Goal: Task Accomplishment & Management: Manage account settings

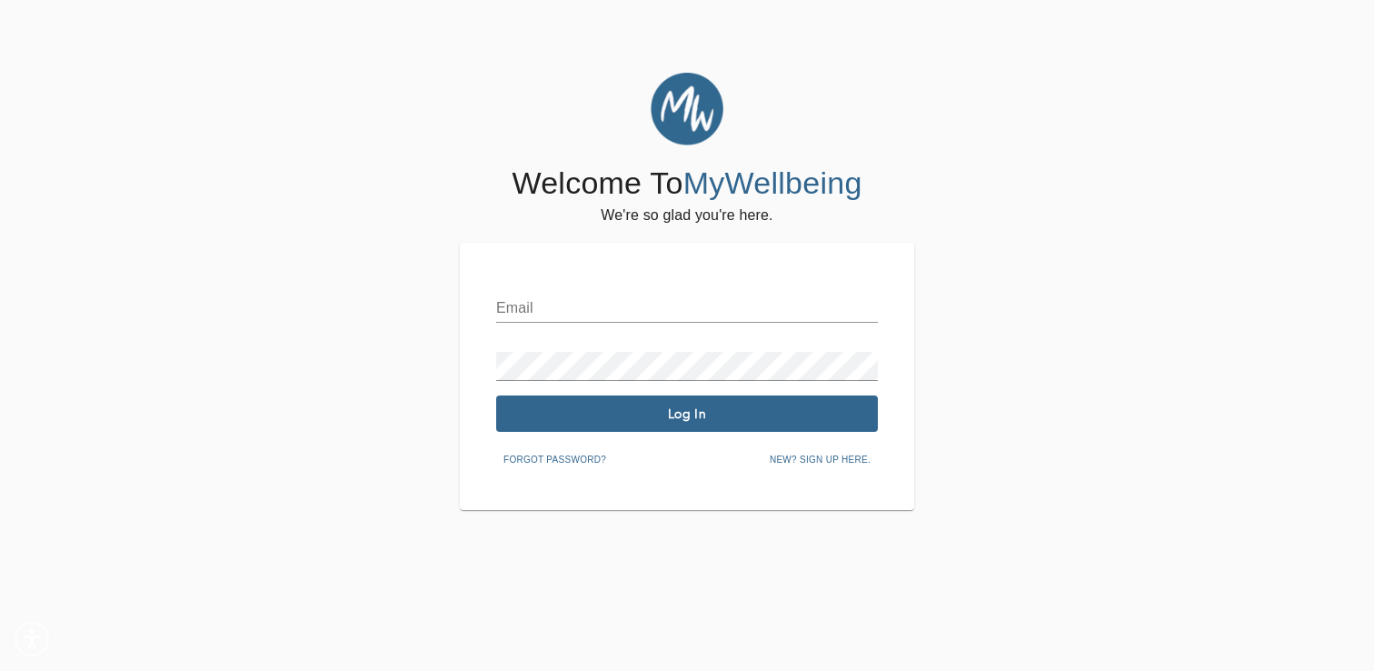
click at [628, 319] on input "text" at bounding box center [687, 308] width 382 height 29
type input "[EMAIL_ADDRESS][PERSON_NAME][DOMAIN_NAME]"
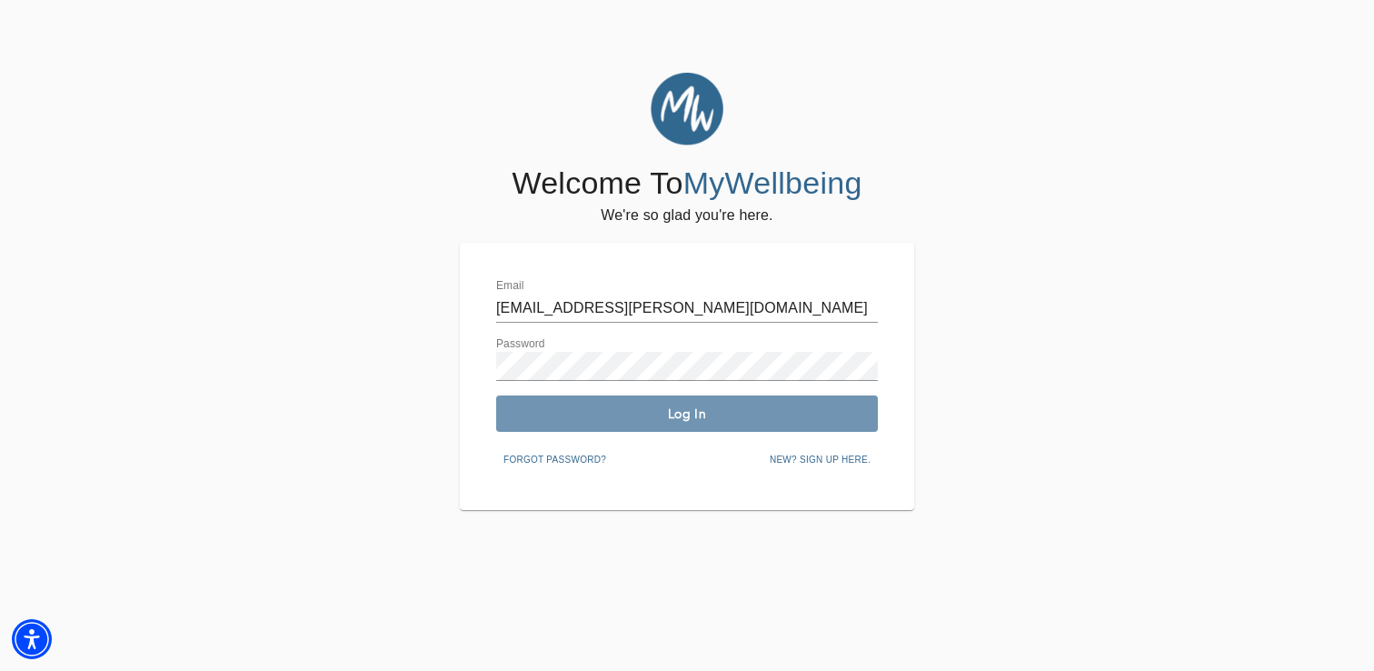
click at [648, 414] on span "Log In" at bounding box center [686, 413] width 367 height 17
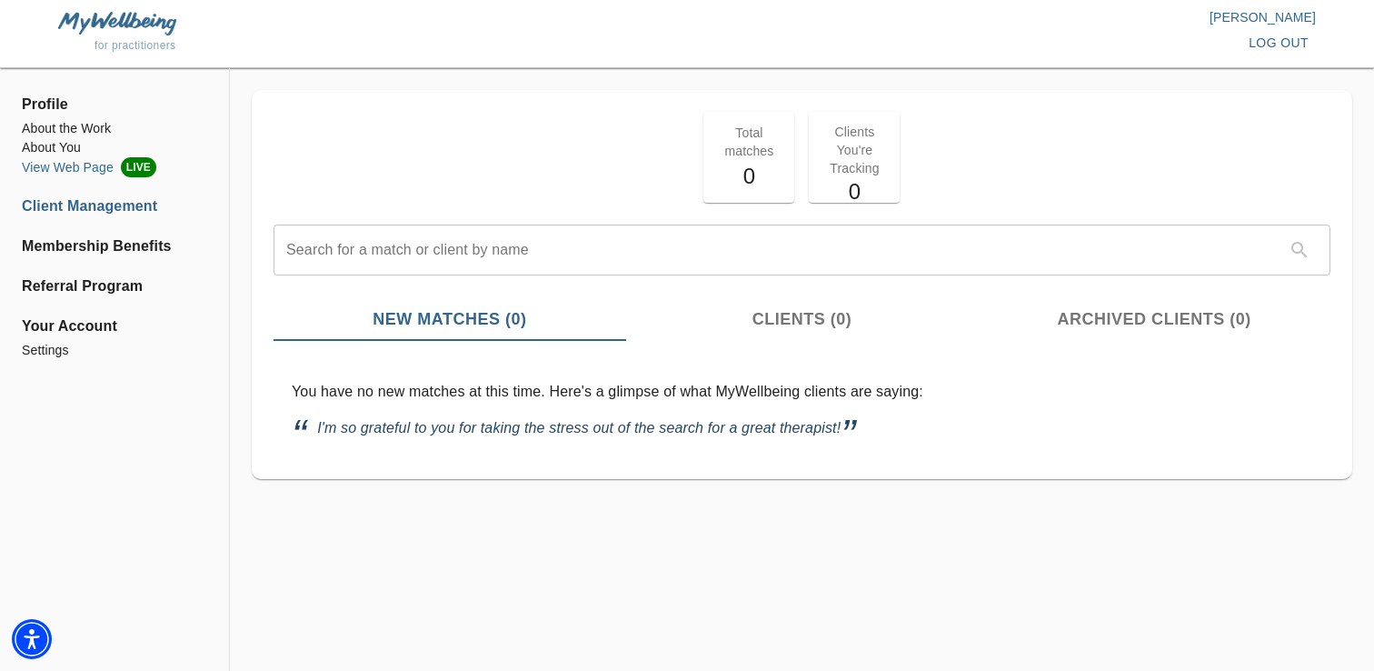
click at [77, 173] on li "View Web Page LIVE" at bounding box center [114, 167] width 185 height 20
click at [70, 148] on li "About You" at bounding box center [114, 147] width 185 height 19
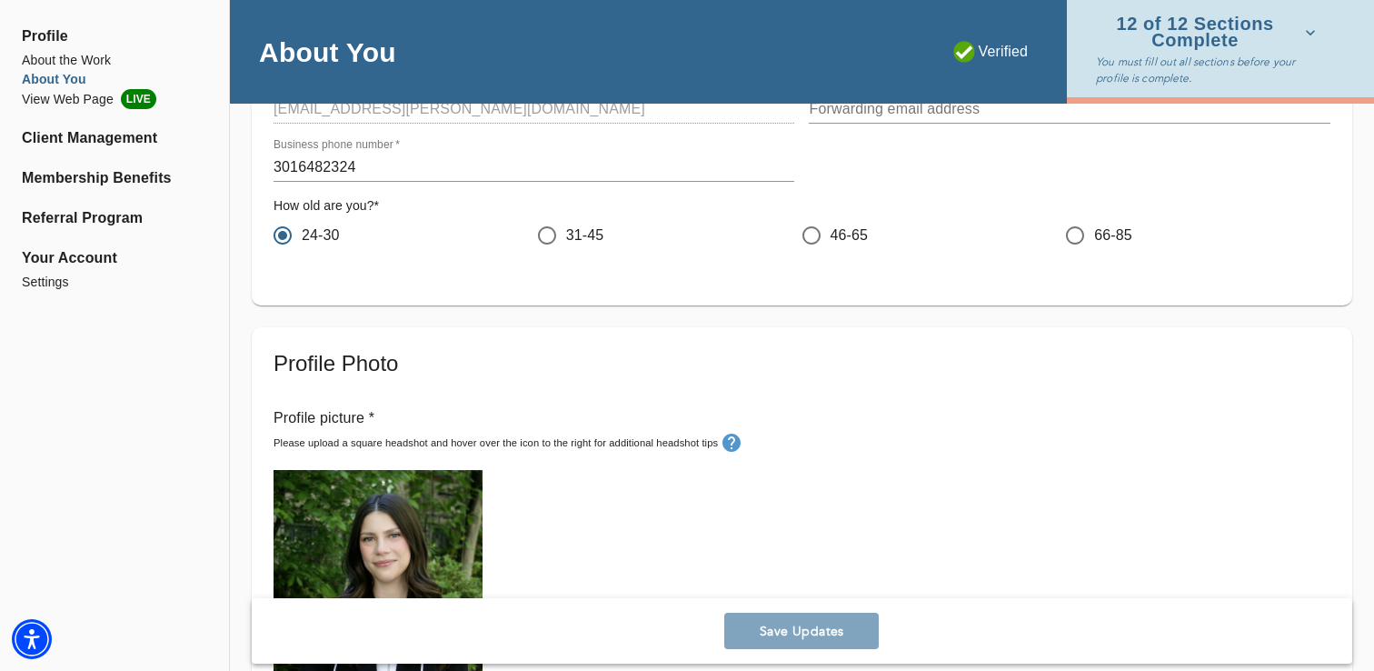
scroll to position [302, 0]
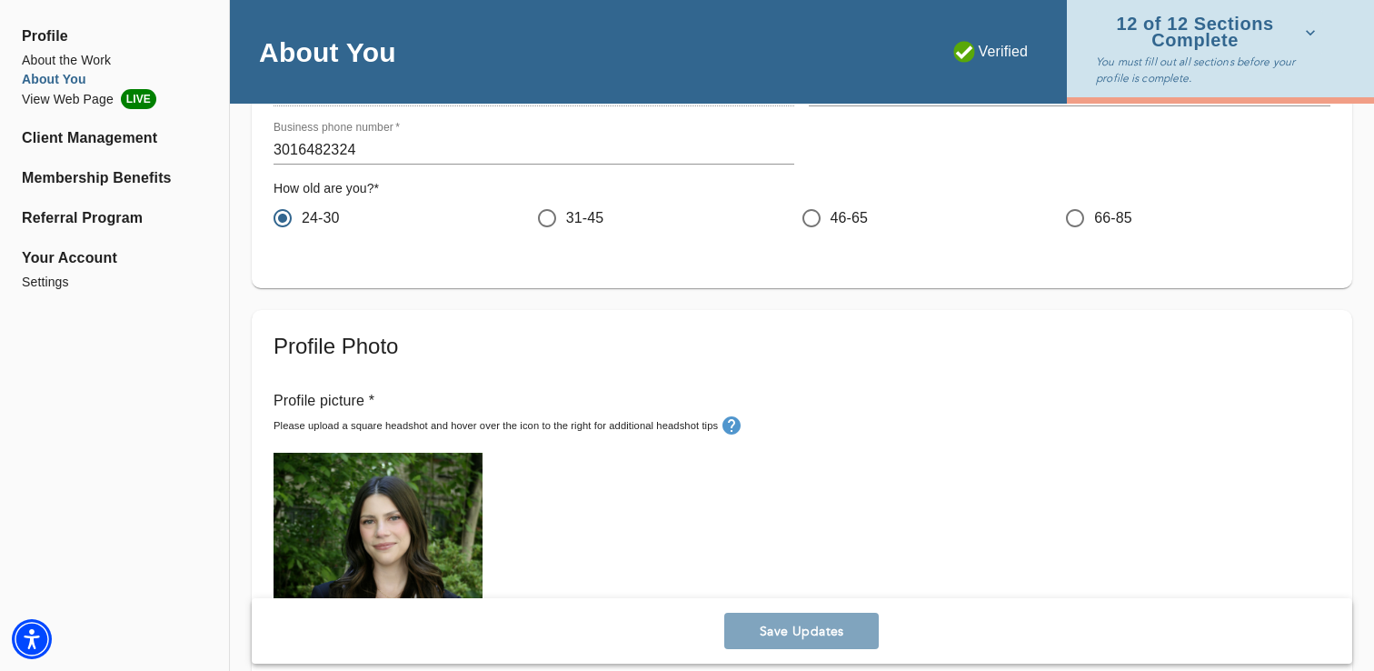
click at [1213, 35] on span "12 of 12 Sections Complete" at bounding box center [1206, 32] width 220 height 32
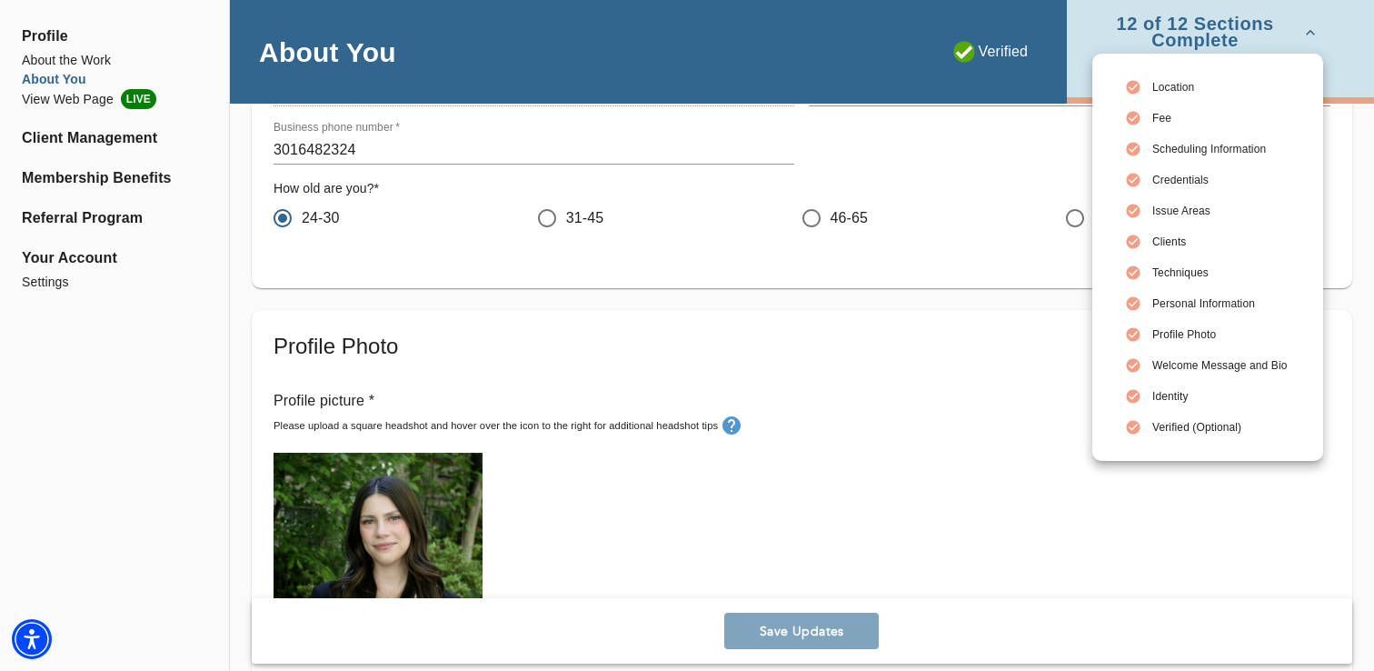
click at [1165, 83] on span "Location" at bounding box center [1219, 87] width 135 height 16
click at [1130, 91] on icon at bounding box center [1134, 88] width 14 height 14
click at [1166, 91] on span "Location" at bounding box center [1219, 87] width 135 height 16
click at [863, 203] on div at bounding box center [687, 335] width 1374 height 671
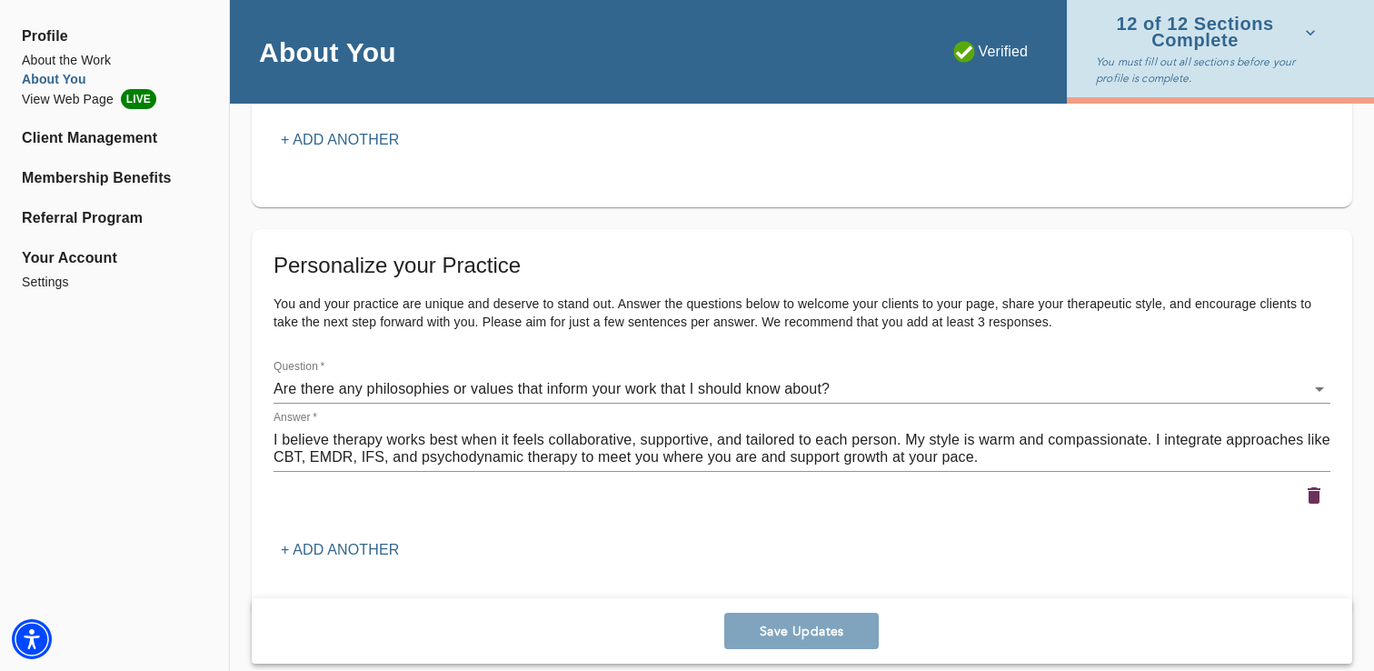
scroll to position [2256, 0]
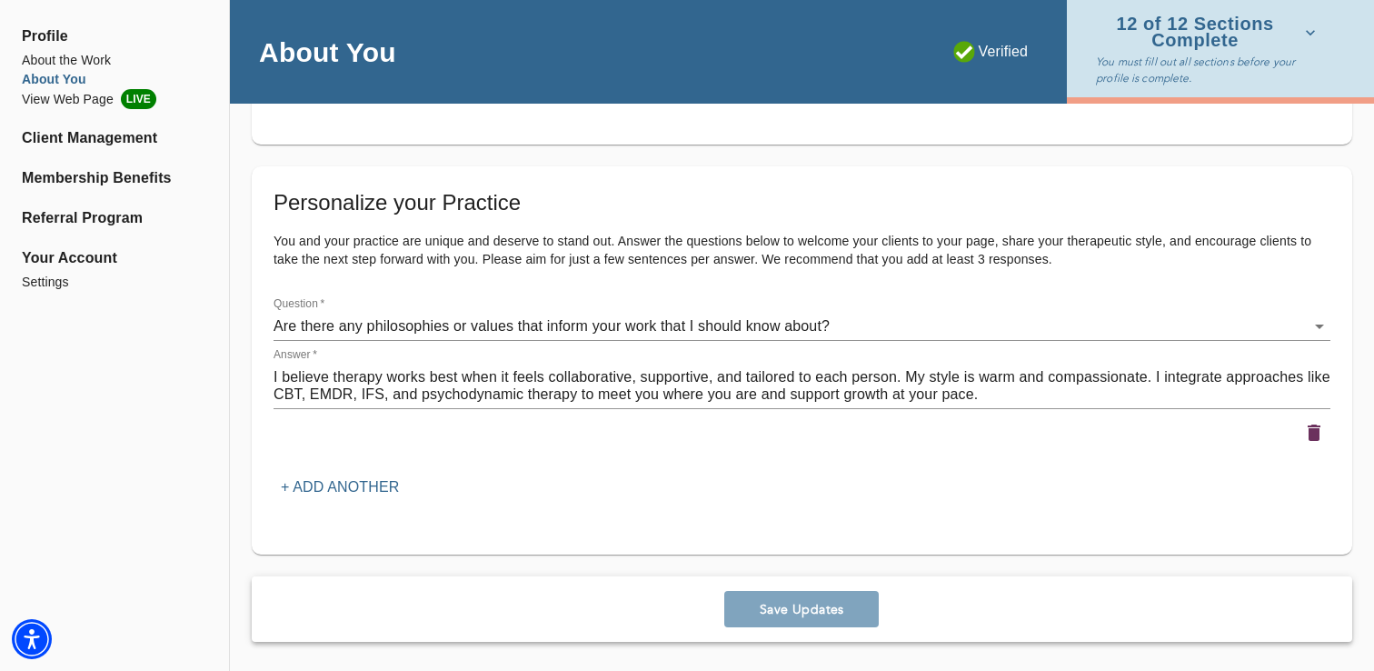
click at [802, 604] on div "Save Updates" at bounding box center [802, 608] width 1101 height 65
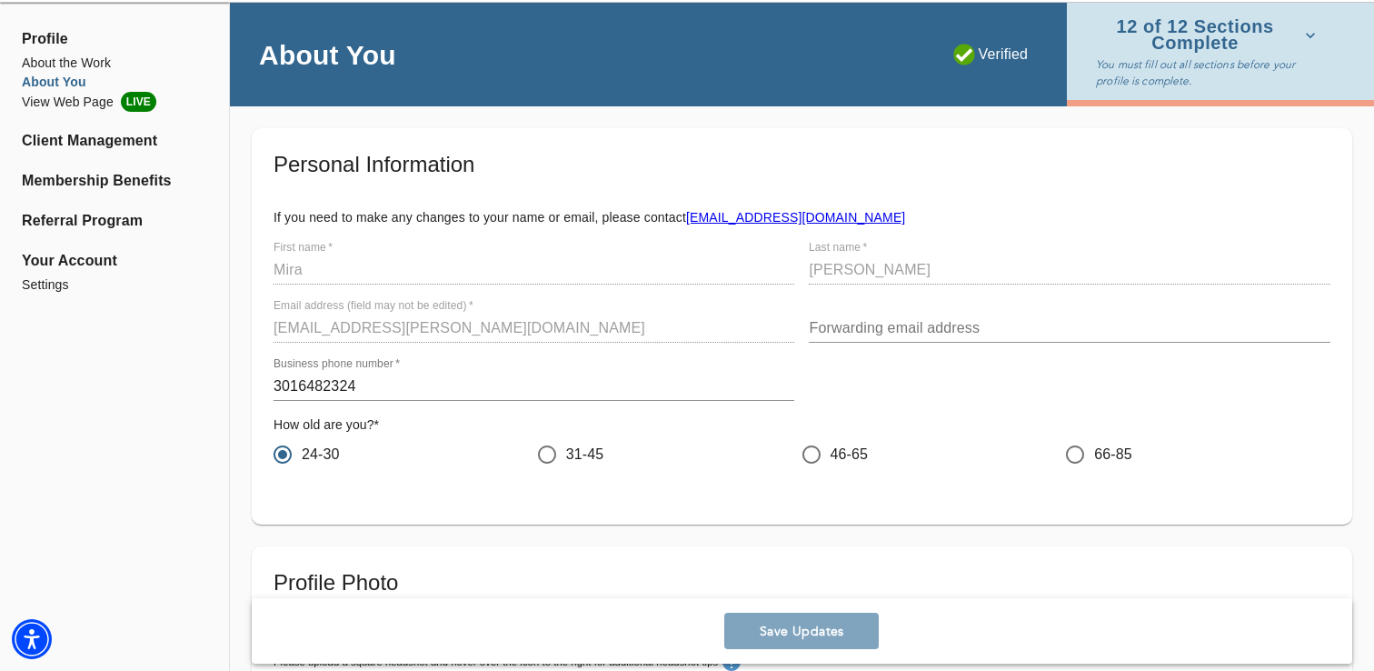
scroll to position [0, 0]
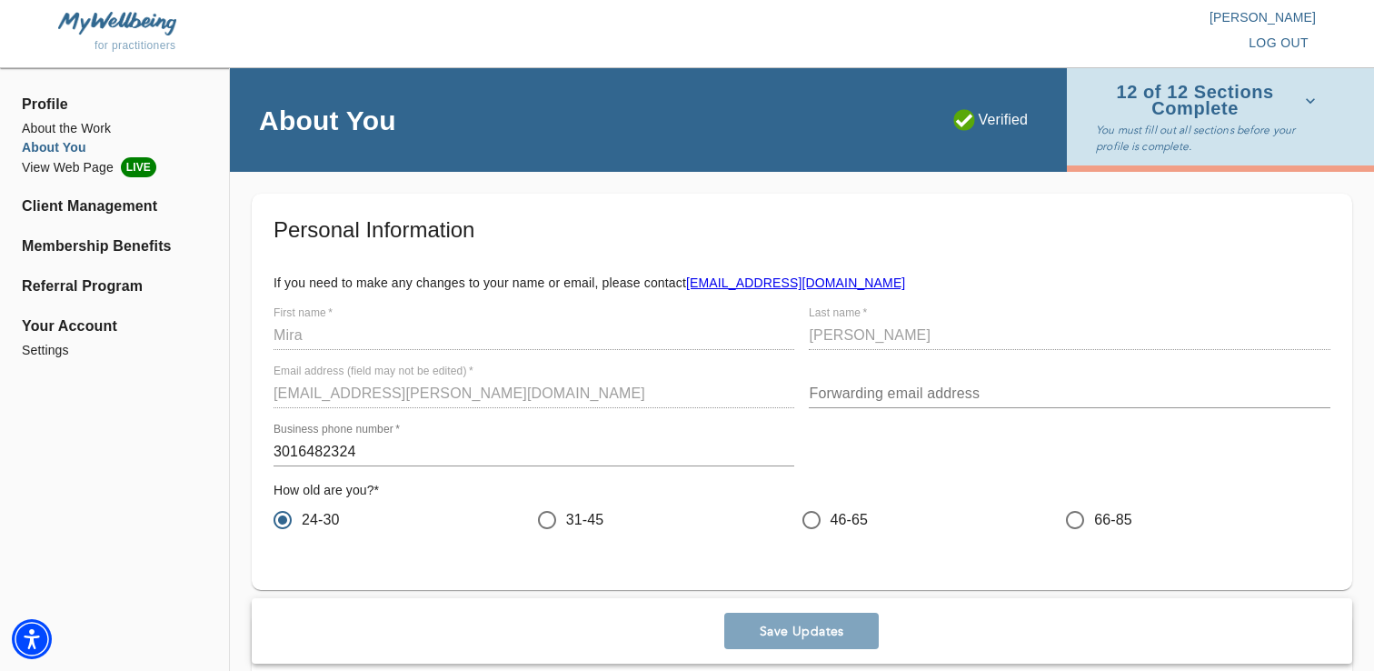
click at [694, 204] on div "Personal Information If you need to make any changes to your name or email, ple…" at bounding box center [802, 392] width 1101 height 396
click at [1142, 32] on div "[PERSON_NAME] log out" at bounding box center [1001, 34] width 629 height 52
click at [1158, 87] on span "12 of 12 Sections Complete" at bounding box center [1206, 101] width 220 height 32
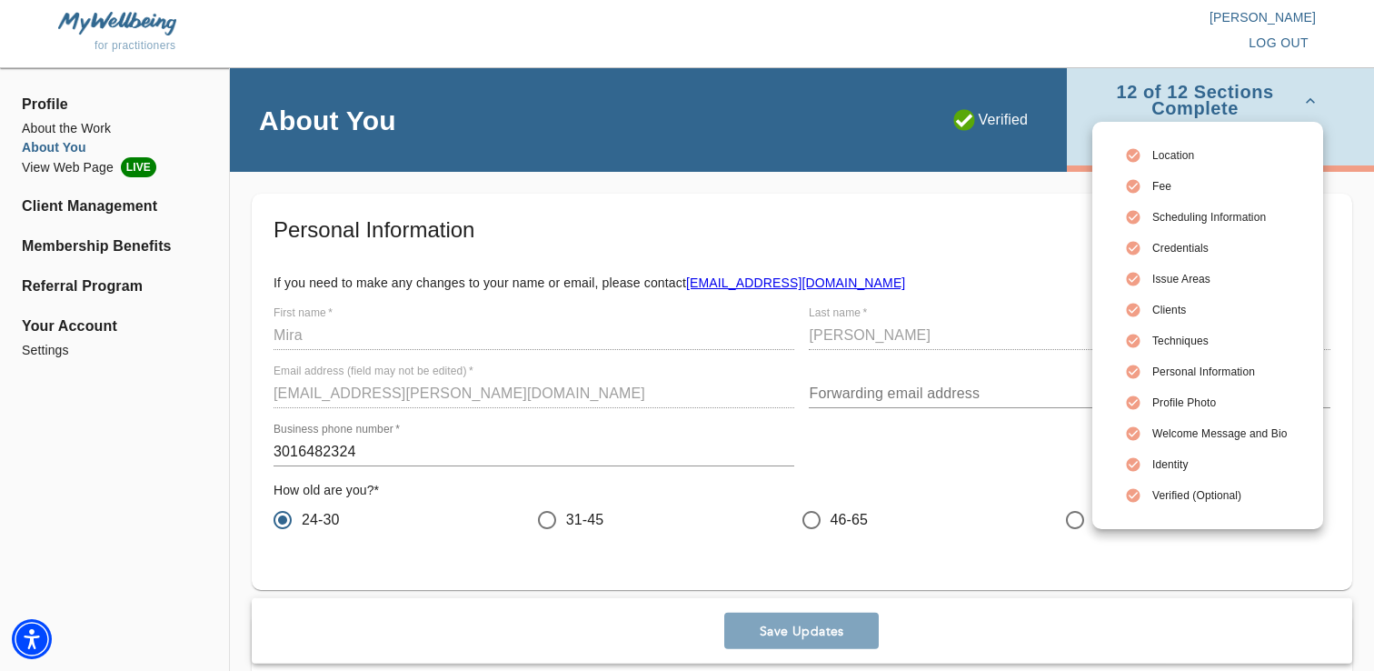
click at [1134, 158] on icon at bounding box center [1134, 156] width 14 height 14
click at [1181, 158] on span "Location" at bounding box center [1219, 155] width 135 height 16
click at [189, 206] on div at bounding box center [687, 335] width 1374 height 671
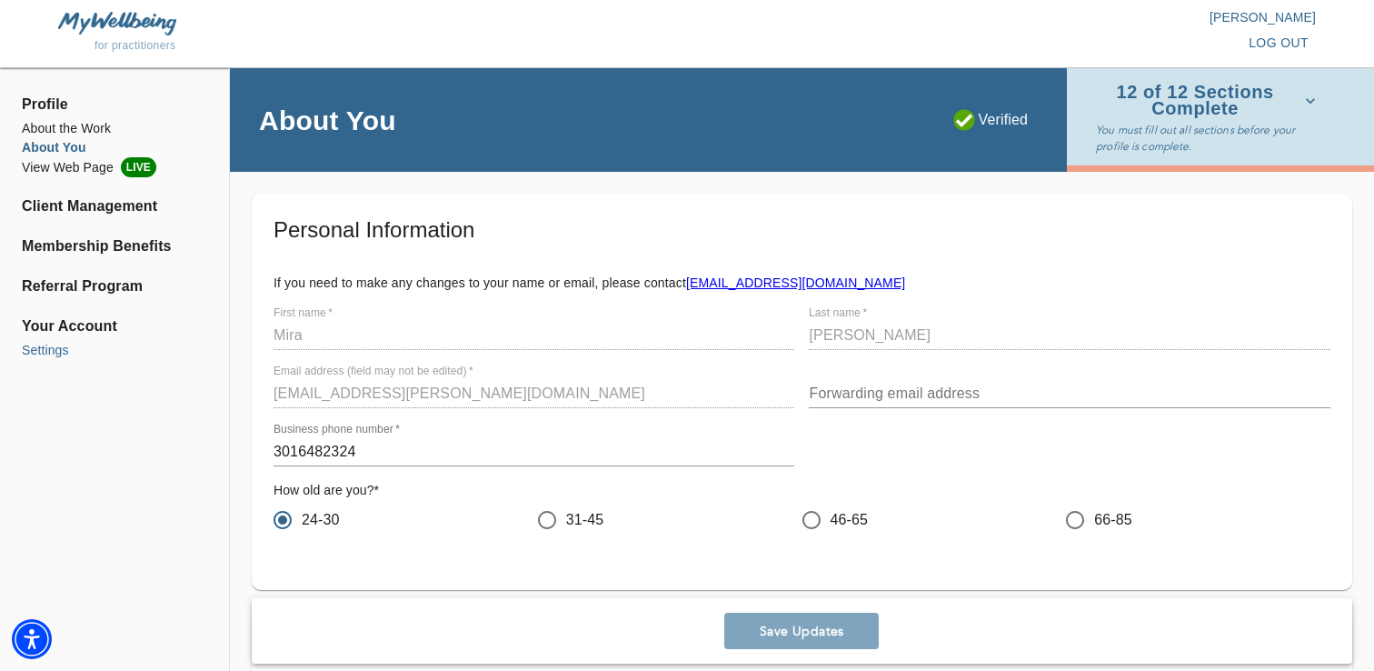
click at [48, 351] on li "Settings" at bounding box center [114, 350] width 185 height 19
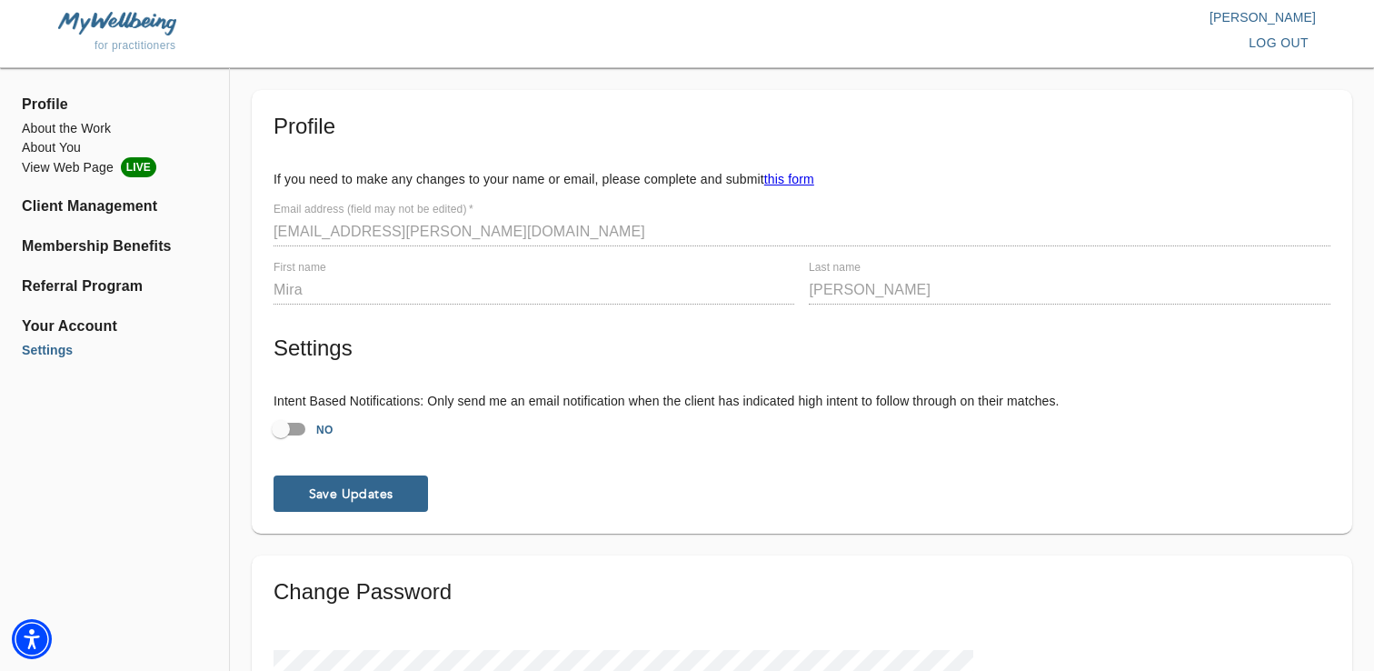
click at [46, 104] on span "Profile" at bounding box center [114, 105] width 185 height 22
click at [38, 102] on span "Profile" at bounding box center [114, 105] width 185 height 22
click at [43, 128] on li "About the Work" at bounding box center [114, 128] width 185 height 19
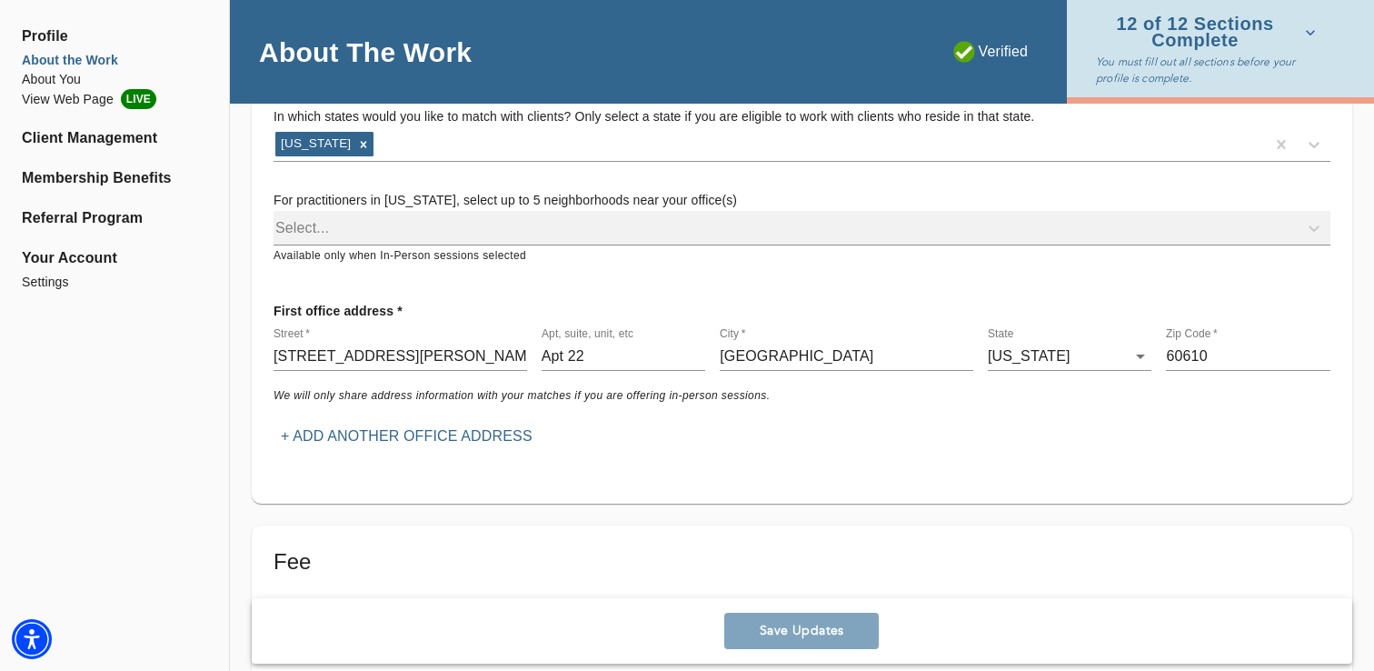
scroll to position [272, 0]
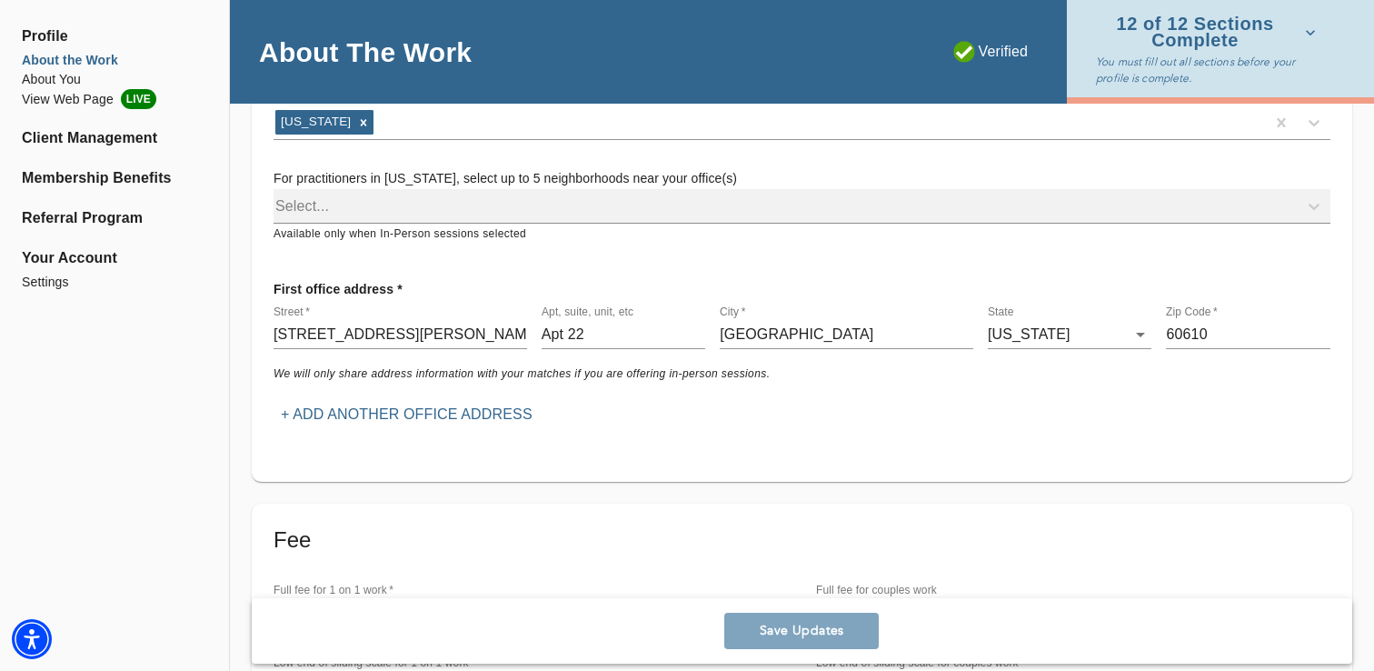
click at [393, 332] on input "[STREET_ADDRESS][PERSON_NAME]" at bounding box center [401, 334] width 254 height 29
paste input "[STREET_ADDRESS]"
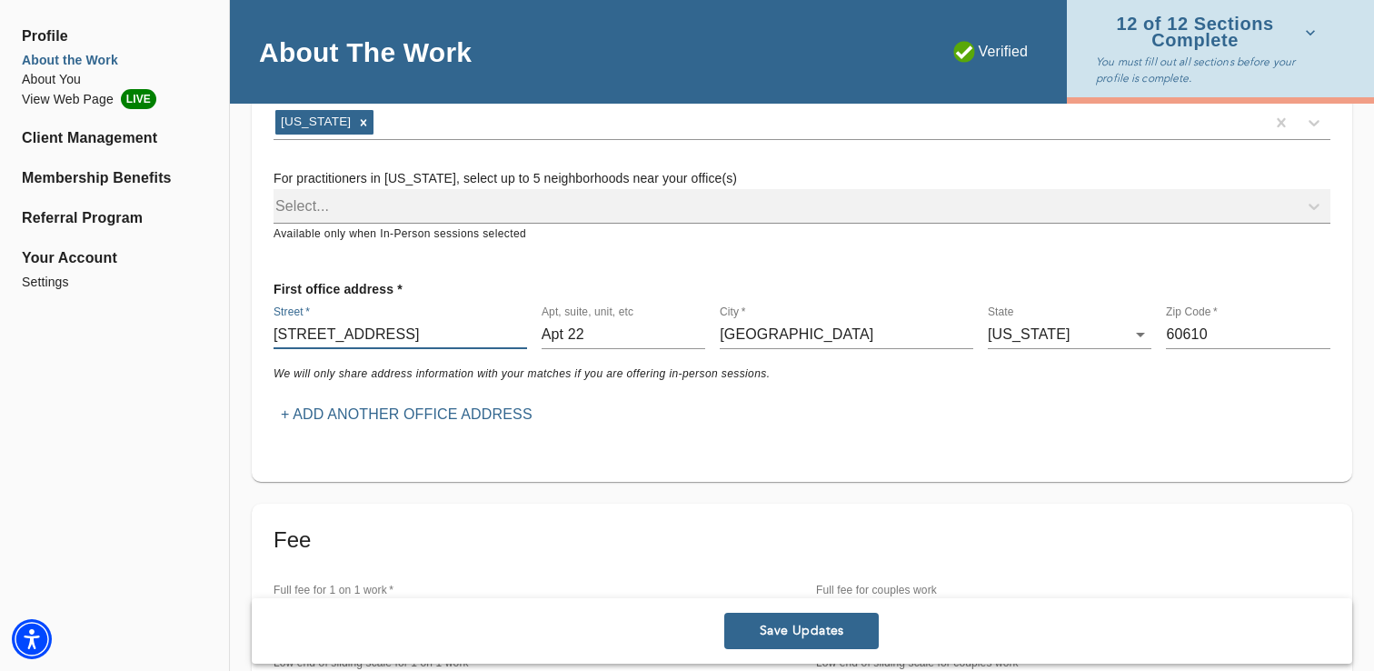
type input "[STREET_ADDRESS]"
click at [611, 322] on input "Apt 22" at bounding box center [624, 334] width 164 height 29
type input "10th Floor"
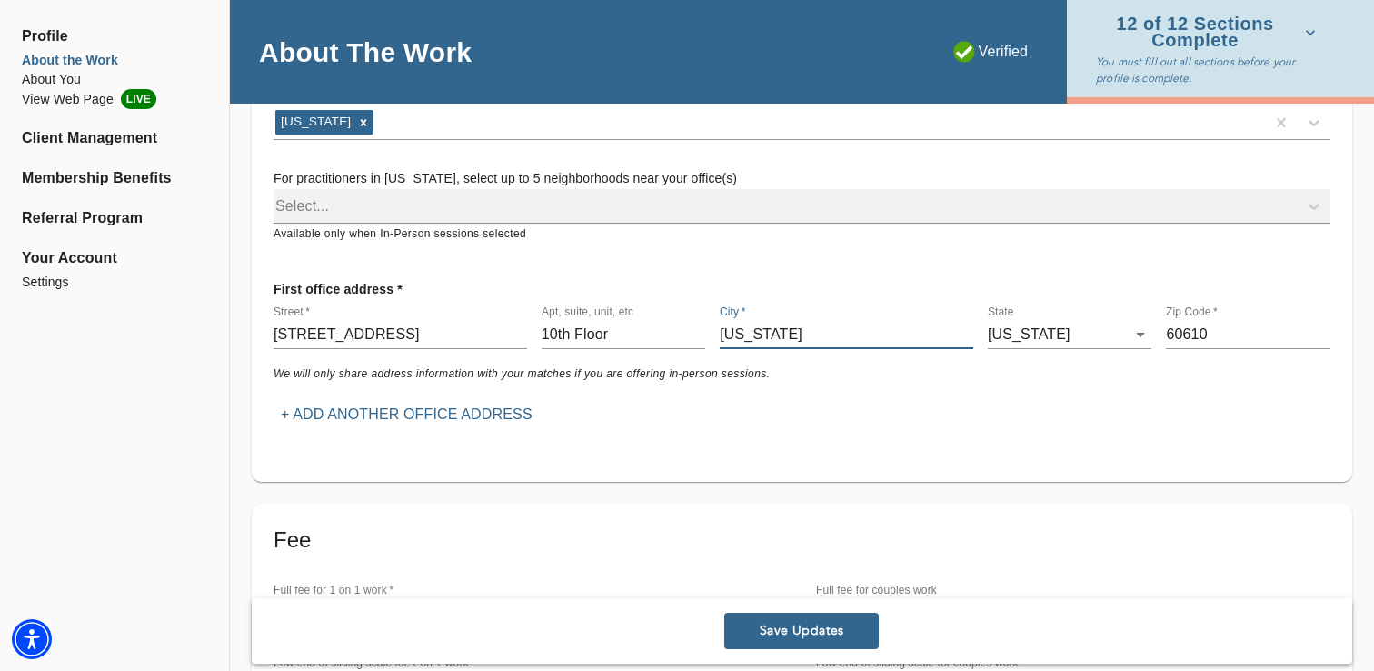
type input "[US_STATE]"
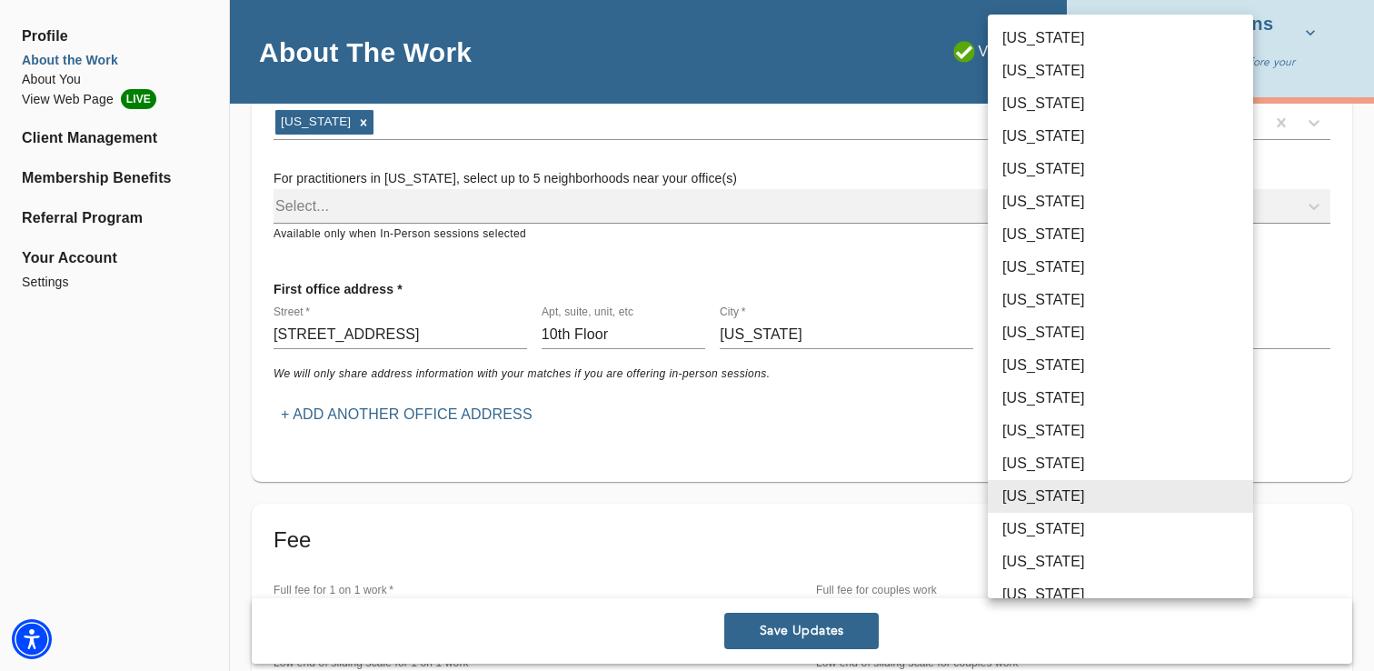
click at [1054, 342] on body "for practitioners [PERSON_NAME] log out Profile About the Work About You View W…" at bounding box center [687, 63] width 1374 height 671
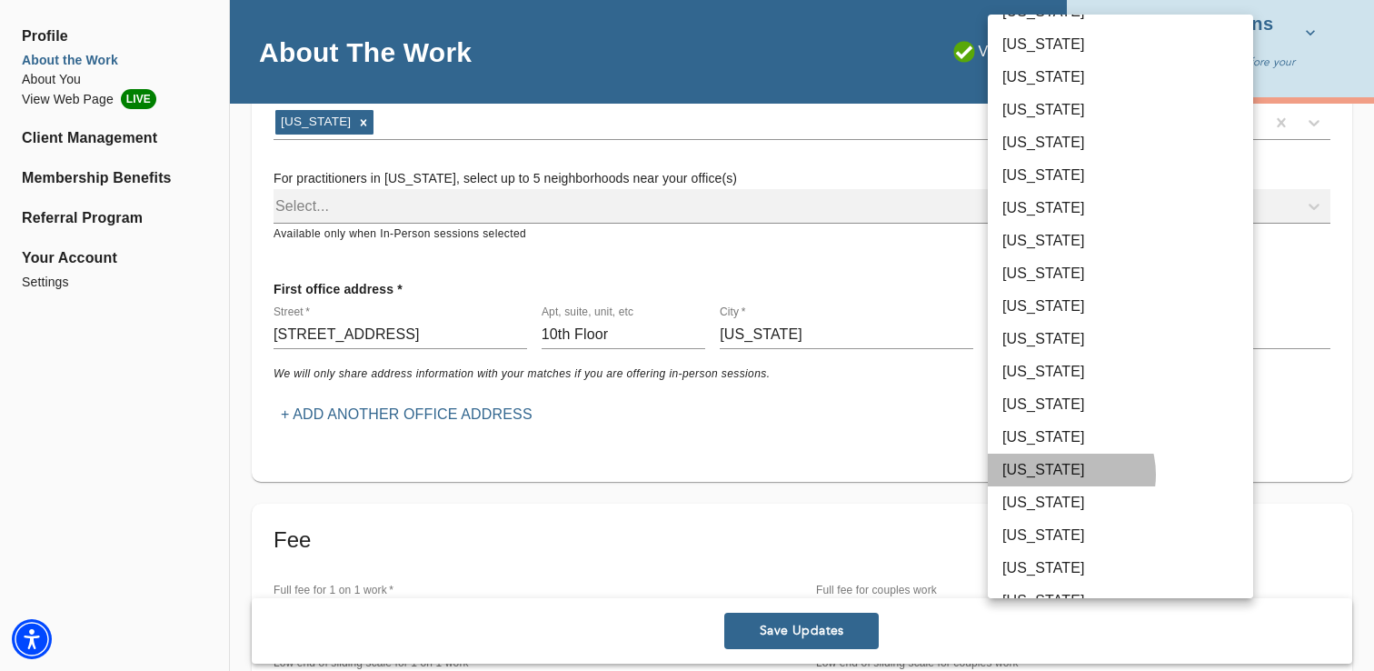
click at [1061, 475] on li "[US_STATE]" at bounding box center [1120, 469] width 265 height 33
type input "36"
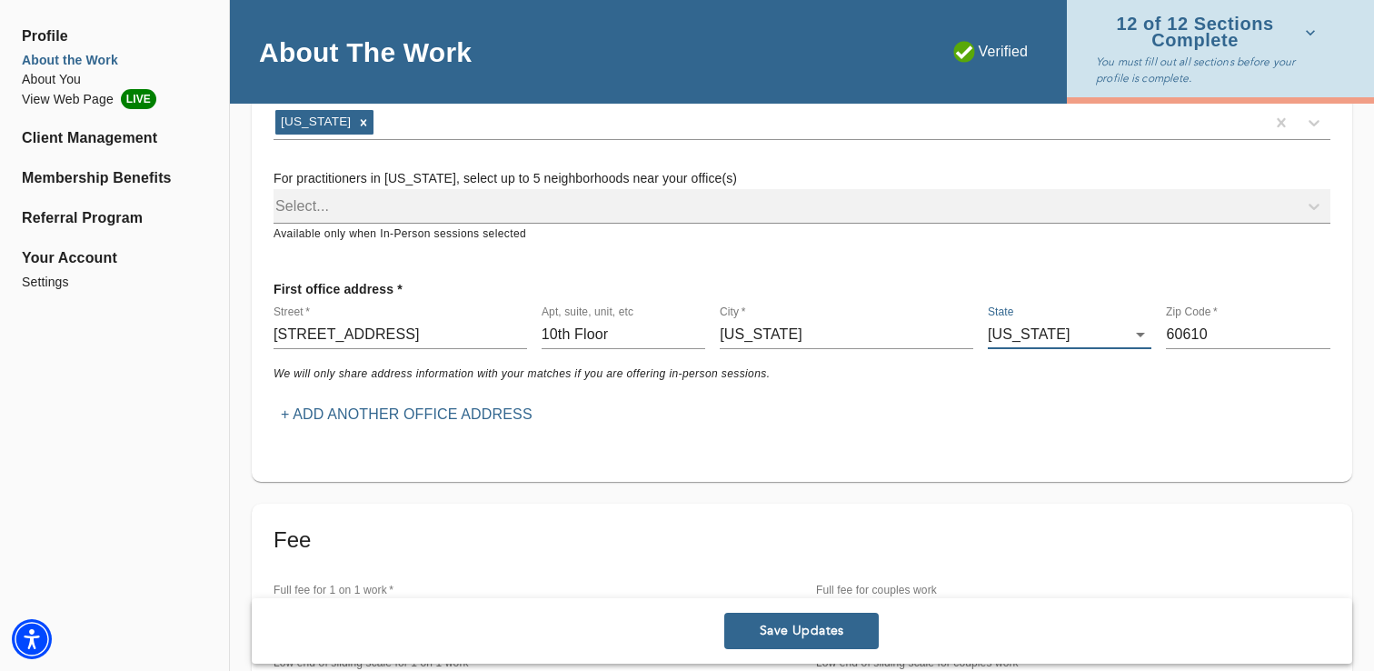
click at [1237, 350] on div "Zip Code   * 60610" at bounding box center [1248, 327] width 178 height 58
click at [1225, 332] on input "60610" at bounding box center [1248, 334] width 164 height 29
paste input "10016"
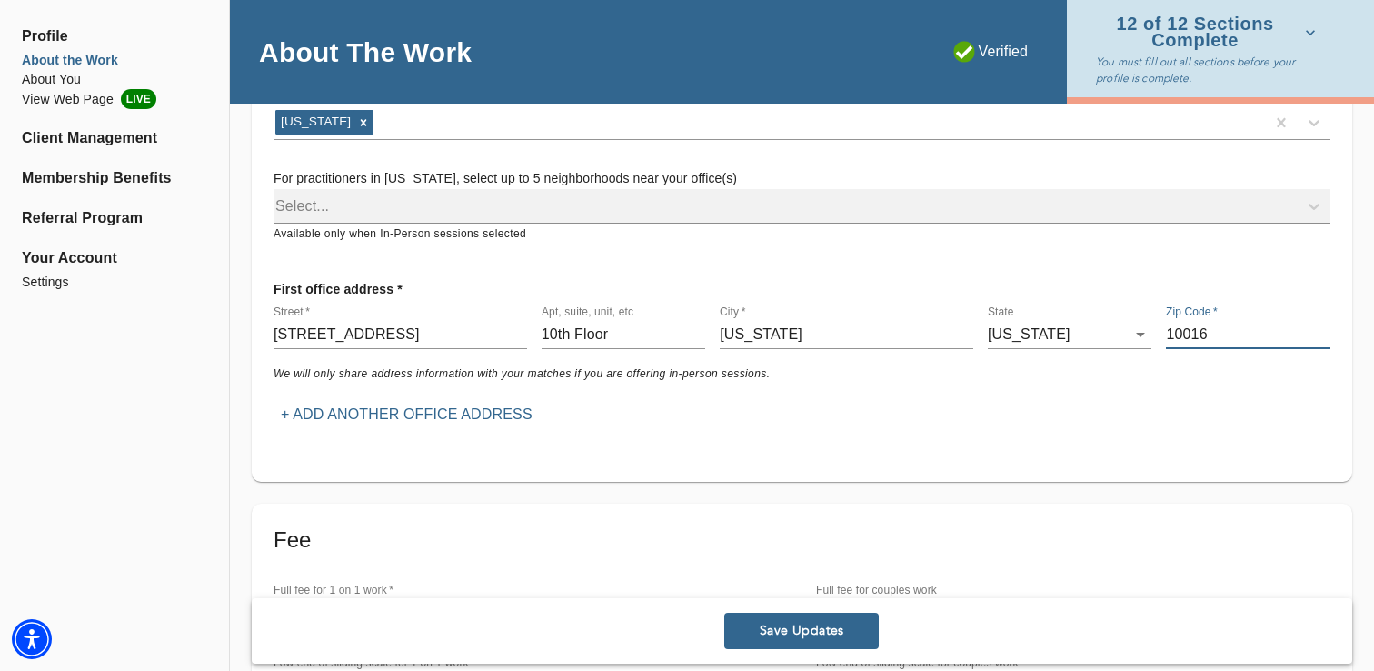
type input "10016"
click at [791, 631] on span "Save Updates" at bounding box center [802, 631] width 140 height 17
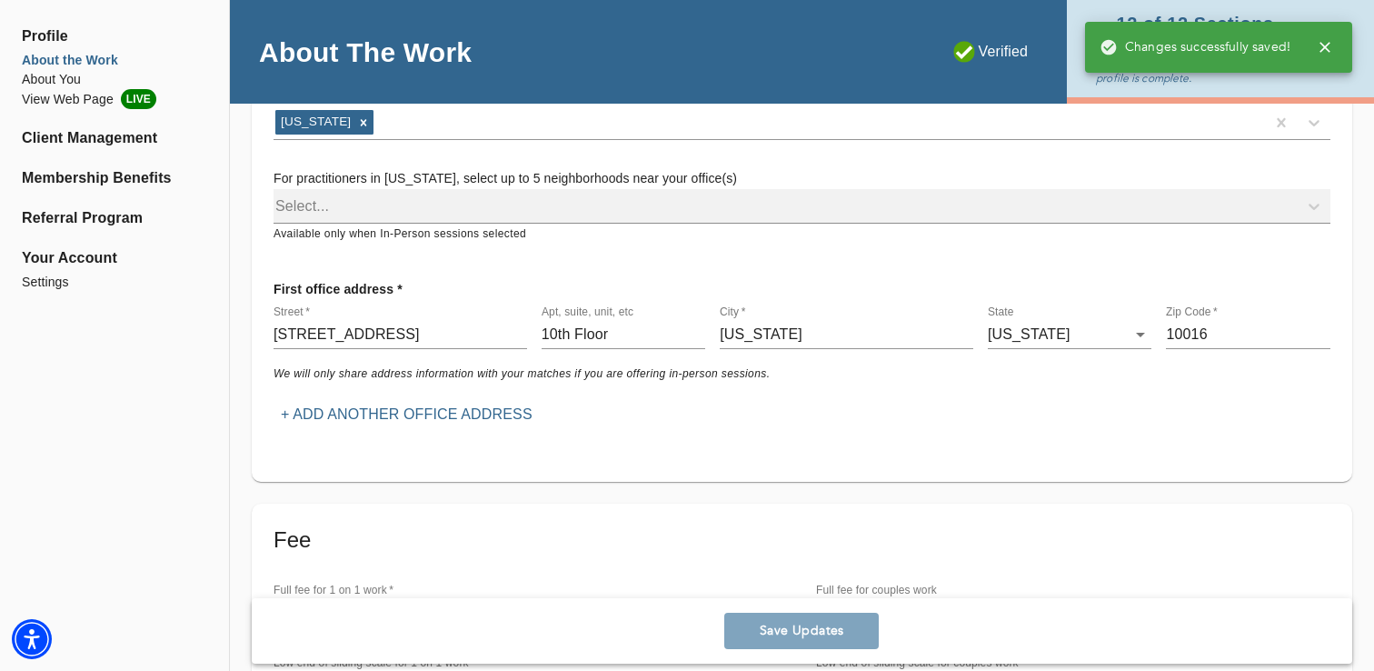
click at [718, 209] on div "Select..." at bounding box center [802, 206] width 1057 height 35
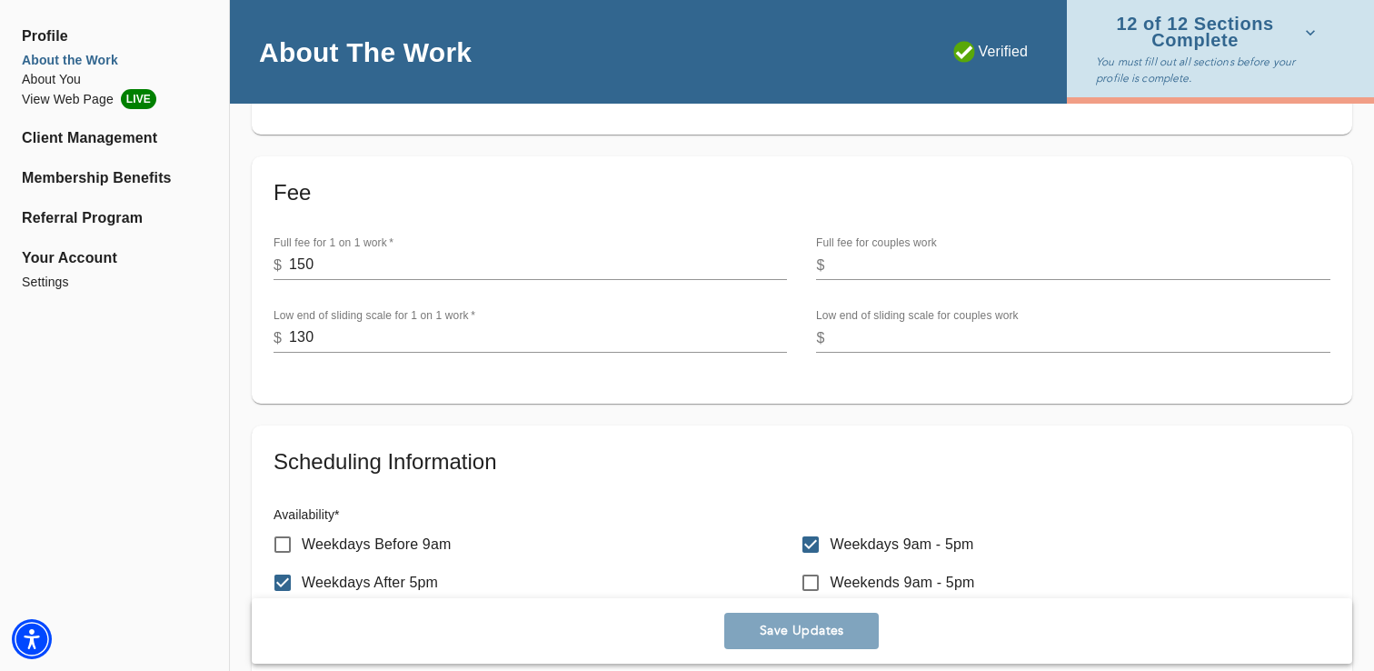
scroll to position [622, 0]
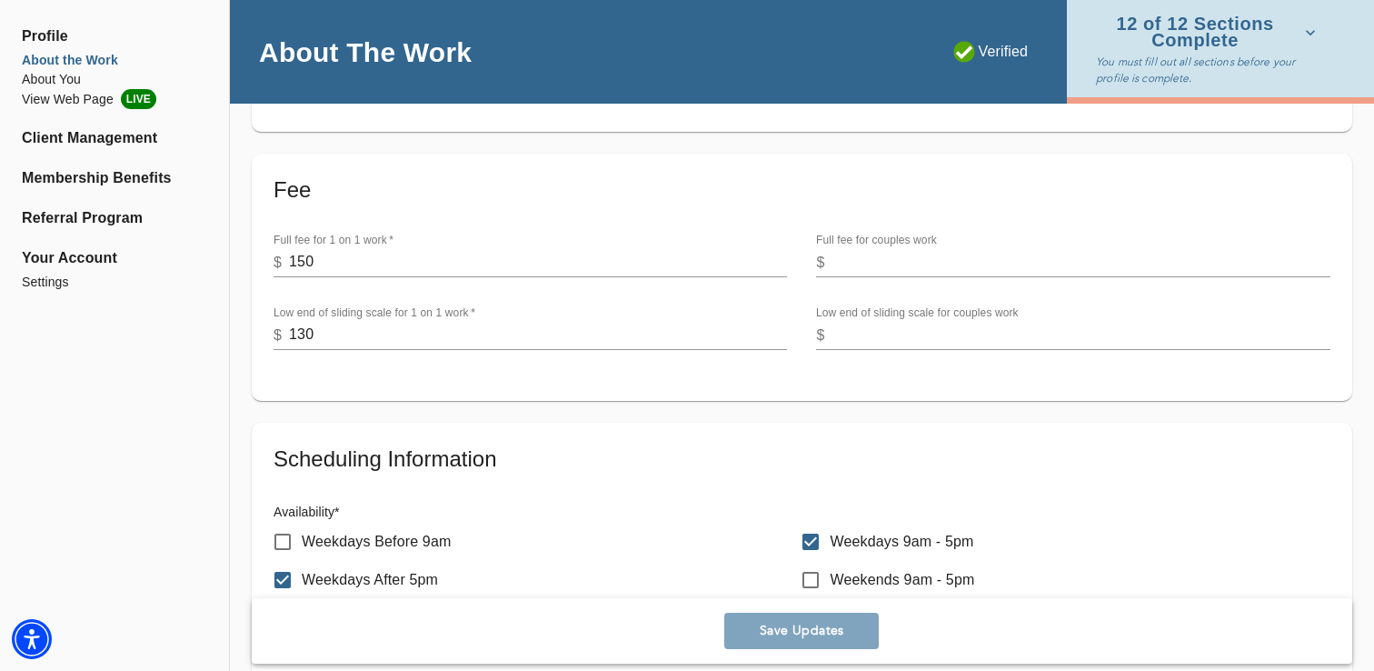
click at [384, 257] on input "150" at bounding box center [538, 262] width 498 height 29
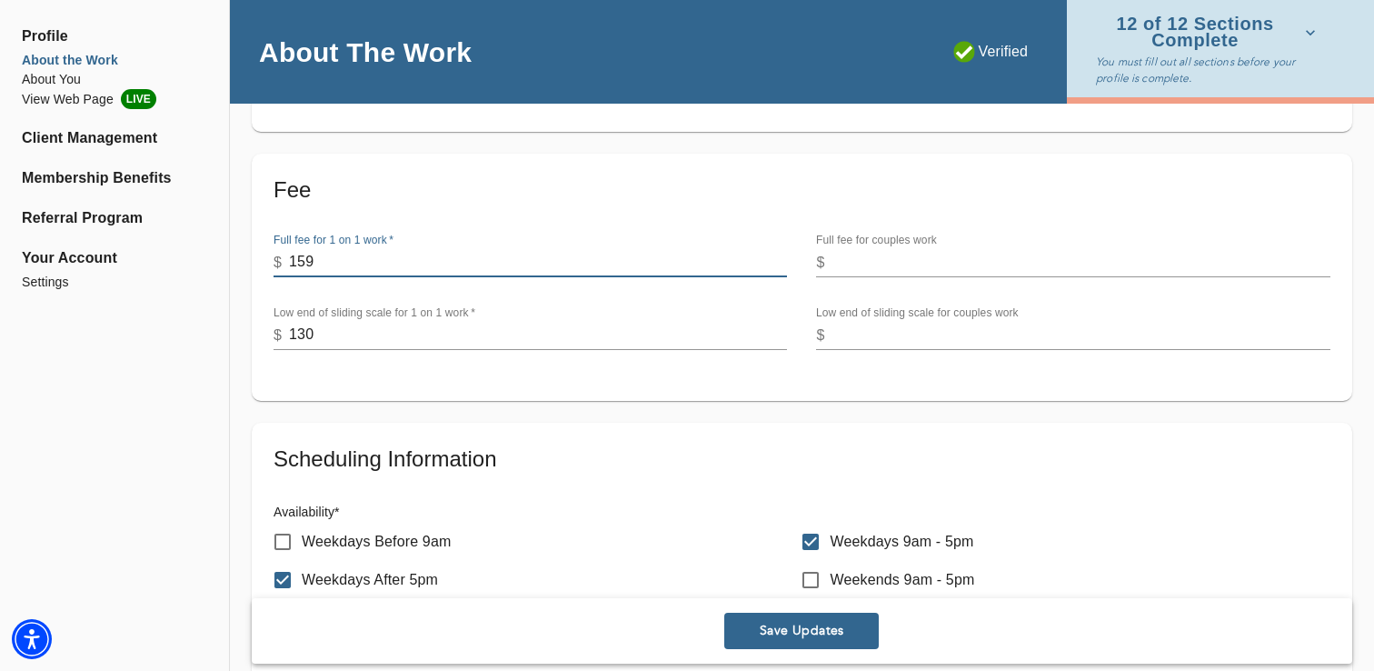
type input "159"
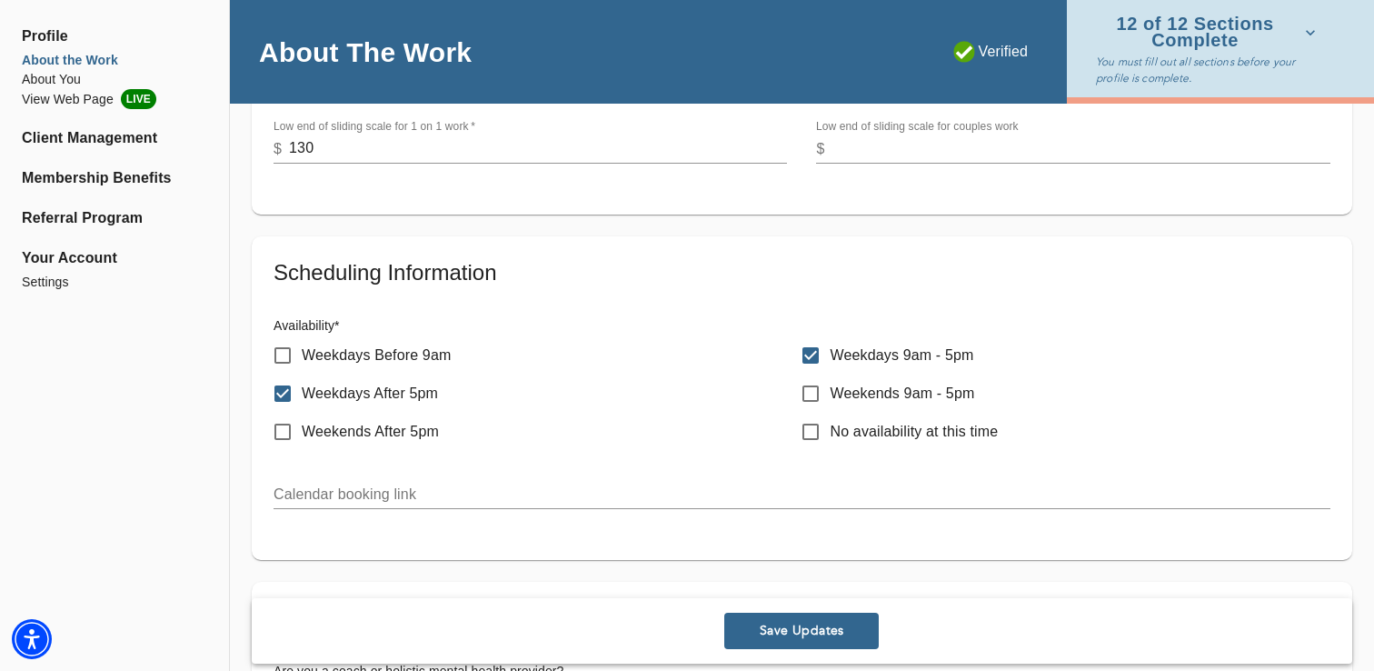
scroll to position [810, 0]
click at [384, 474] on div "Calendar booking link" at bounding box center [802, 485] width 1057 height 44
click at [381, 493] on input "text" at bounding box center [802, 492] width 1057 height 29
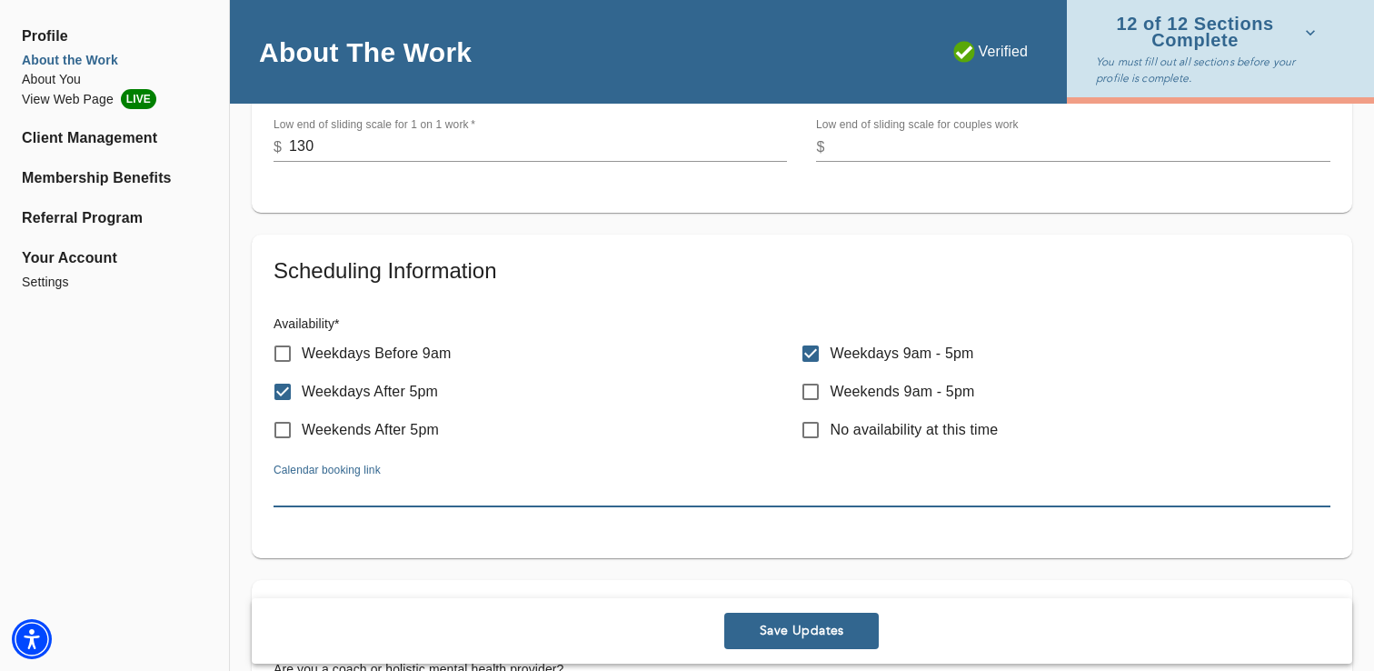
paste input "[URL][DOMAIN_NAME]"
type input "[URL][DOMAIN_NAME]"
click at [254, 500] on div "Scheduling Information Availability * Weekdays Before 9am Weekdays 9am - 5pm We…" at bounding box center [802, 396] width 1101 height 324
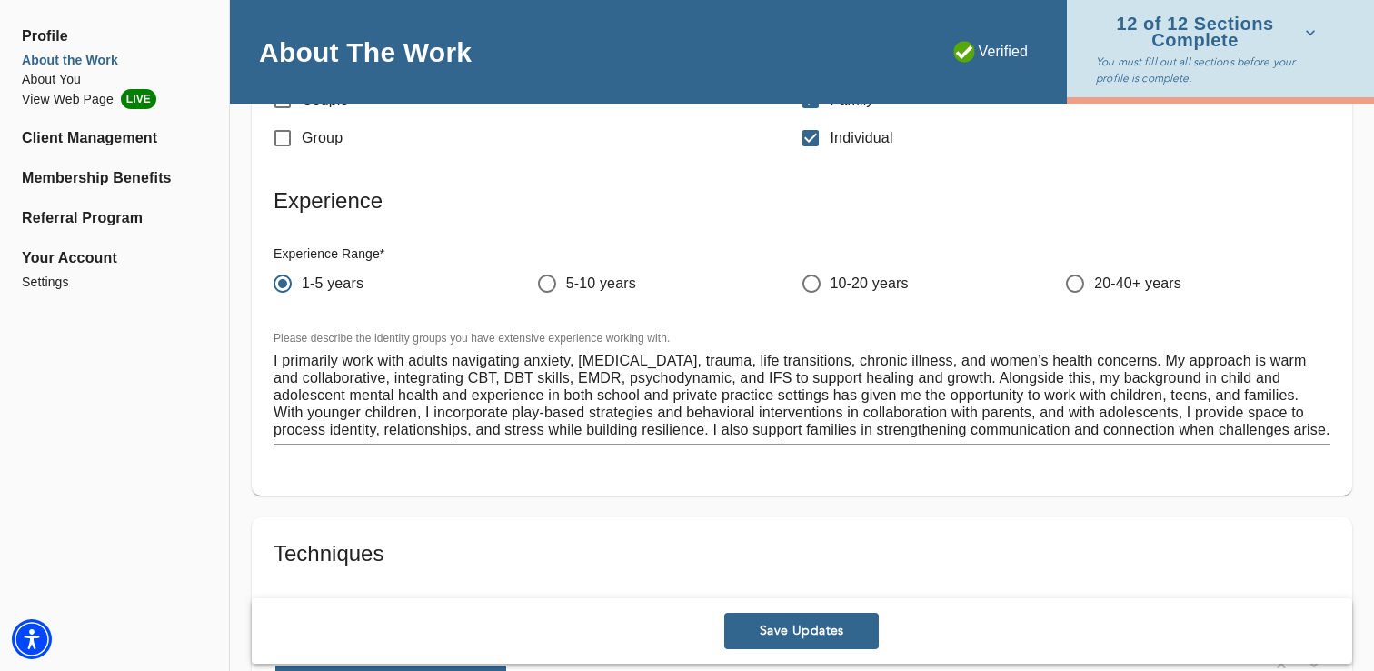
scroll to position [3865, 0]
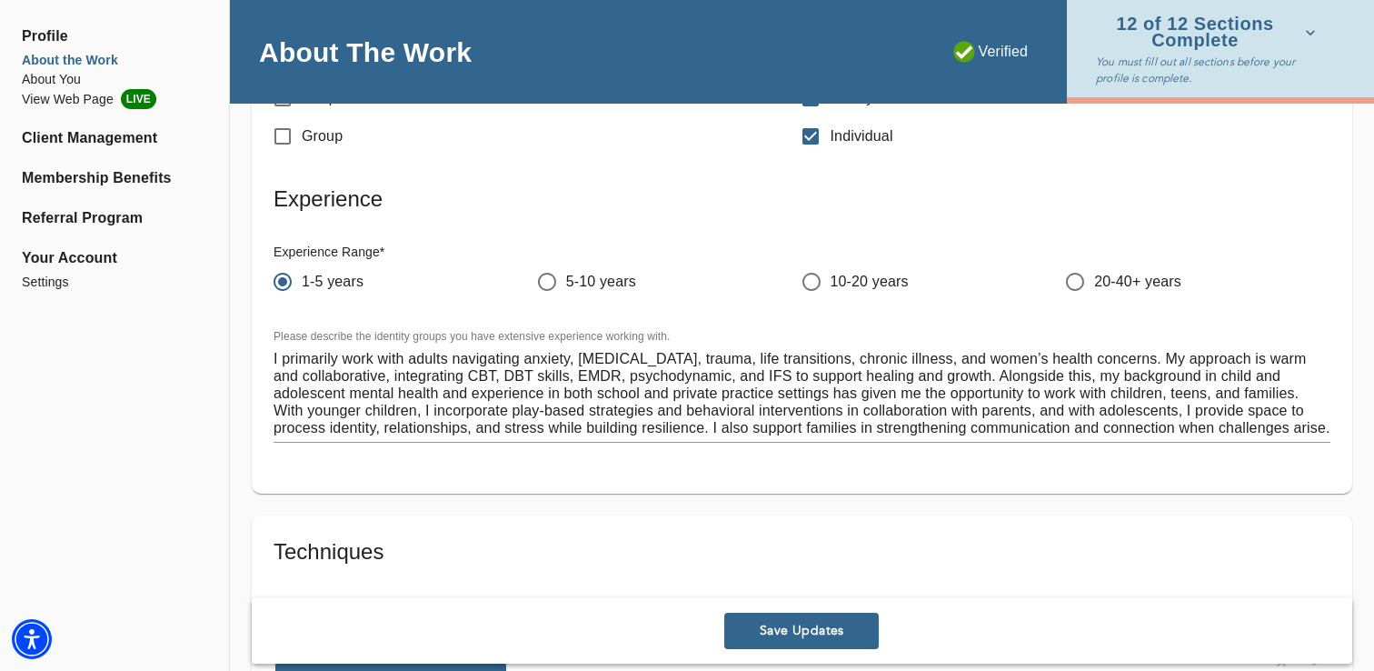
click at [274, 334] on label "Please describe the identity groups you have extensive experience working with." at bounding box center [472, 336] width 396 height 11
drag, startPoint x: 274, startPoint y: 331, endPoint x: 1026, endPoint y: 380, distance: 754.1
click at [1026, 380] on div "Please describe the identity groups you have extensive experience working with.…" at bounding box center [802, 386] width 1057 height 113
click at [1026, 380] on textarea "I primarily work with adults navigating anxiety, [MEDICAL_DATA], trauma, life t…" at bounding box center [802, 393] width 1057 height 86
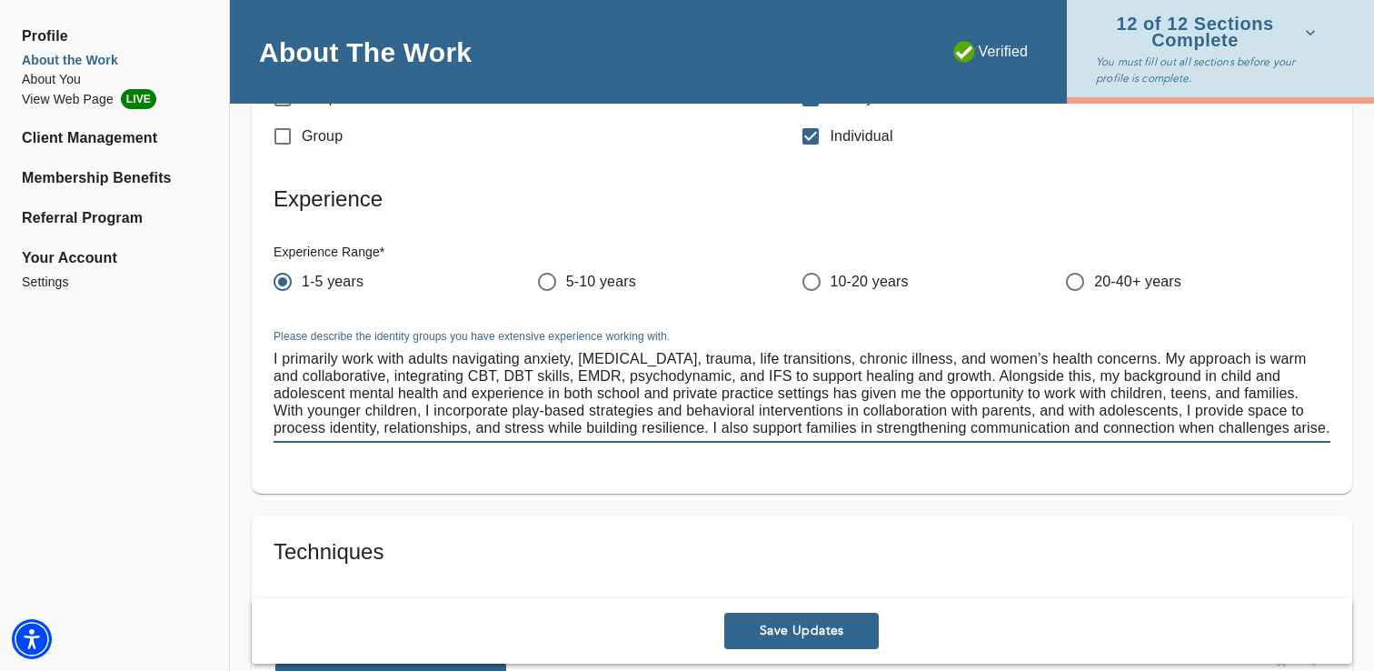
click at [1026, 380] on textarea "I primarily work with adults navigating anxiety, [MEDICAL_DATA], trauma, life t…" at bounding box center [802, 393] width 1057 height 86
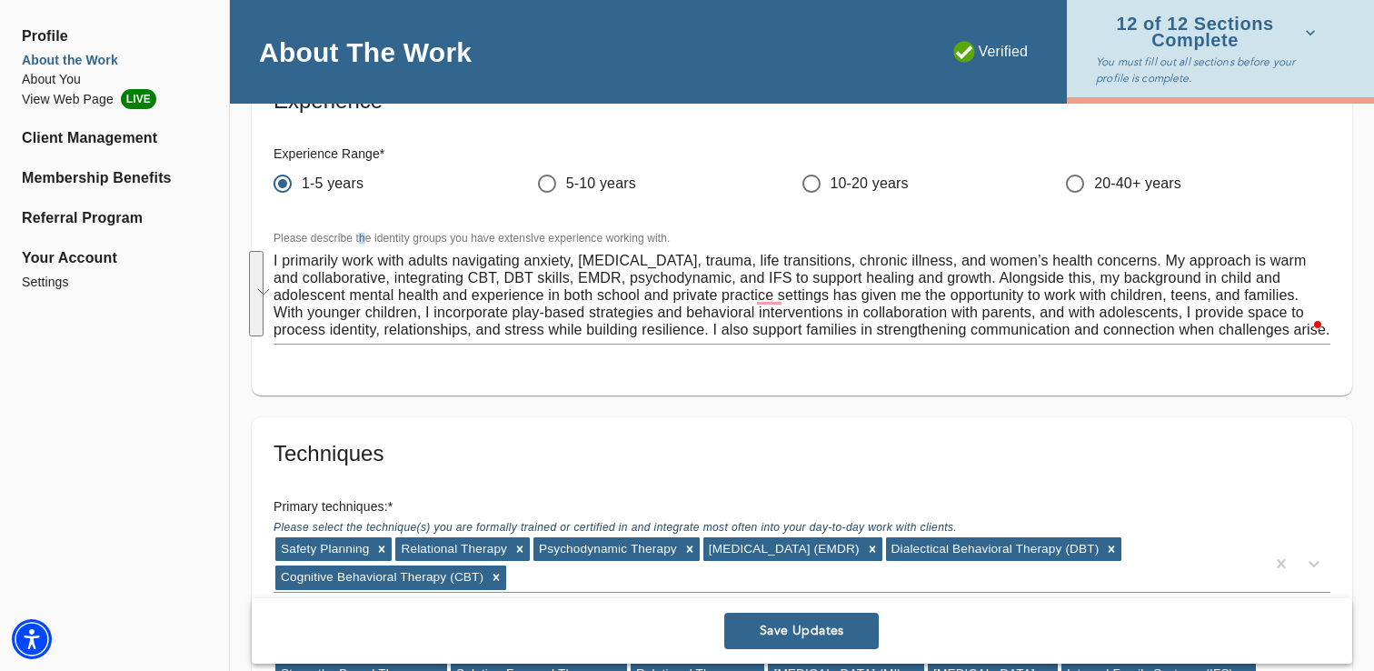
click at [362, 240] on label "Please describe the identity groups you have extensive experience working with." at bounding box center [472, 238] width 396 height 11
click at [354, 238] on label "Please describe the identity groups you have extensive experience working with." at bounding box center [472, 238] width 396 height 11
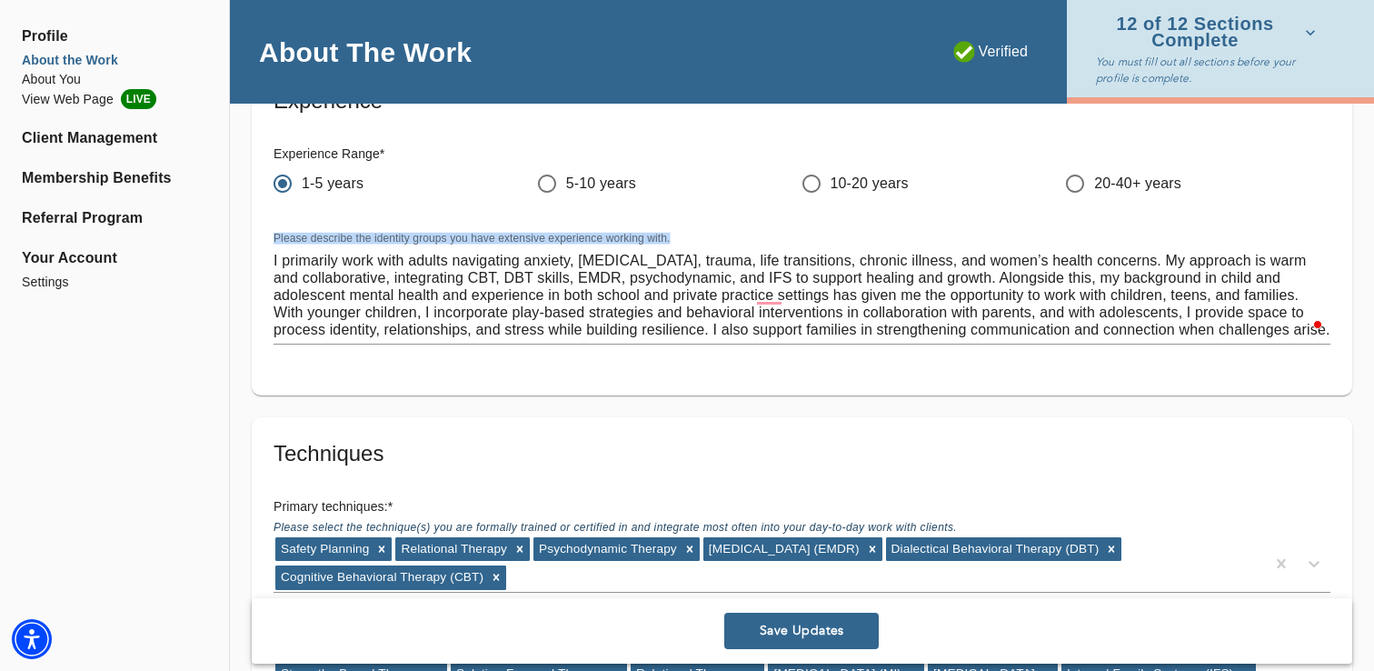
copy div "Please describe the identity groups you have extensive experience working with."
drag, startPoint x: 273, startPoint y: 234, endPoint x: 692, endPoint y: 251, distance: 419.3
click at [692, 251] on div "Please describe the identity groups you have extensive experience working with.…" at bounding box center [802, 288] width 1086 height 142
click at [499, 312] on textarea "I primarily work with adults navigating anxiety, [MEDICAL_DATA], trauma, life t…" at bounding box center [802, 295] width 1057 height 86
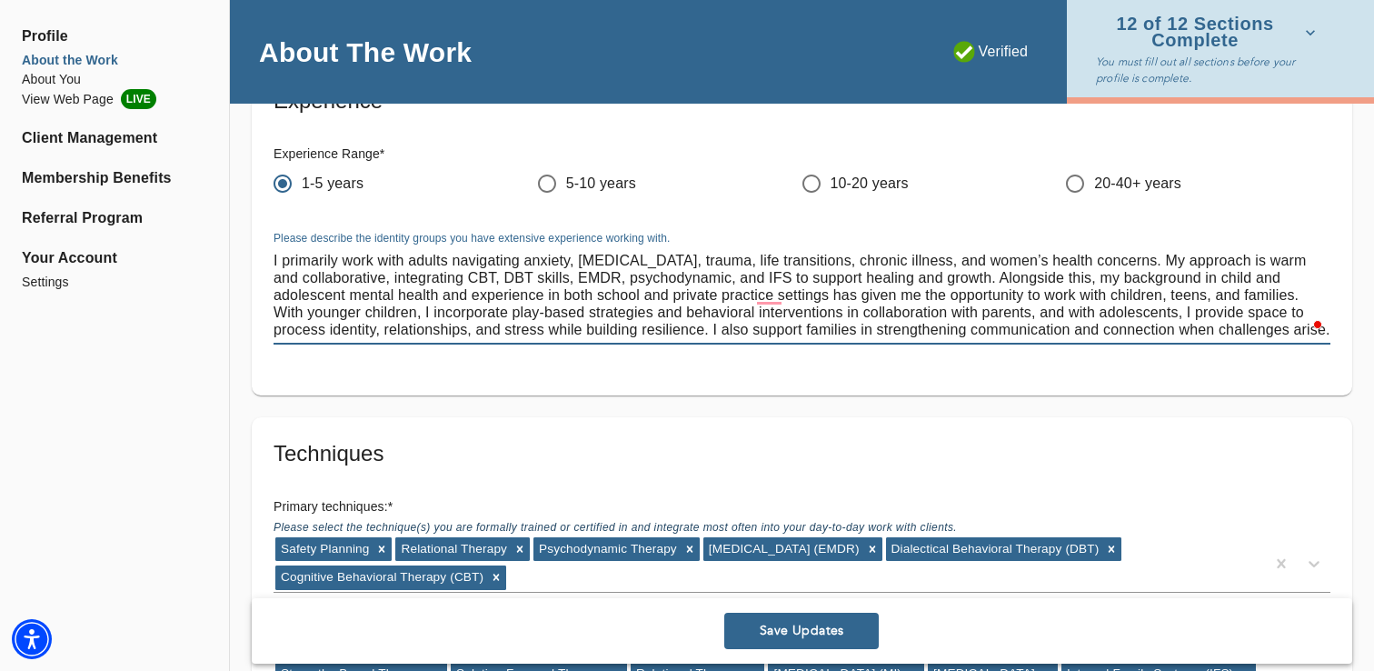
click at [499, 312] on textarea "I primarily work with adults navigating anxiety, [MEDICAL_DATA], trauma, life t…" at bounding box center [802, 295] width 1057 height 86
paste textarea "specialize in working with adults navigating anxiety, [MEDICAL_DATA], trauma, l…"
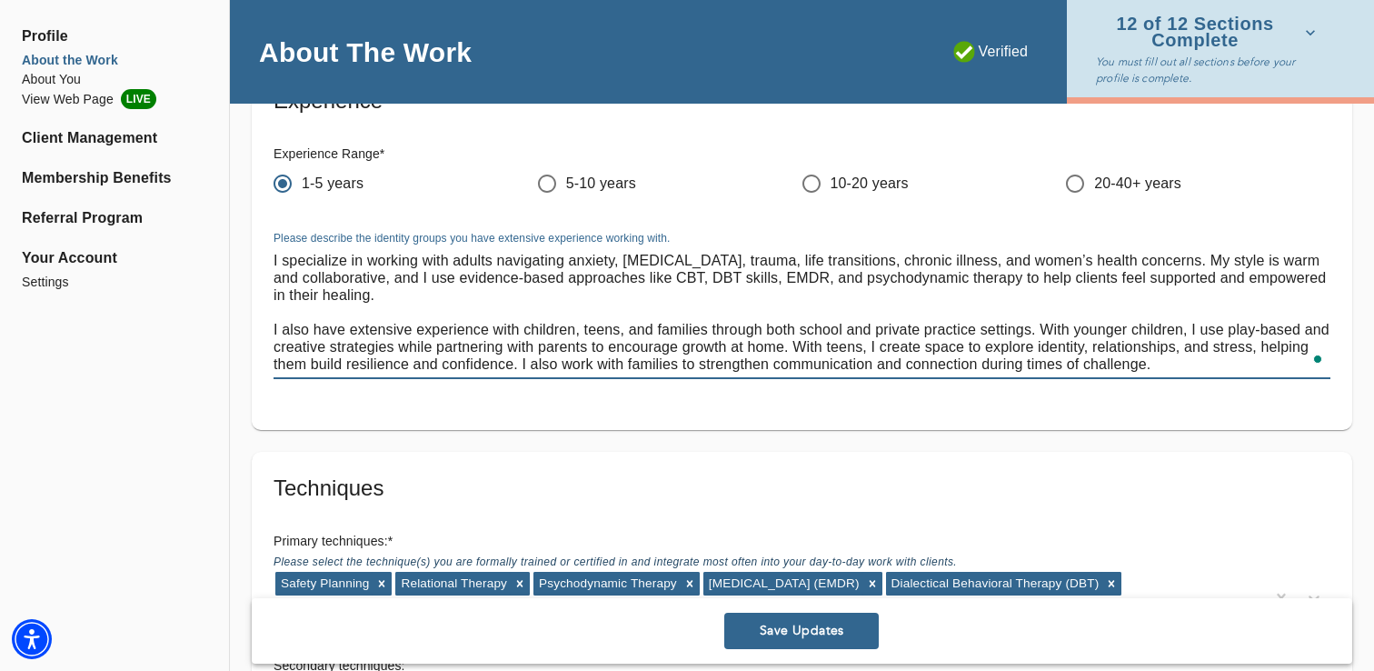
type textarea "I specialize in working with adults navigating anxiety, [MEDICAL_DATA], trauma,…"
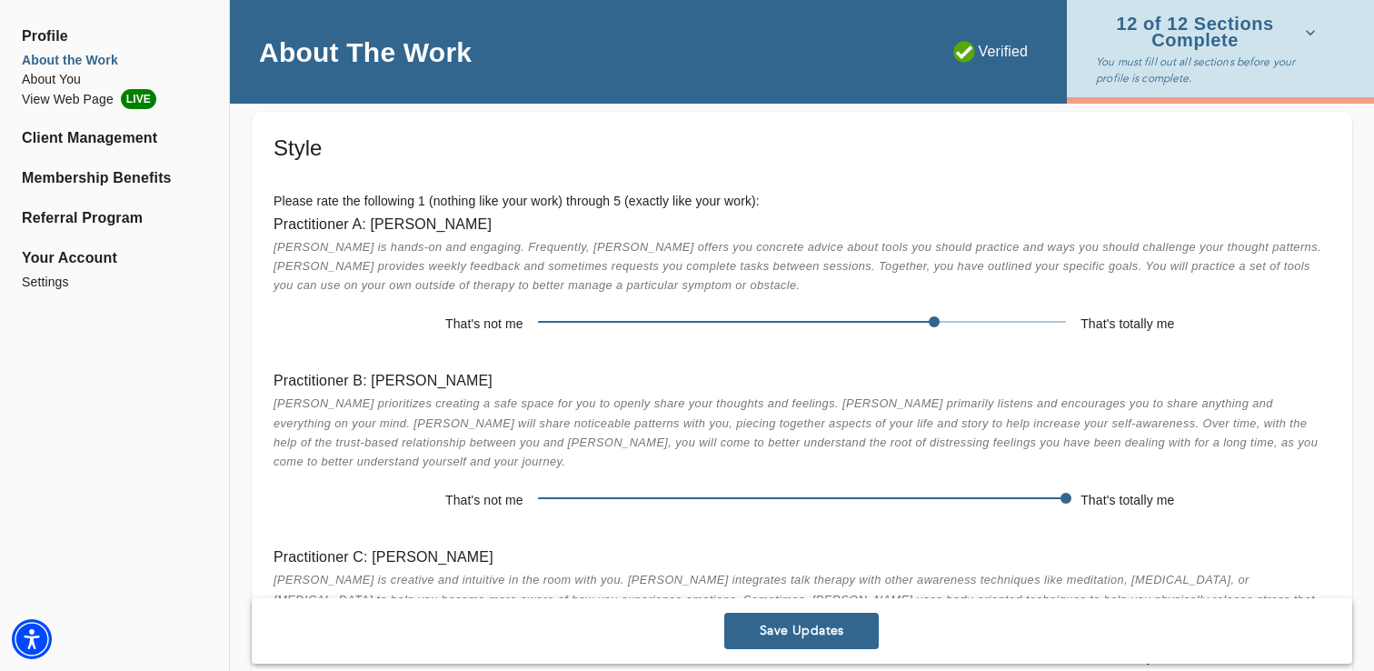
scroll to position [4938, 0]
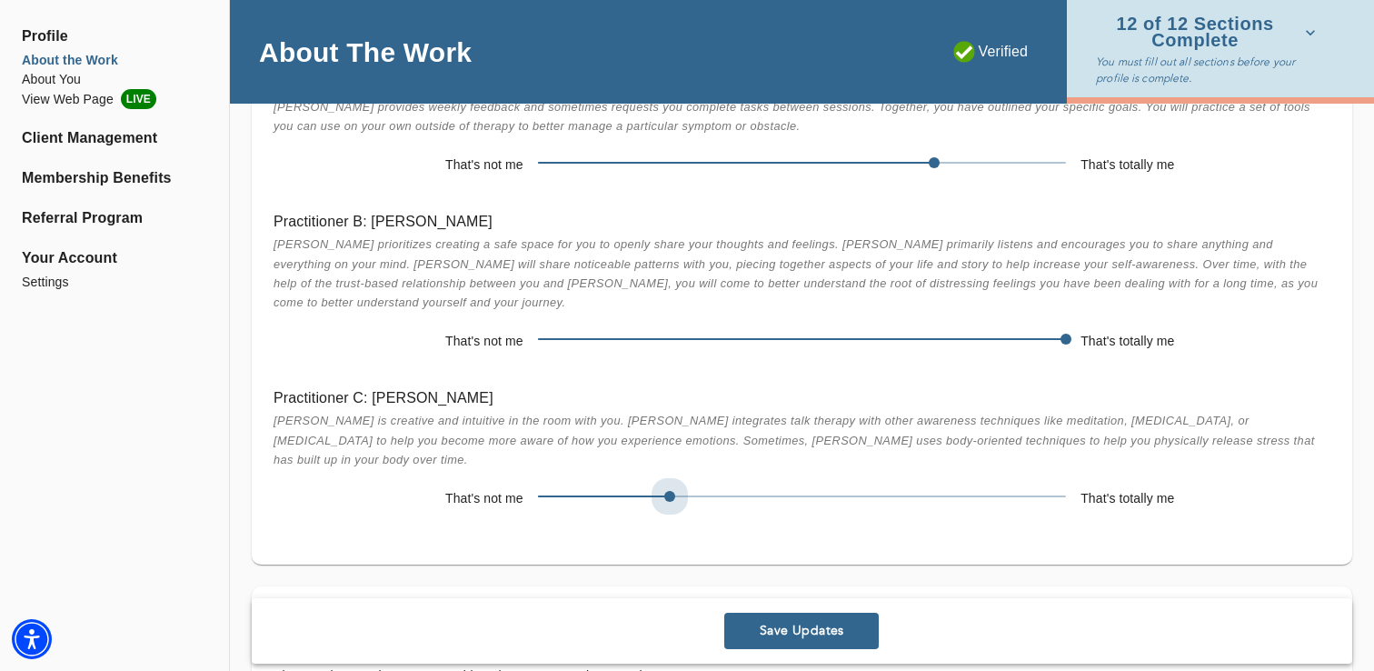
drag, startPoint x: 812, startPoint y: 454, endPoint x: 704, endPoint y: 457, distance: 108.2
click at [704, 483] on span at bounding box center [802, 495] width 528 height 25
click at [678, 414] on span "[PERSON_NAME] is creative and intuitive in the room with you. [PERSON_NAME] int…" at bounding box center [794, 440] width 1041 height 52
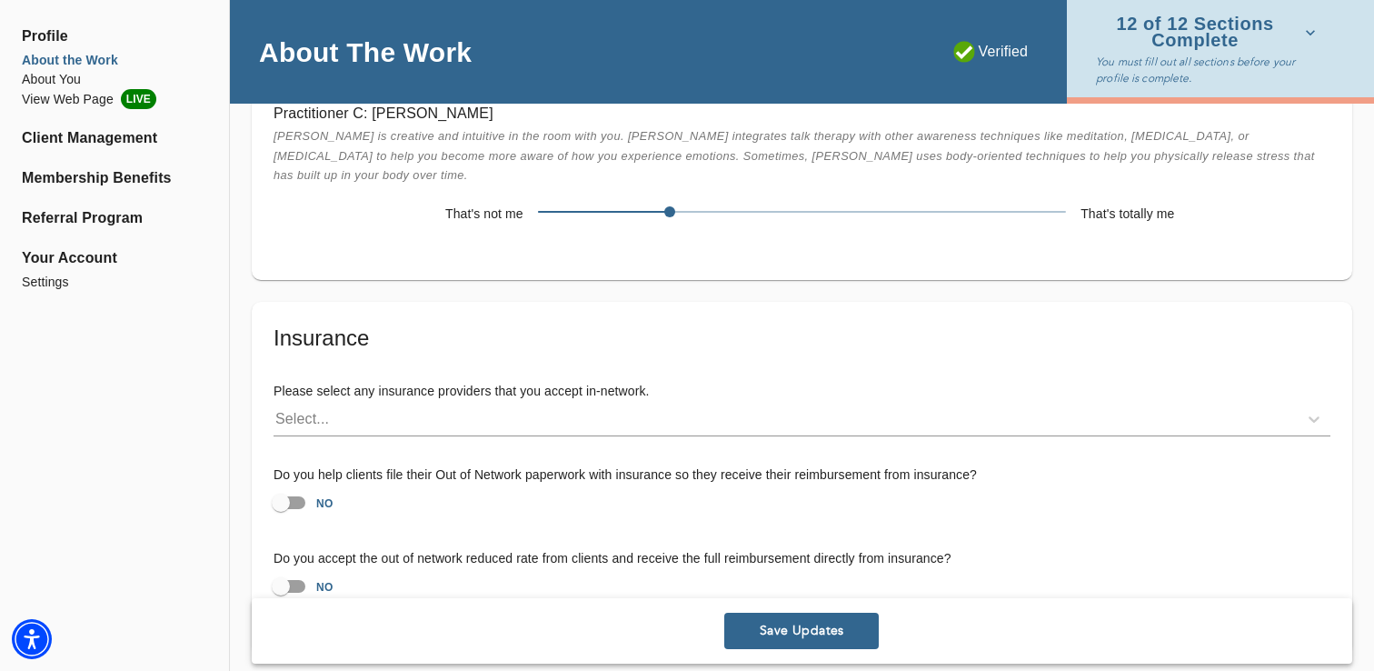
scroll to position [5227, 0]
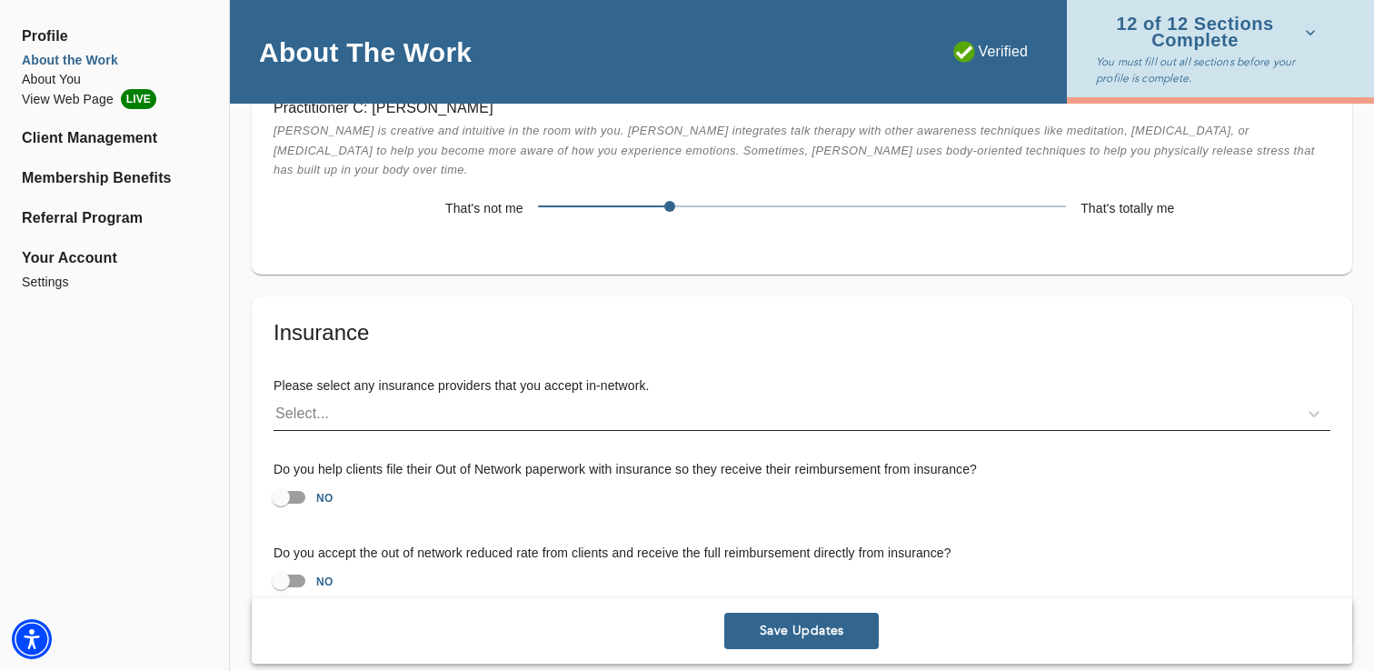
click at [575, 399] on div "Select..." at bounding box center [786, 413] width 1024 height 29
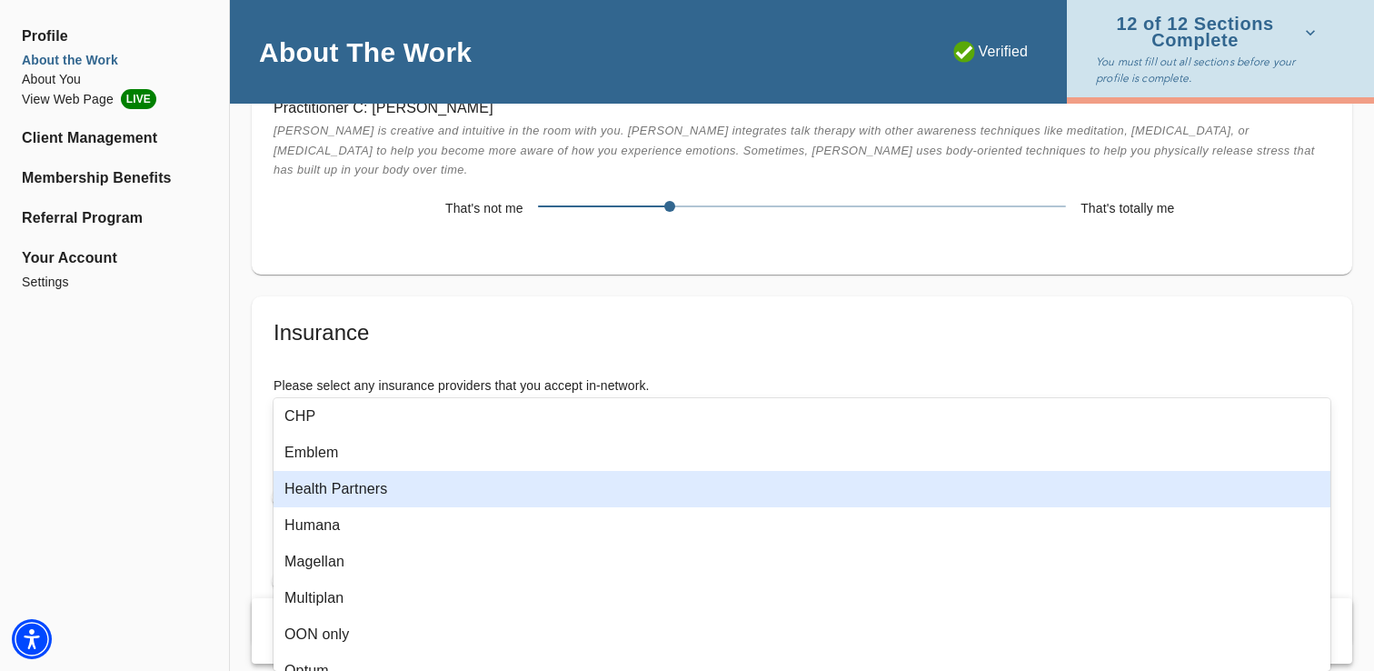
scroll to position [0, 0]
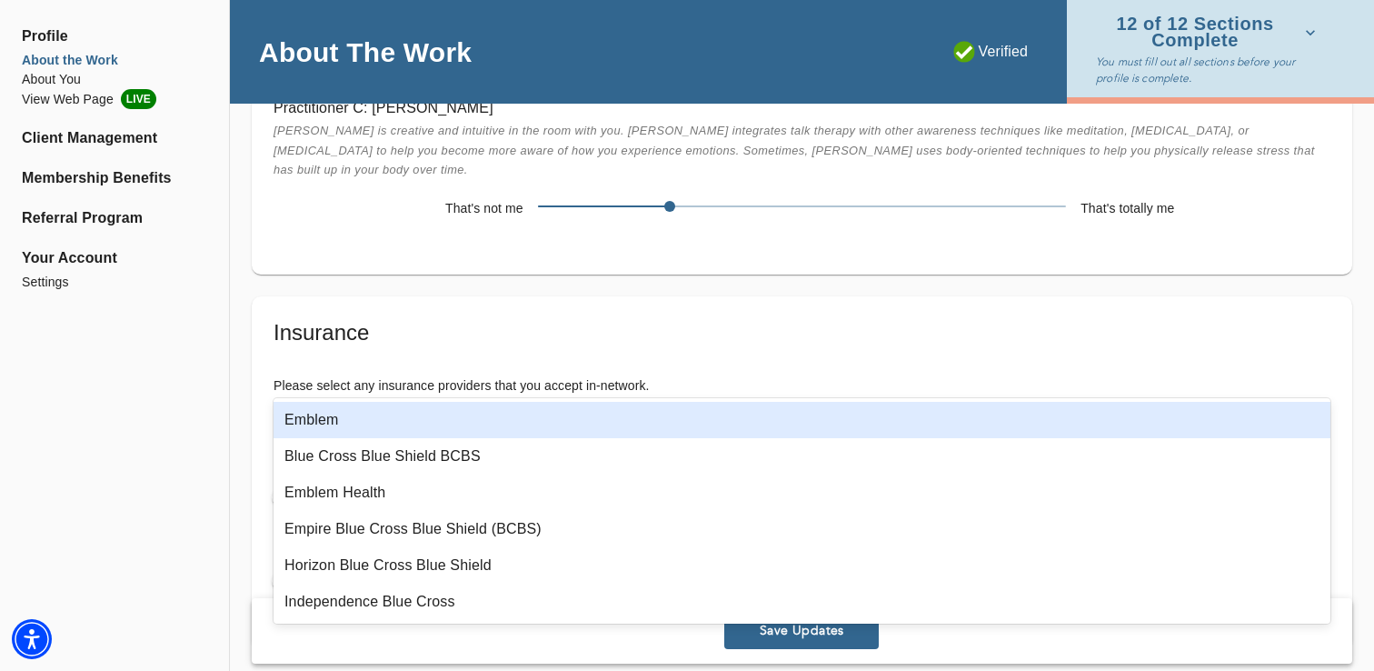
type input "blue"
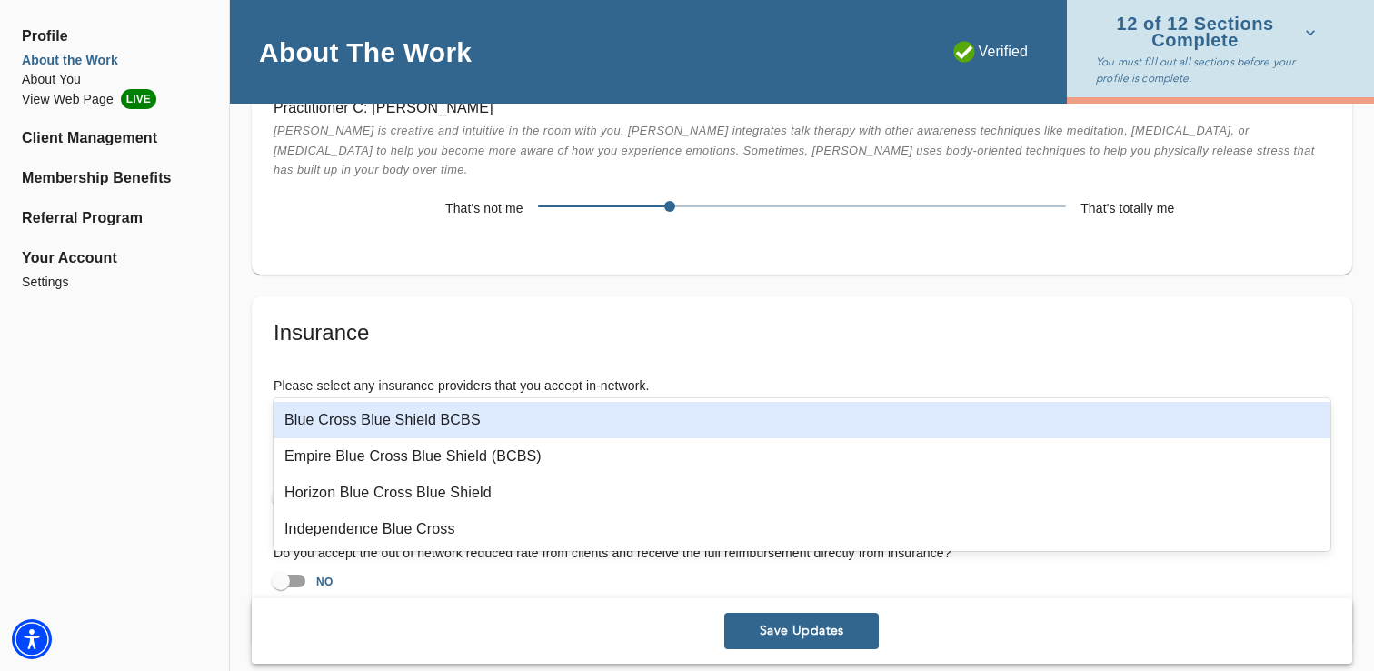
click at [384, 429] on div "Blue Cross Blue Shield BCBS" at bounding box center [802, 420] width 1057 height 36
type input "cign"
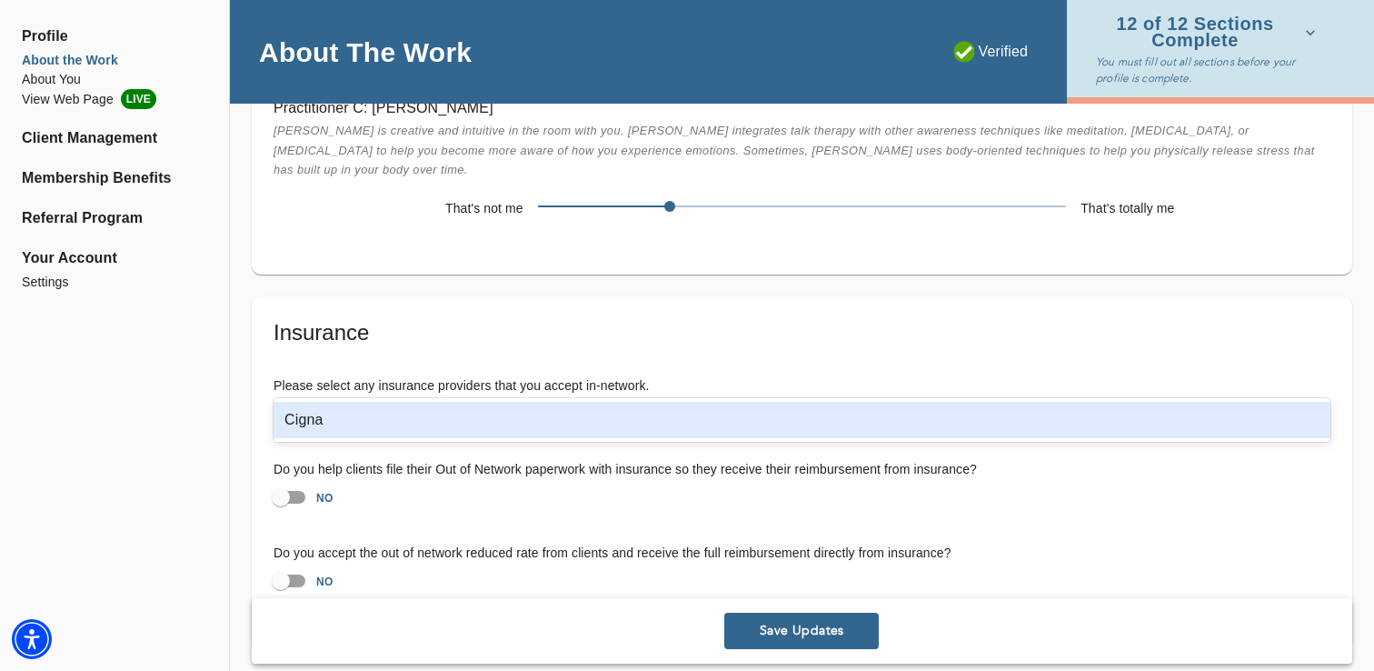
click at [332, 418] on div "Cigna" at bounding box center [802, 420] width 1057 height 36
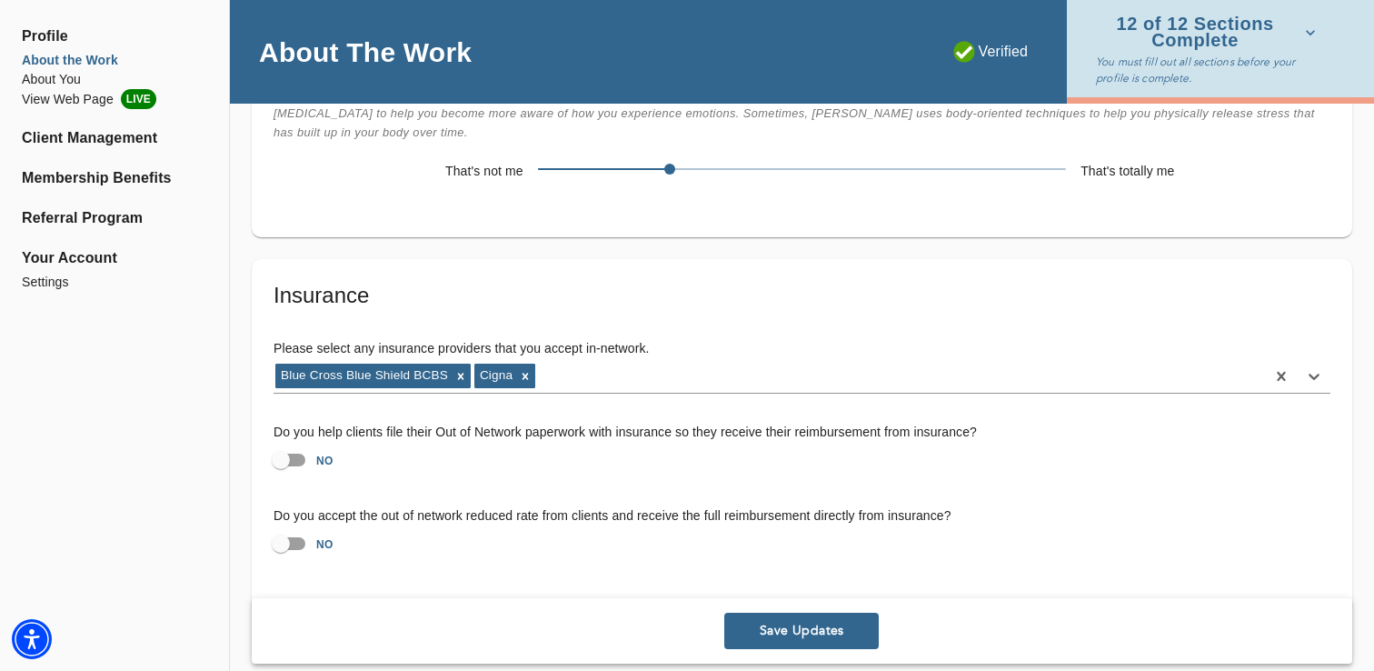
scroll to position [5264, 0]
click at [286, 443] on input "NO" at bounding box center [281, 460] width 104 height 35
checkbox input "true"
click at [593, 363] on div "Blue Cross Blue Shield BCBS Cigna" at bounding box center [770, 377] width 992 height 29
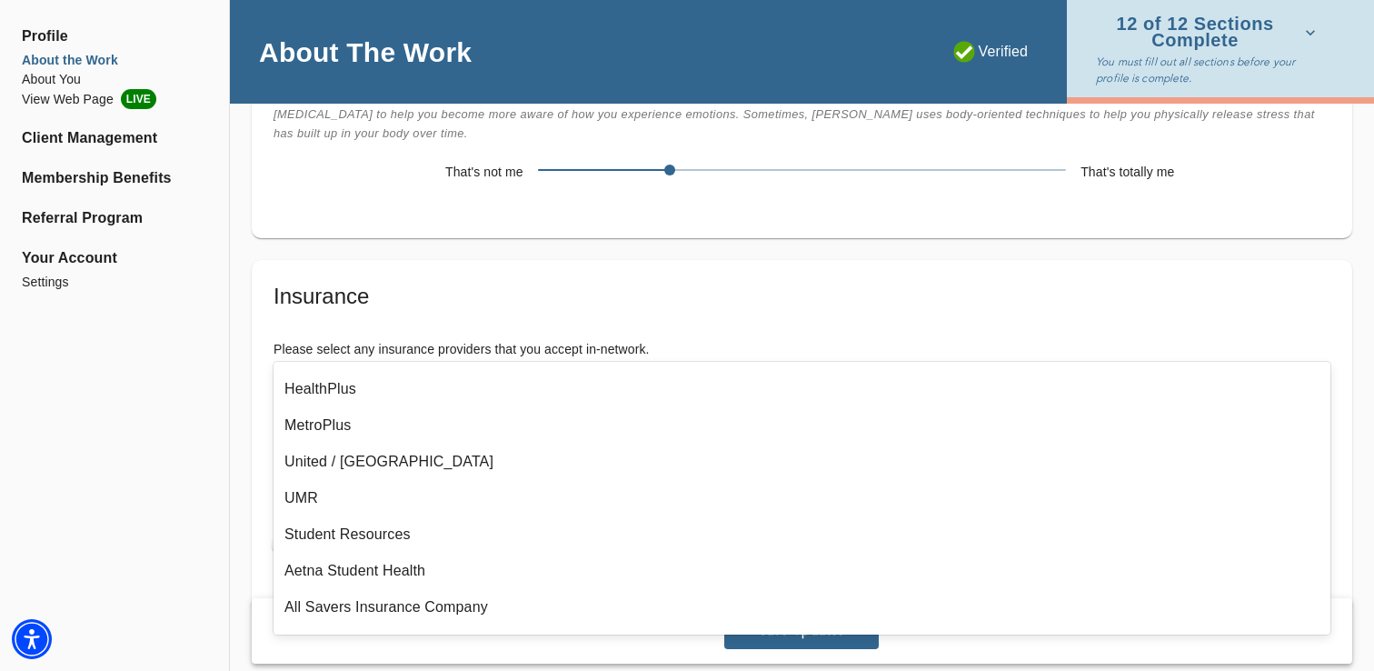
scroll to position [0, 0]
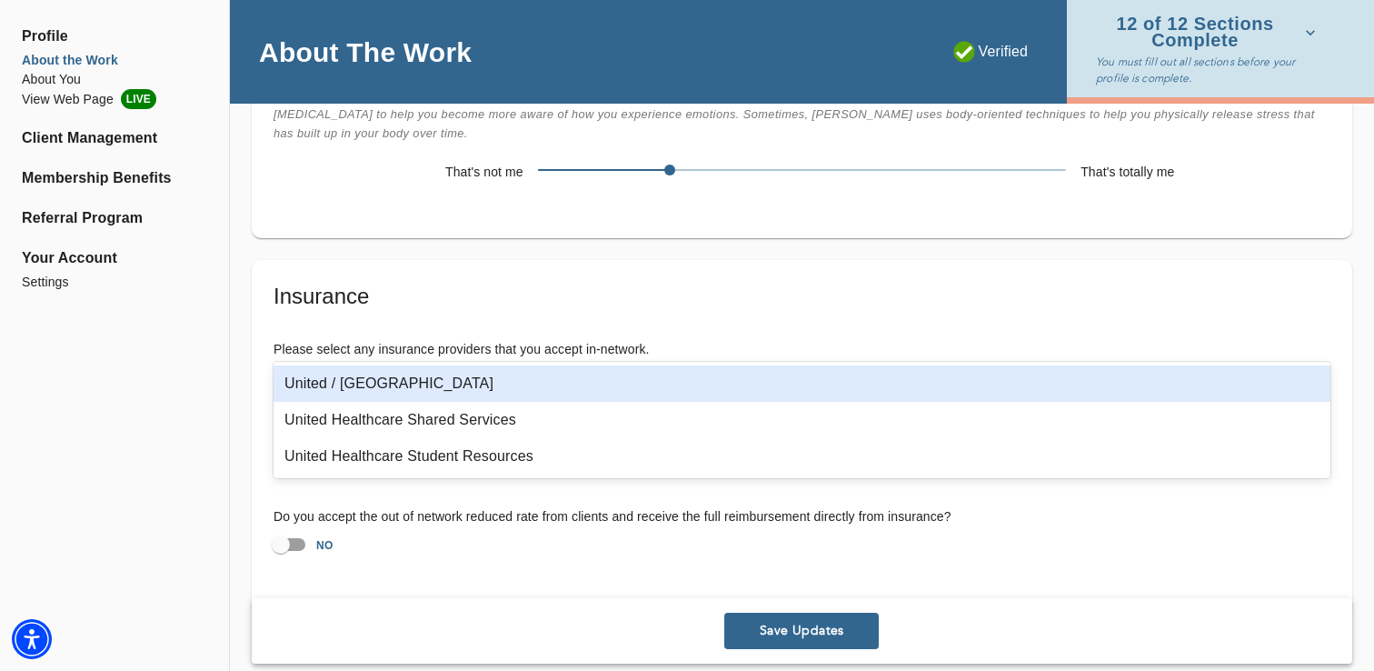
type input "united"
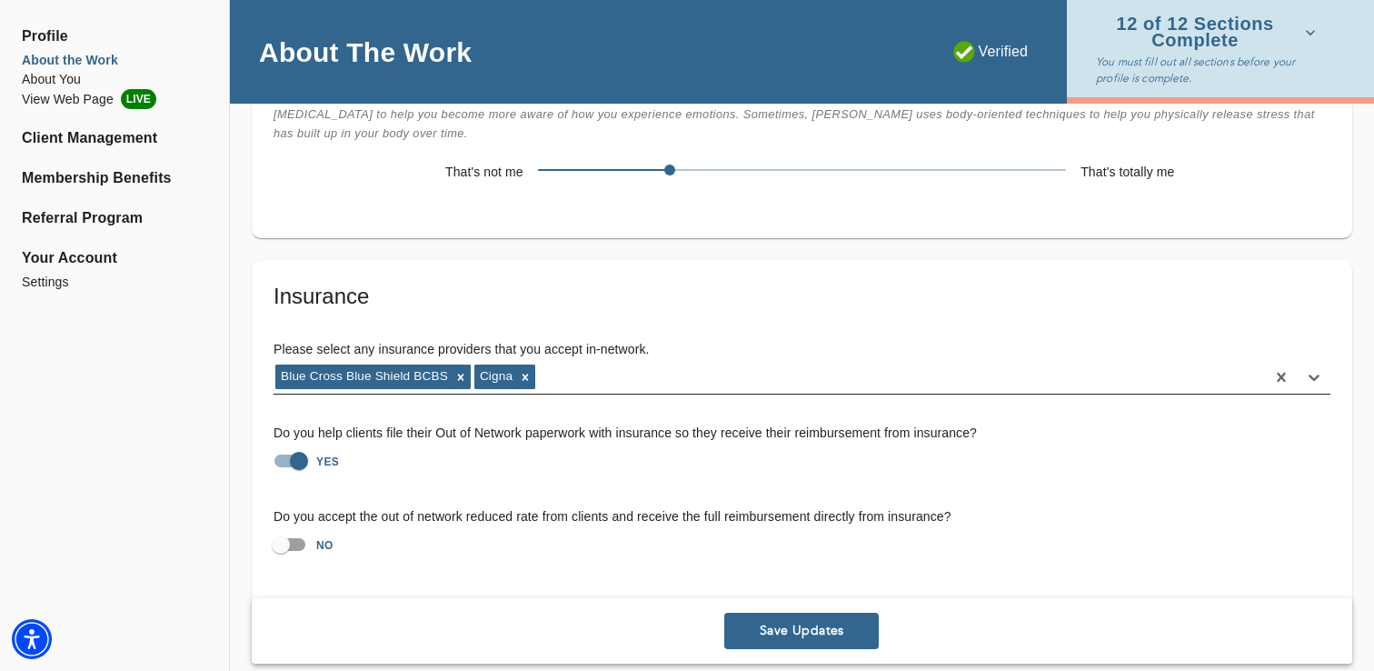
click at [566, 363] on div "Blue Cross Blue Shield BCBS Cigna" at bounding box center [770, 377] width 992 height 29
paste input "Anthem Blue Cross Blue Shield BlueCross and BlueShield Cigna Excellus GEHA Harv…"
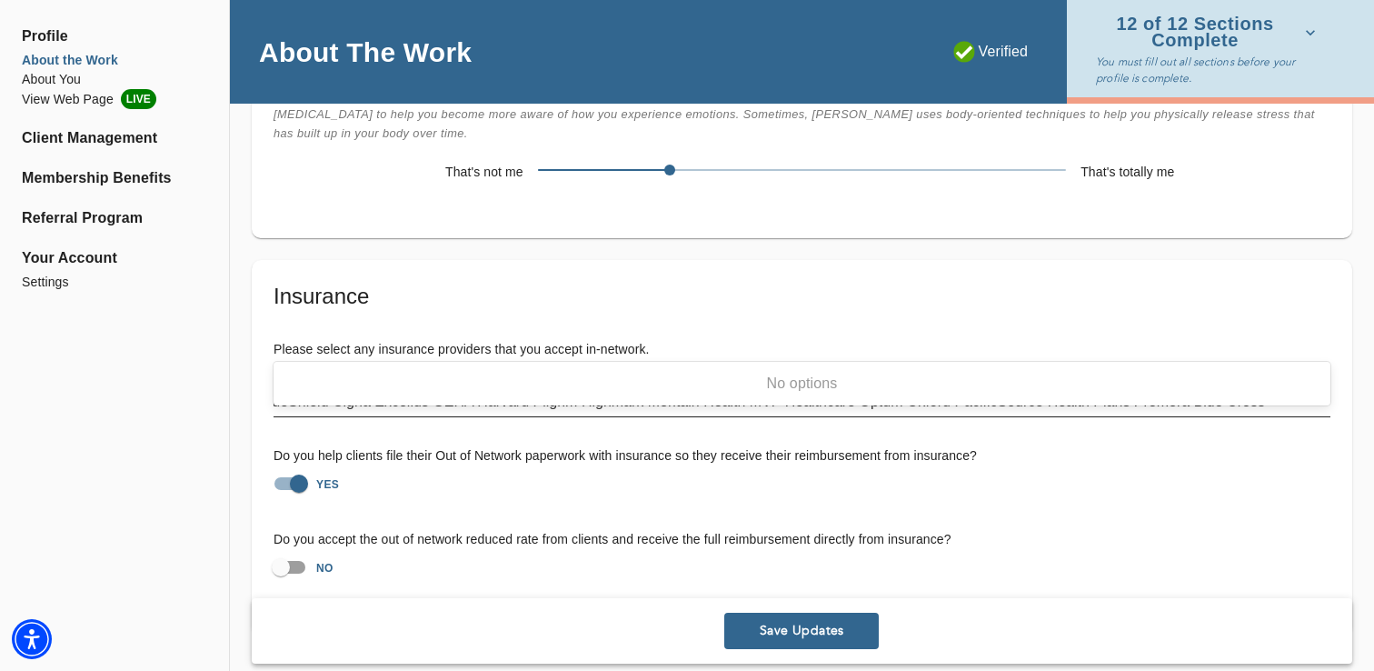
scroll to position [5306, 0]
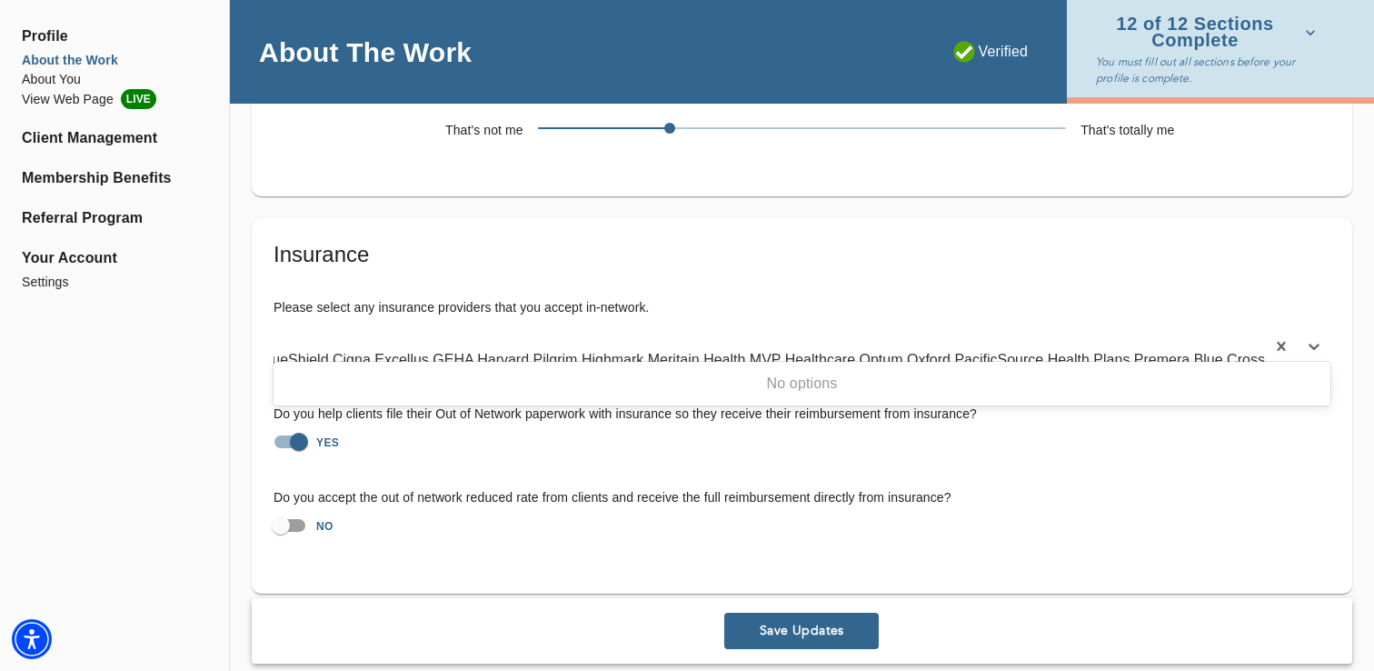
click at [283, 352] on input "Anthem Blue Cross Blue Shield BlueCross and BlueShield Cigna Excellus GEHA Harv…" at bounding box center [610, 360] width 1314 height 16
type input "Anthem Blue Cross Blue Shield BlueCross and BlueShield Cigna Excellus GEHA Harv…"
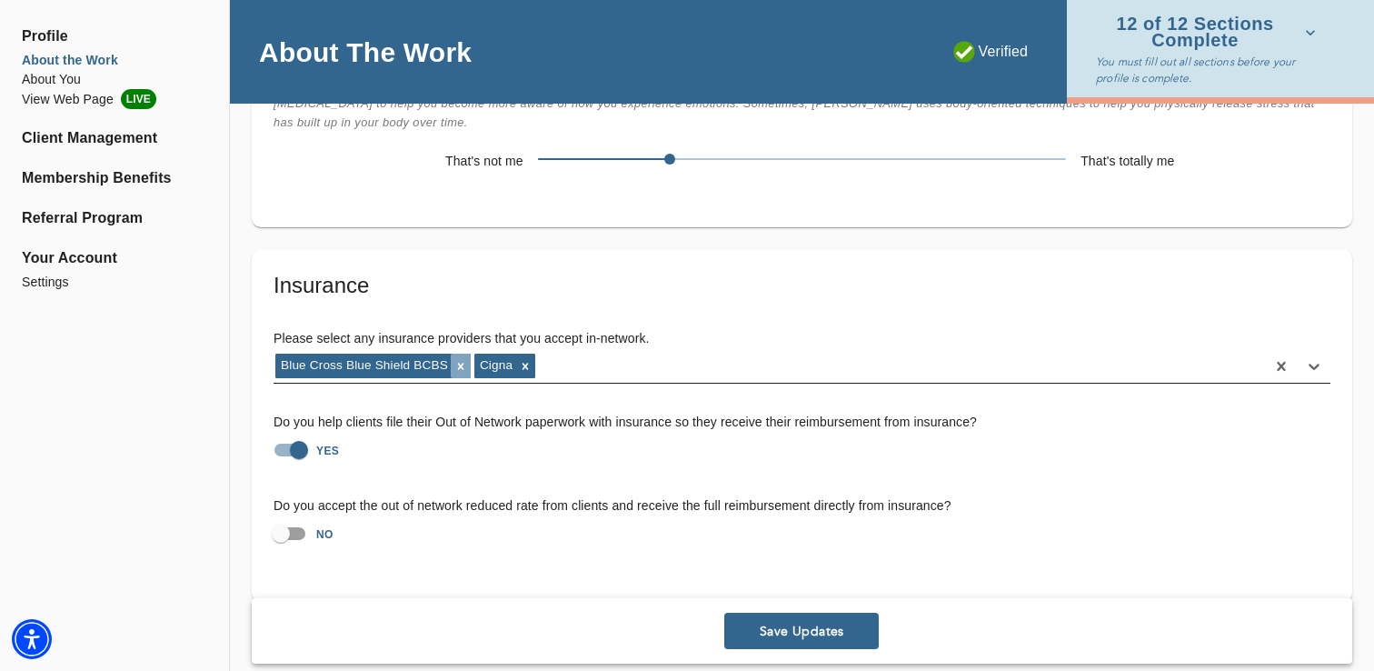
click at [468, 354] on div at bounding box center [461, 366] width 20 height 24
click at [327, 360] on icon at bounding box center [326, 366] width 13 height 13
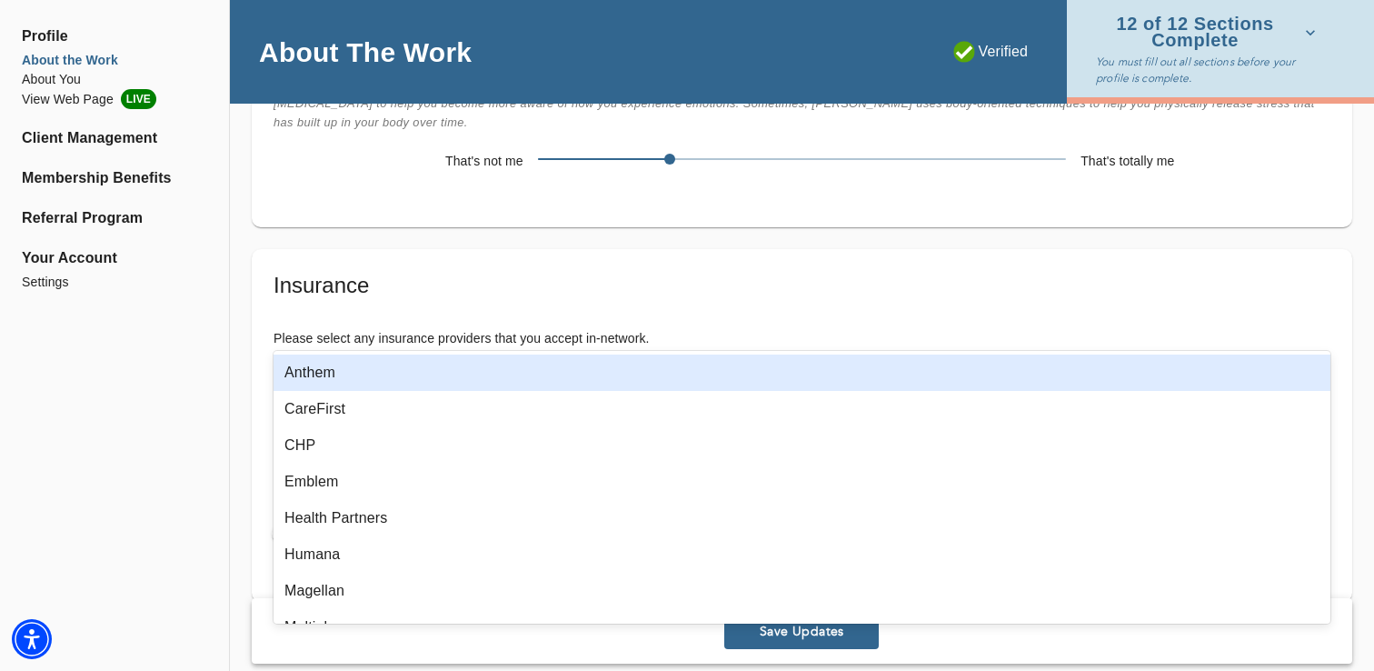
click at [312, 349] on div "Select..." at bounding box center [802, 366] width 1057 height 35
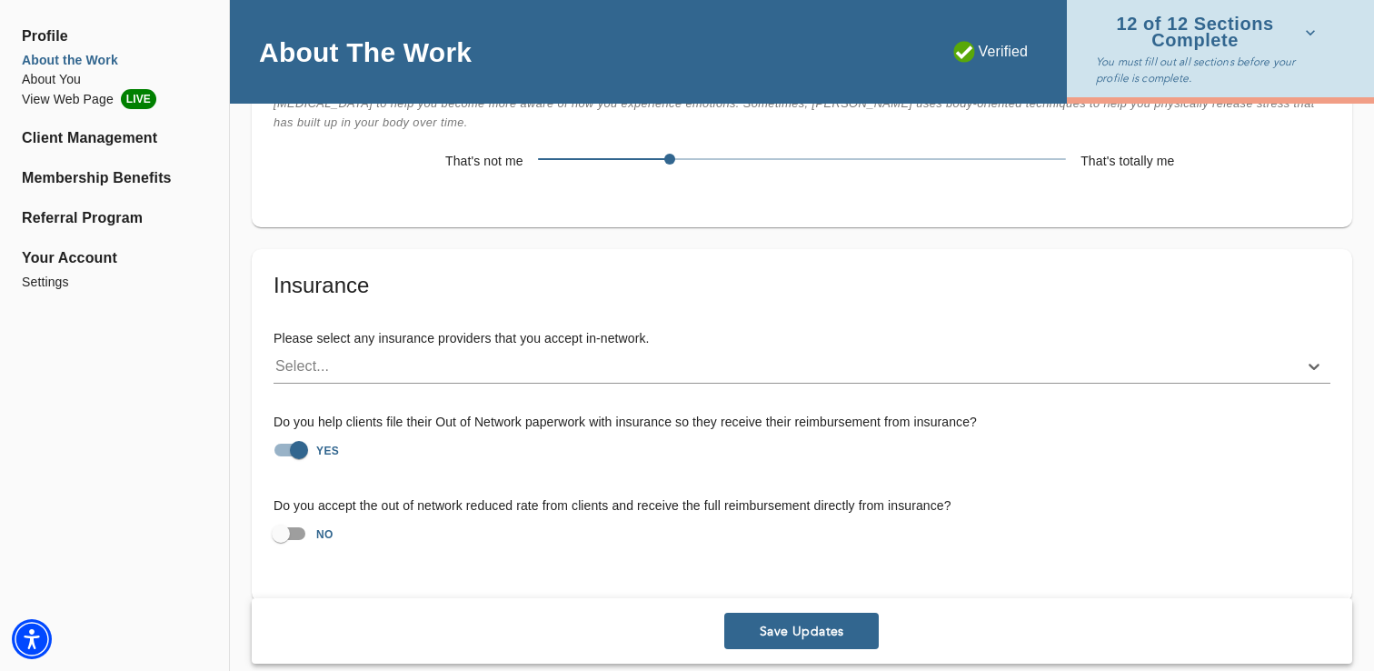
click at [309, 355] on div "Select..." at bounding box center [302, 366] width 54 height 22
paste input "Anthem Blue Cross Blue Shield BlueCross and BlueShield Cigna Excellus GEHA Harv…"
drag, startPoint x: 309, startPoint y: 325, endPoint x: 161, endPoint y: 319, distance: 148.3
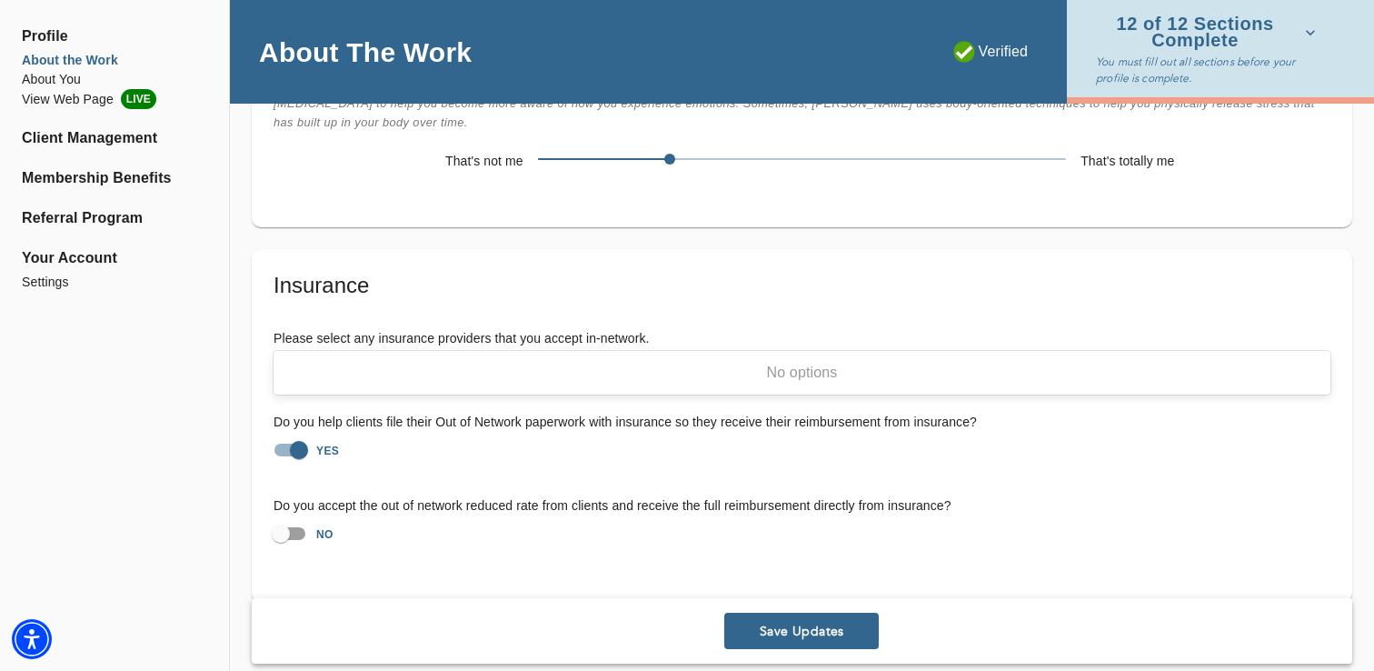
click at [344, 358] on input "Anthem Blue Cross Blue Shield BlueCross and BlueShield Cigna Excellus GEHA Harv…" at bounding box center [642, 366] width 1314 height 16
drag, startPoint x: 434, startPoint y: 324, endPoint x: 147, endPoint y: 319, distance: 286.3
click at [277, 358] on input "Anthem Blue Cross Blue Shield BlueCross and BlueShield Cigna Excellus GEHA Harv…" at bounding box center [642, 366] width 1314 height 16
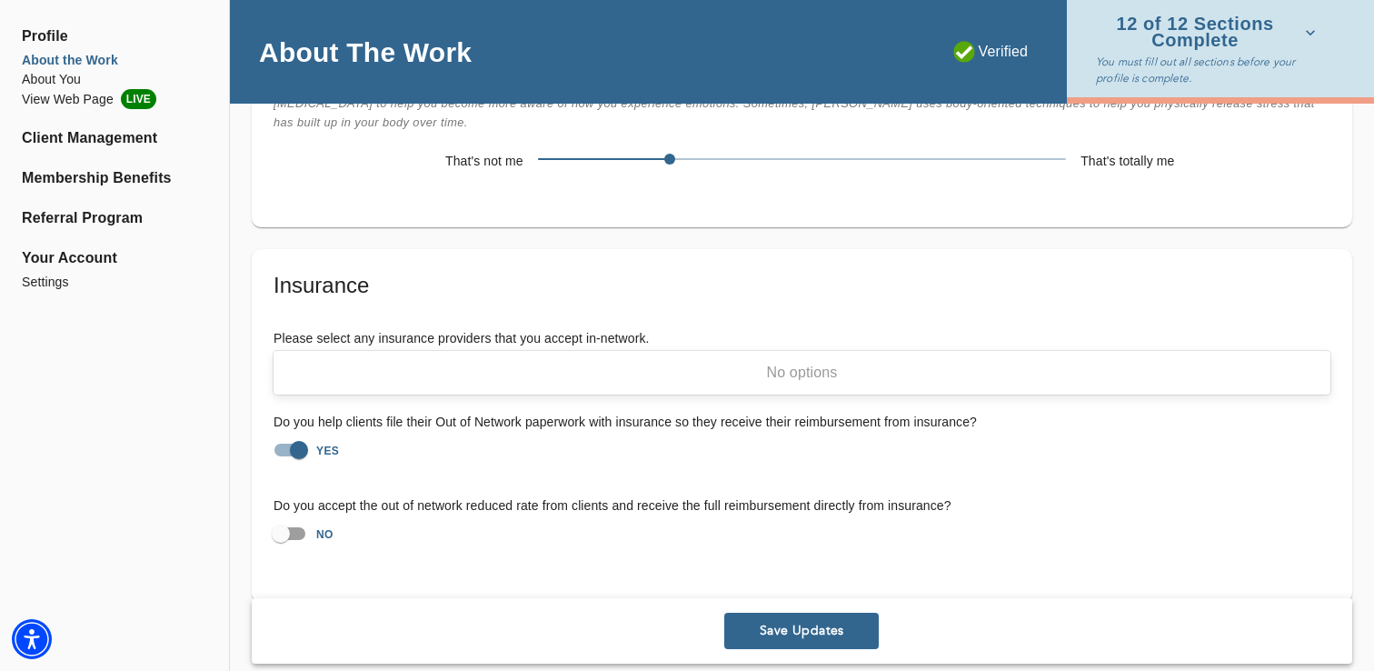
drag, startPoint x: 476, startPoint y: 326, endPoint x: 934, endPoint y: 404, distance: 464.7
click at [934, 404] on div "Please select any insurance providers that you accept in-network. option Cigna,…" at bounding box center [802, 439] width 1086 height 251
drag, startPoint x: 479, startPoint y: 327, endPoint x: 324, endPoint y: 326, distance: 155.4
click at [323, 358] on input "Anthem Blue Cross Blue Shield" at bounding box center [377, 366] width 204 height 16
type input "Anthem"
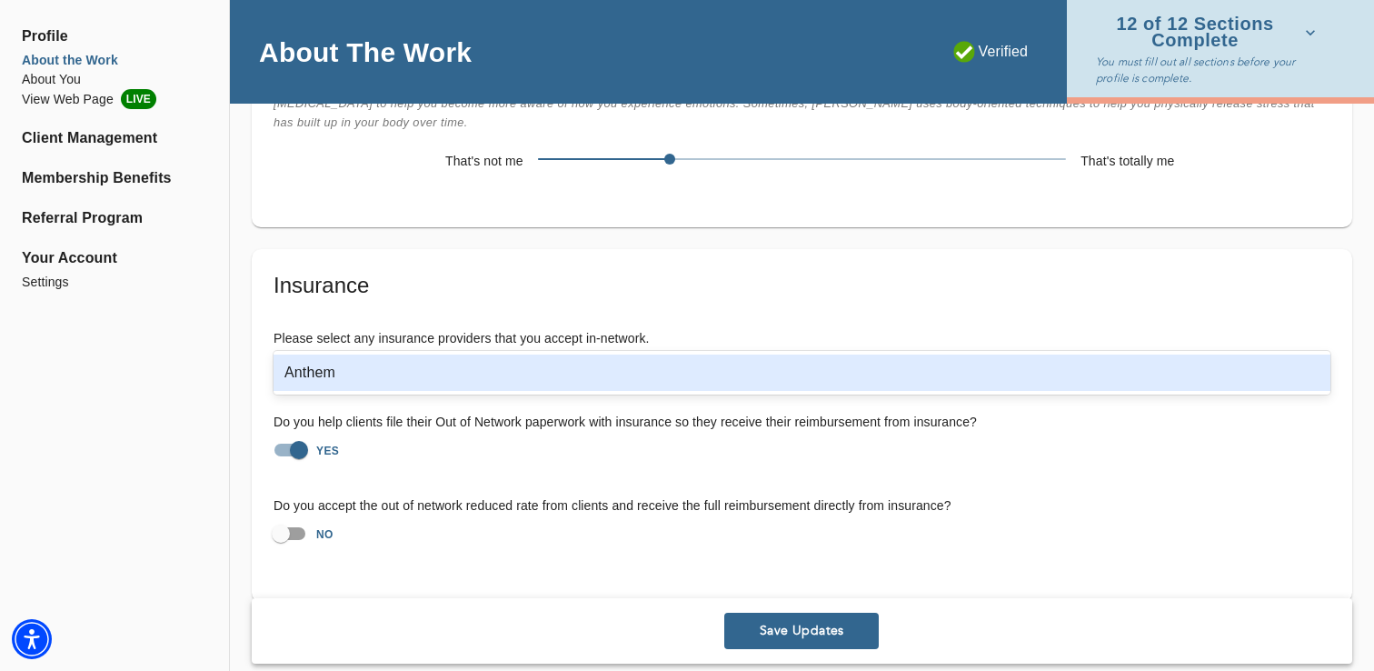
click at [301, 372] on div "Anthem" at bounding box center [802, 372] width 1057 height 36
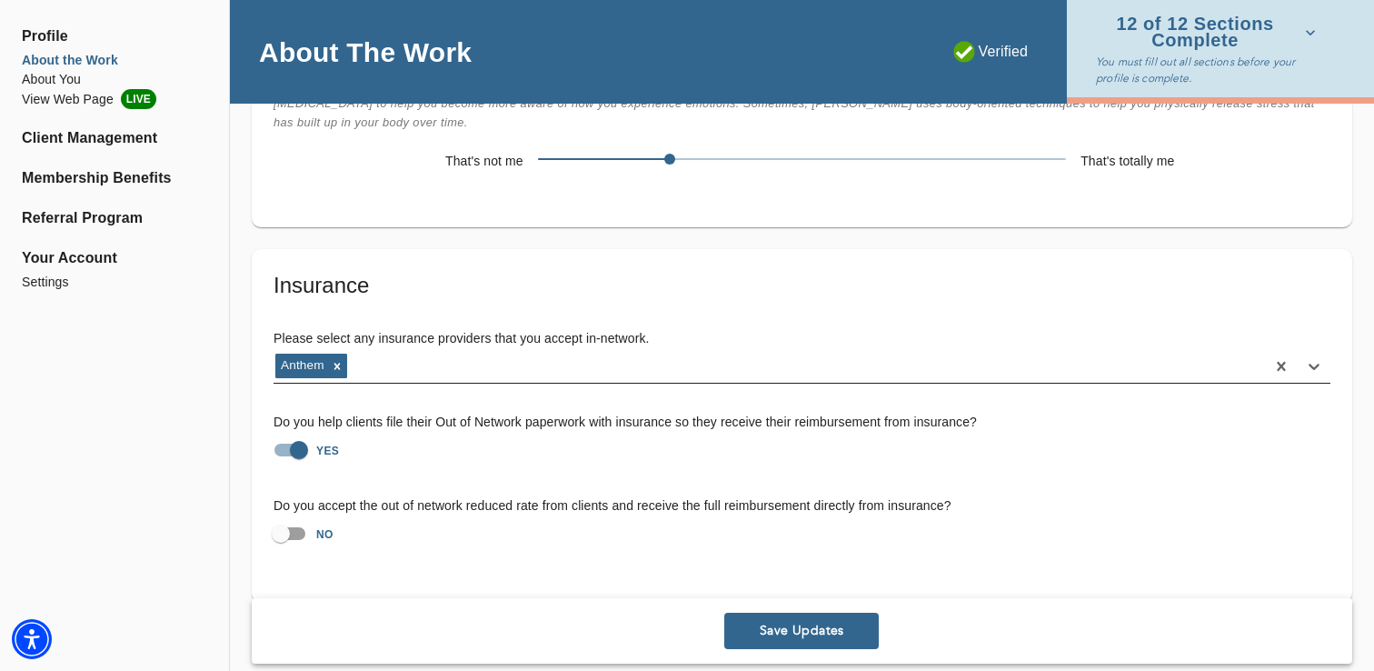
click at [389, 352] on div "Anthem" at bounding box center [770, 366] width 992 height 29
paste input "BlueCross and BlueShield Cigna Excellus GEHA Harvard Pilgrim Highmark Meritain …"
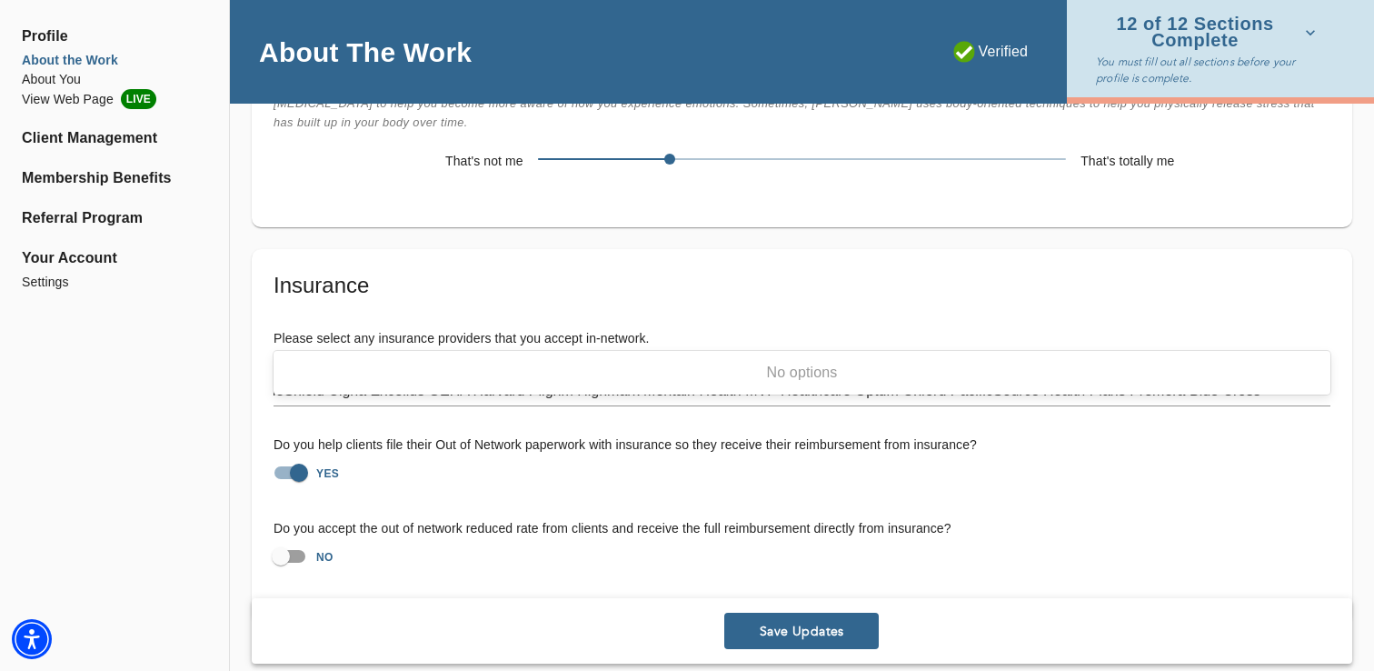
drag, startPoint x: 378, startPoint y: 346, endPoint x: 1096, endPoint y: 365, distance: 718.2
click at [1096, 371] on div "option Anthem, selected. 0 results available for search term BlueCross and Blue…" at bounding box center [802, 377] width 1057 height 57
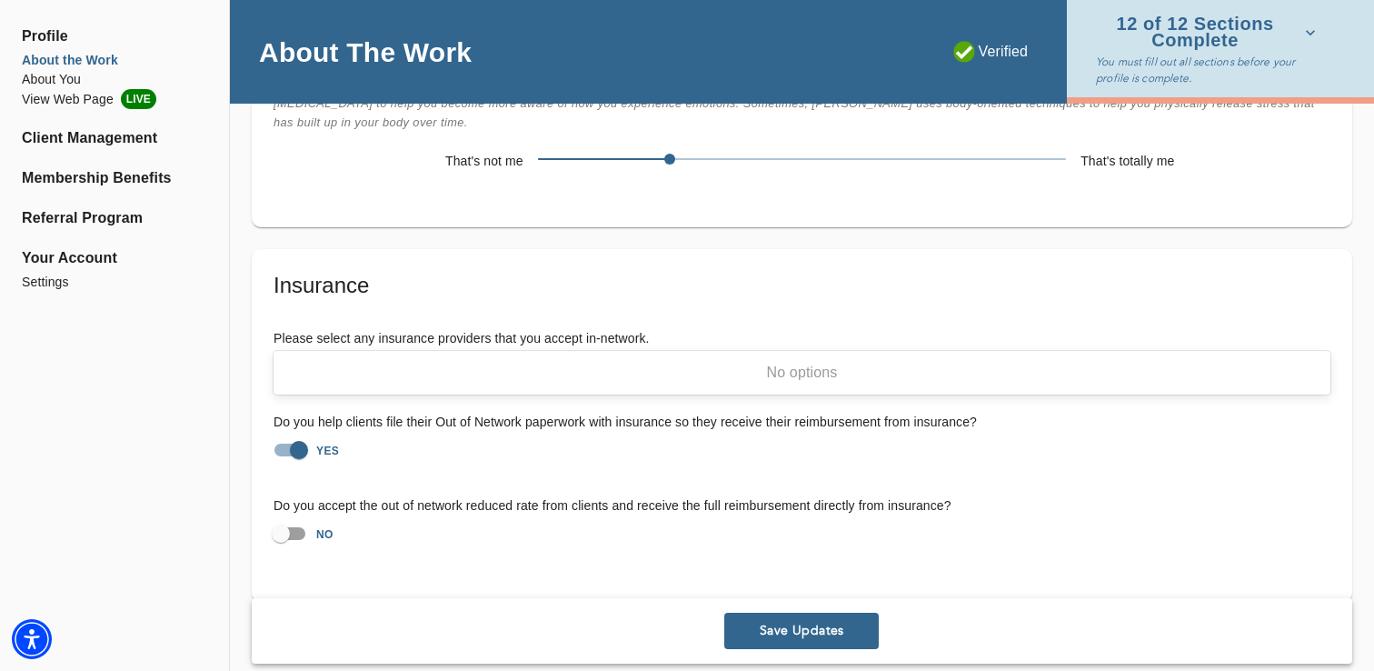
drag, startPoint x: 420, startPoint y: 324, endPoint x: 695, endPoint y: 357, distance: 277.4
click at [695, 357] on div "option Anthem, selected. 0 results available for search term BlueCross and Blue…" at bounding box center [802, 366] width 1057 height 35
click at [387, 358] on input "BlueCross" at bounding box center [387, 366] width 73 height 16
type input "Blue Cross"
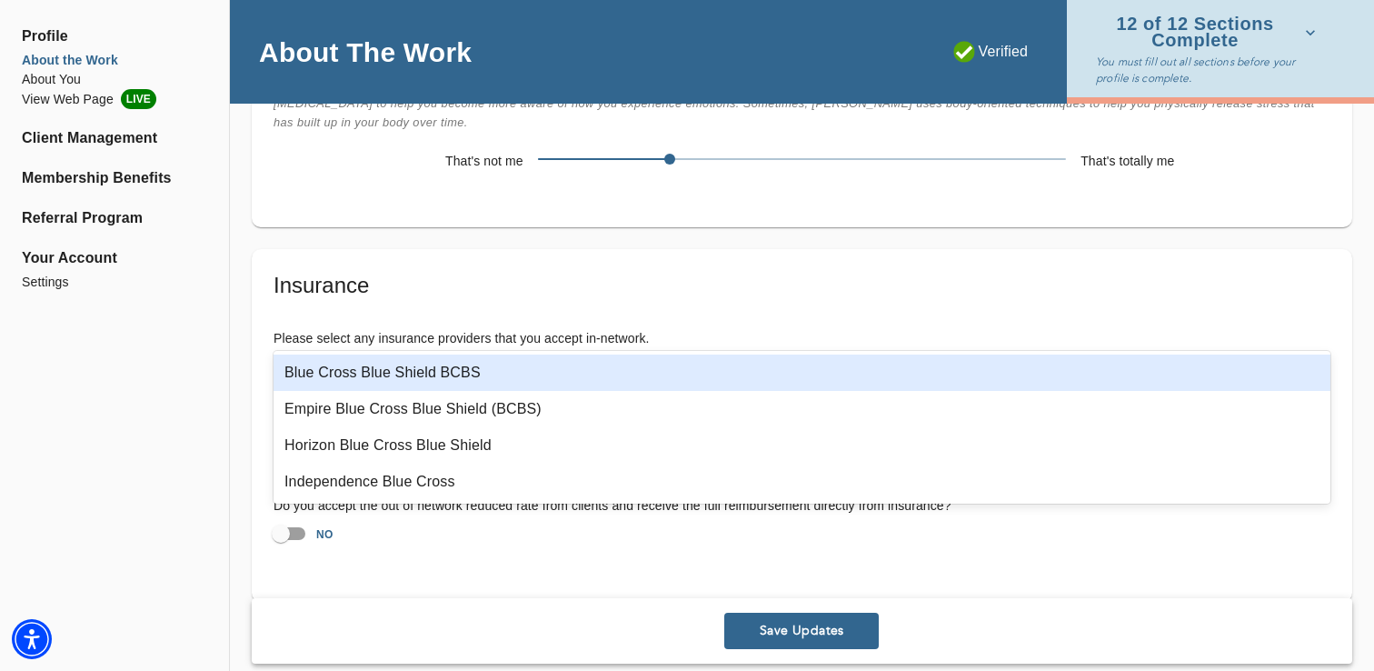
click at [432, 382] on div "Blue Cross Blue Shield BCBS" at bounding box center [802, 372] width 1057 height 36
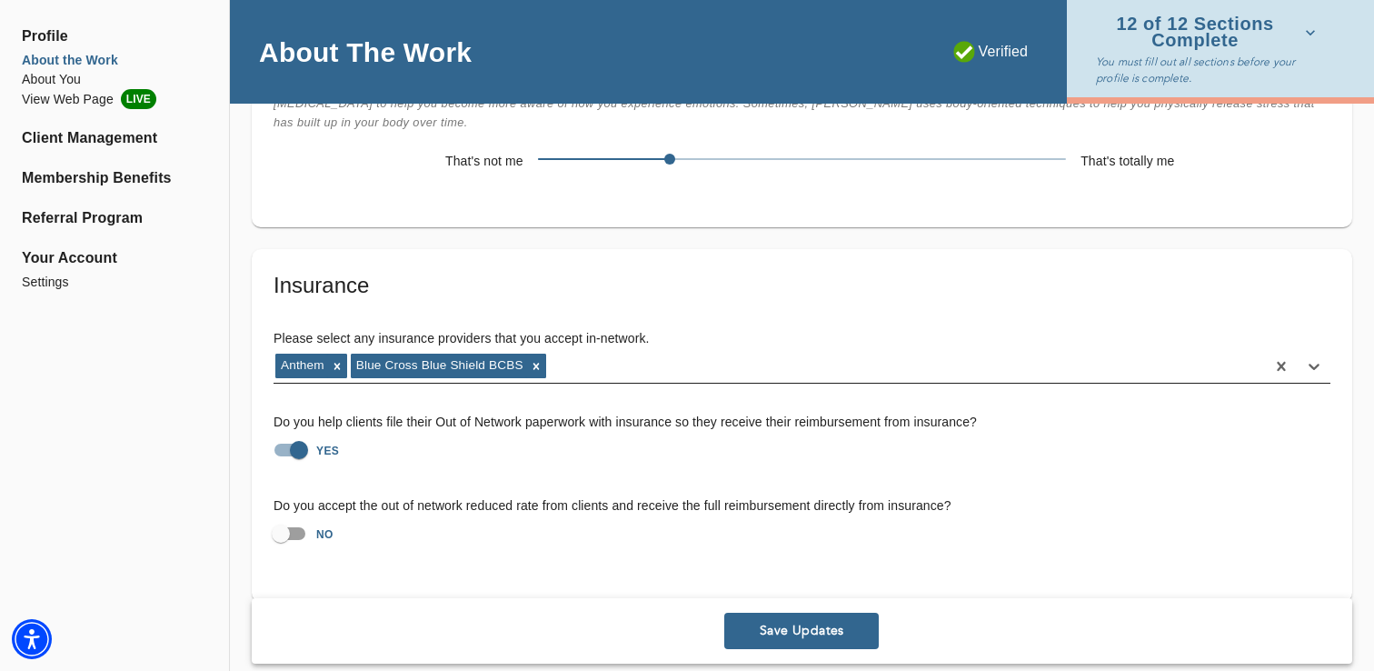
click at [616, 352] on div "Anthem Blue Cross Blue Shield BCBS" at bounding box center [770, 366] width 992 height 29
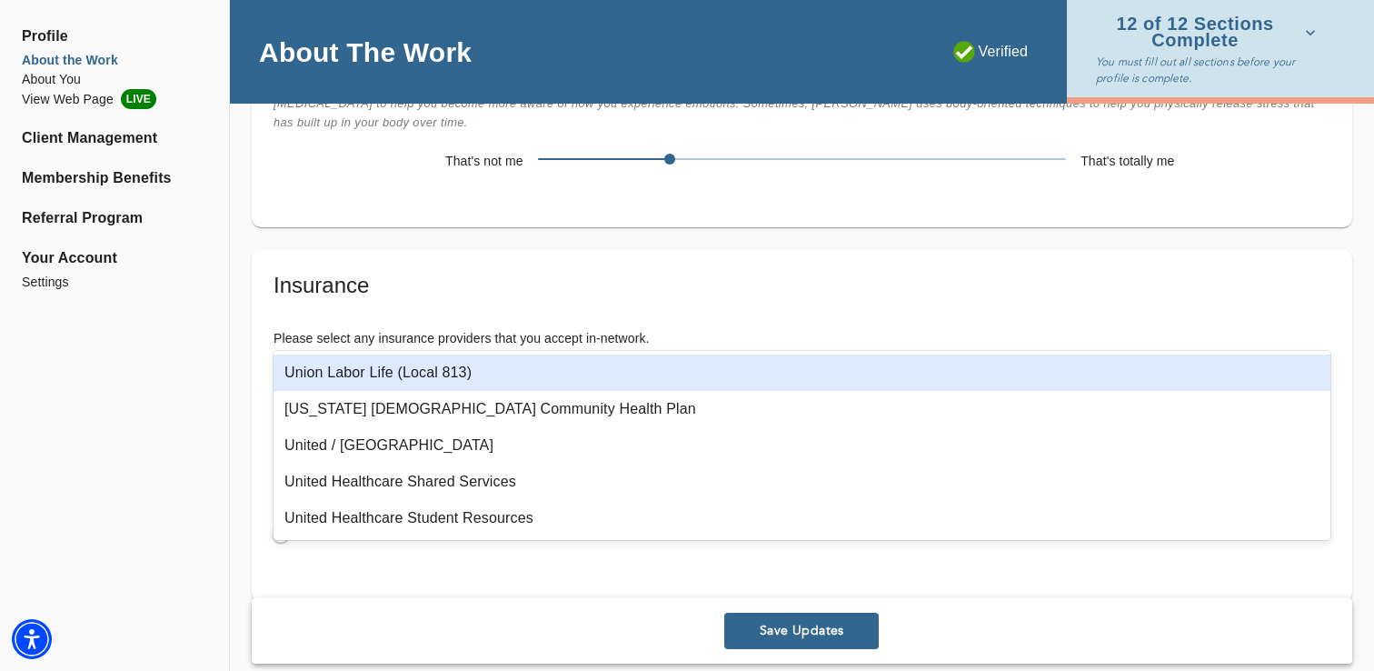
type input "united"
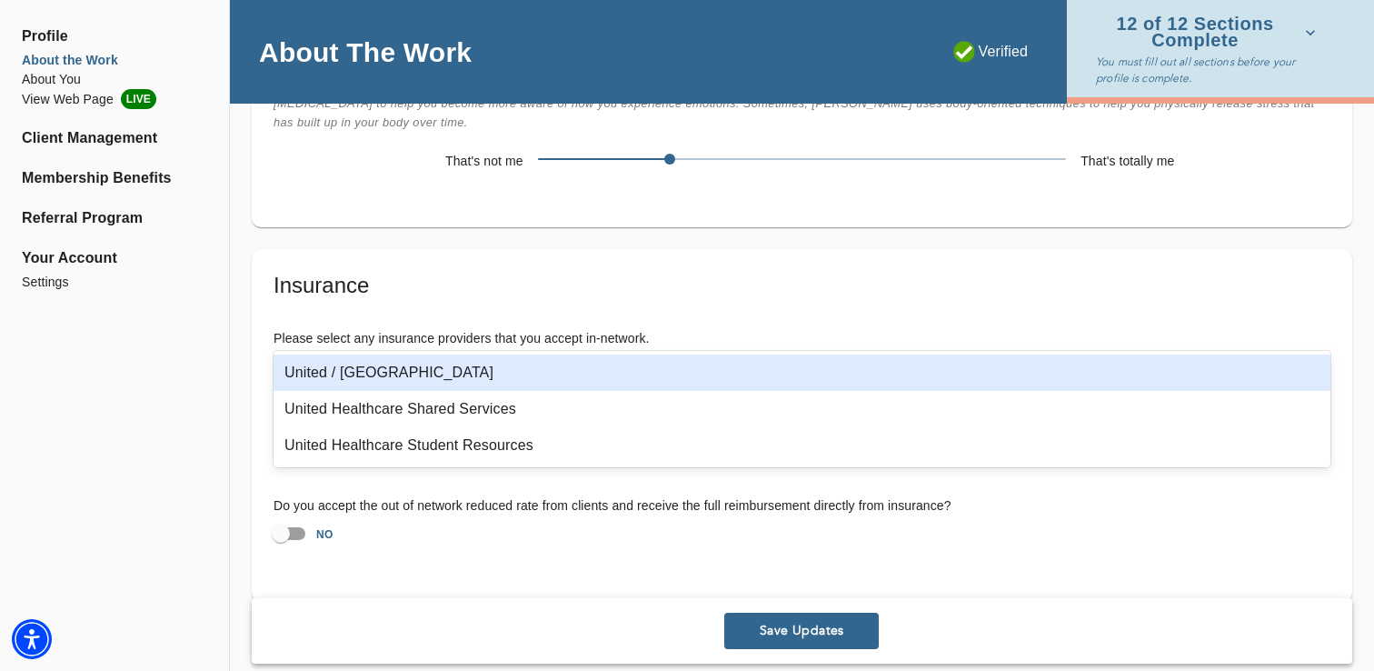
click at [455, 376] on div "United / [GEOGRAPHIC_DATA]" at bounding box center [802, 372] width 1057 height 36
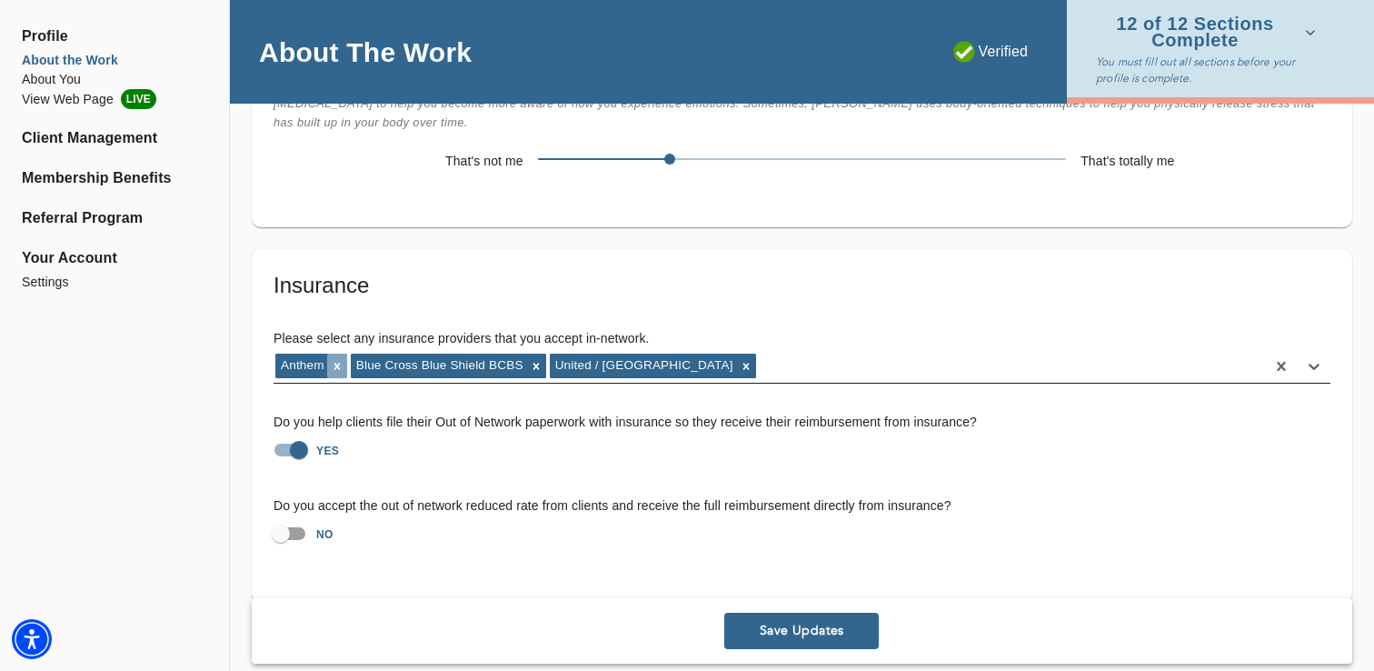
click at [339, 363] on icon at bounding box center [337, 366] width 6 height 6
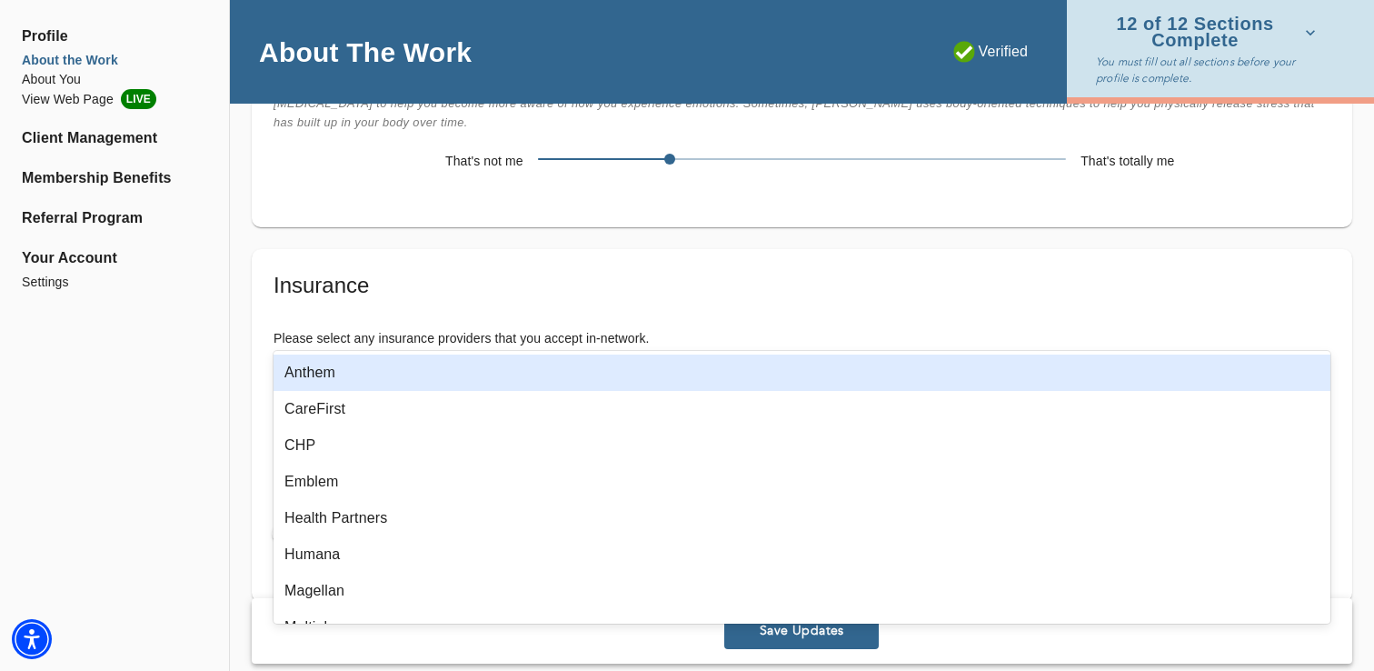
click at [723, 352] on div "Blue Cross Blue Shield BCBS United / [GEOGRAPHIC_DATA]" at bounding box center [770, 366] width 992 height 29
paste input "Aetna"
type input "Aetna"
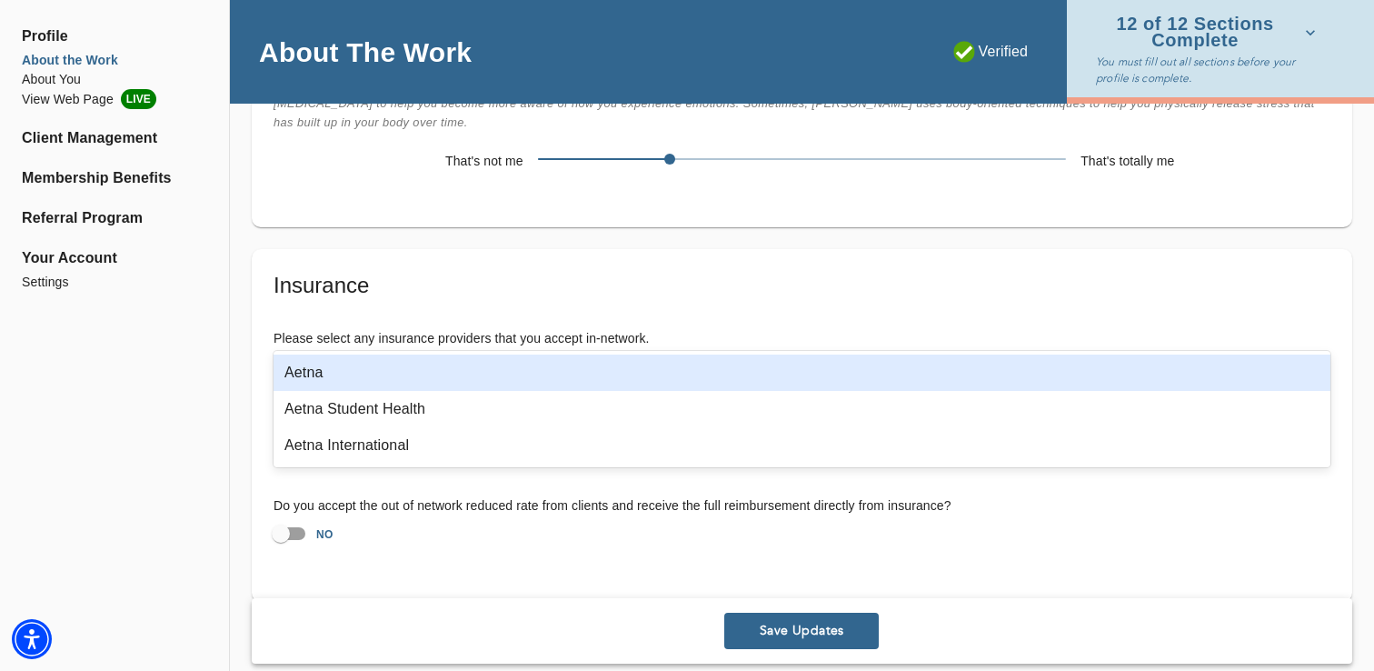
click at [339, 382] on div "Aetna" at bounding box center [802, 372] width 1057 height 36
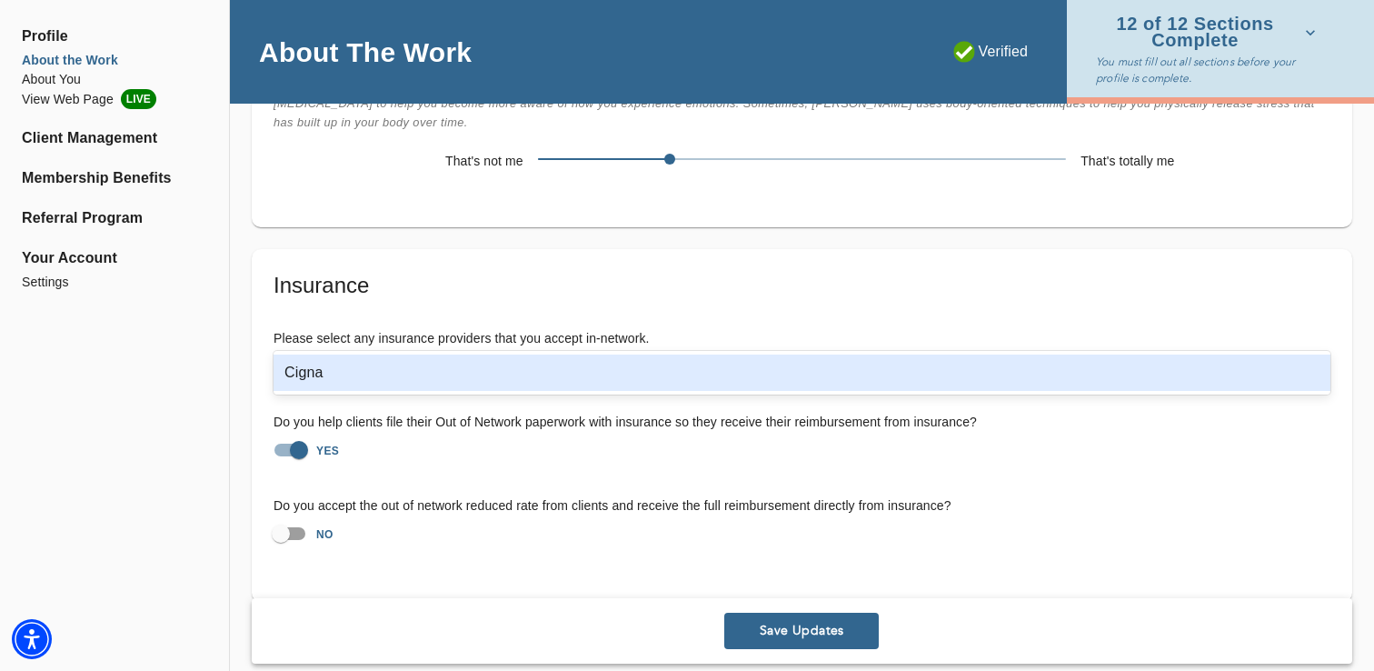
type input "cigna"
click at [420, 387] on div "Cigna" at bounding box center [802, 372] width 1057 height 36
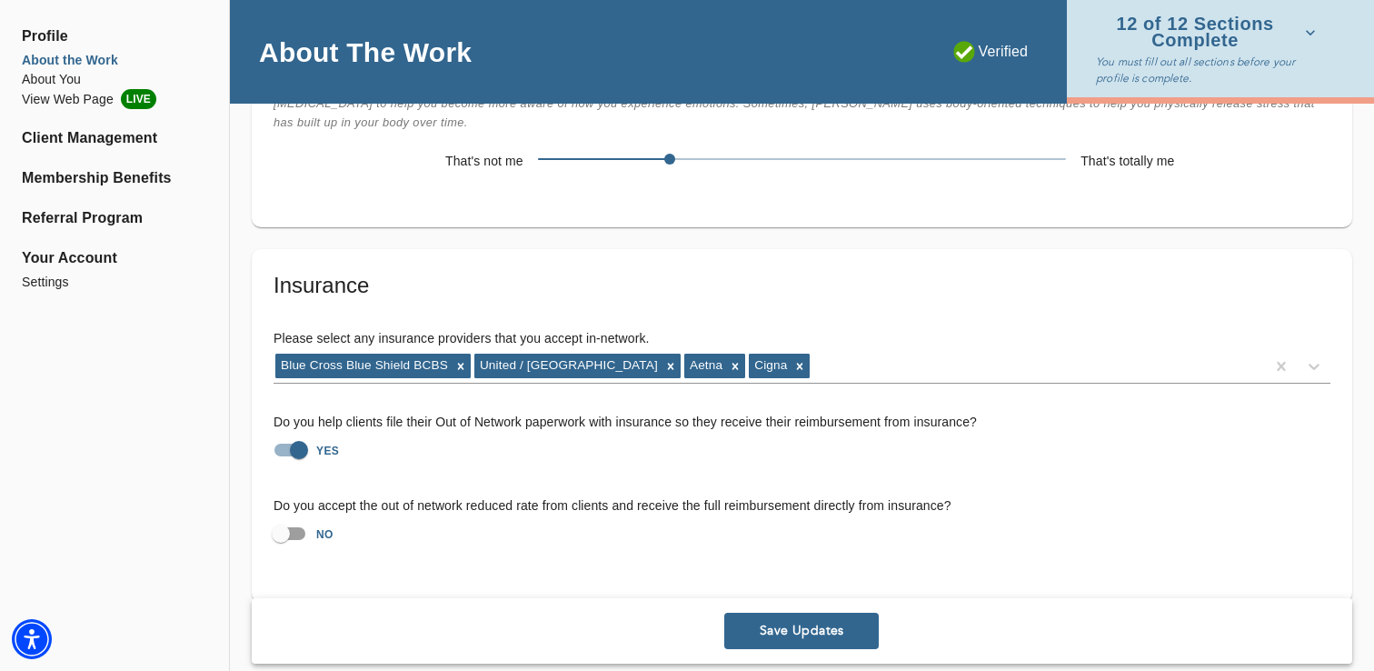
scroll to position [5282, 0]
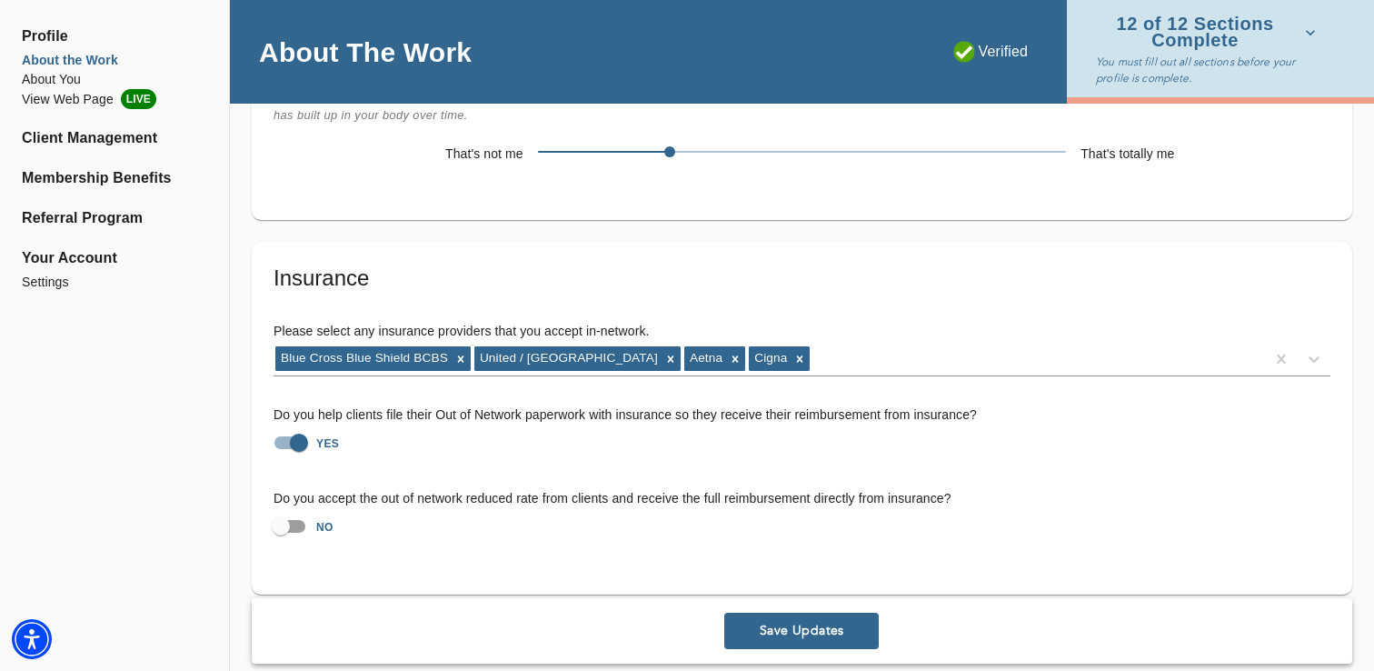
click at [762, 620] on button "Save Updates" at bounding box center [801, 631] width 154 height 36
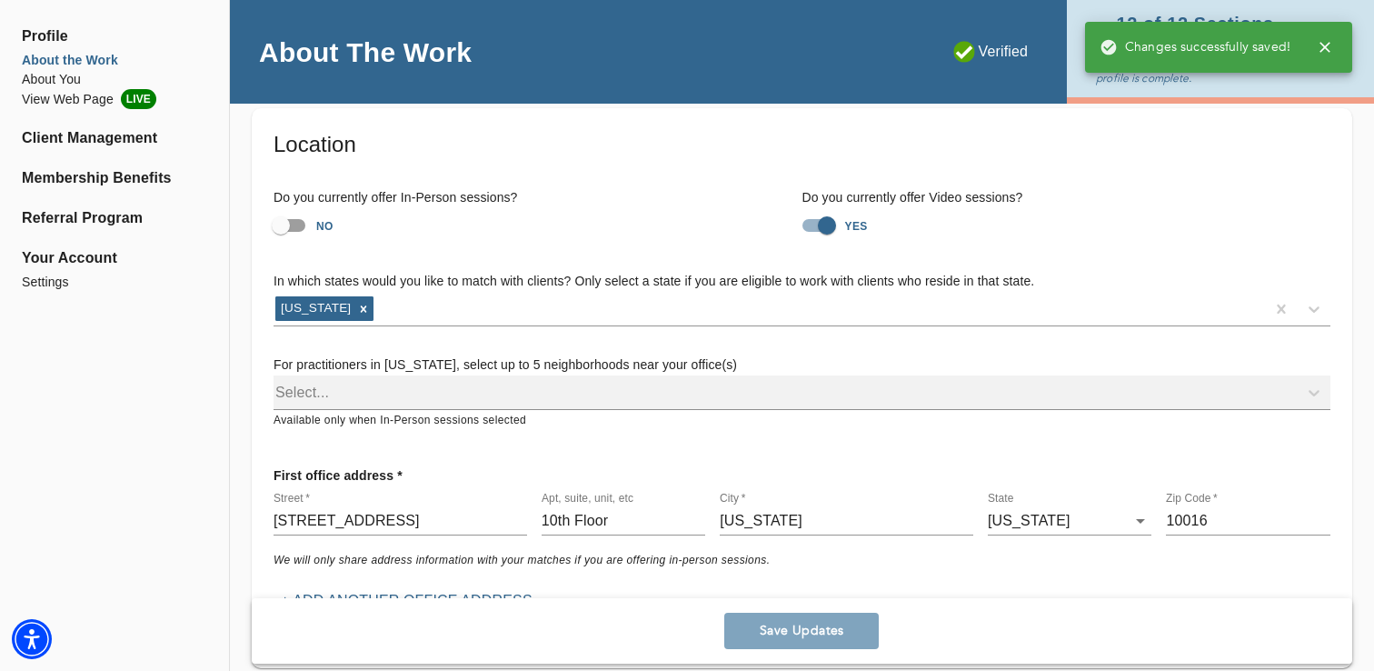
scroll to position [0, 0]
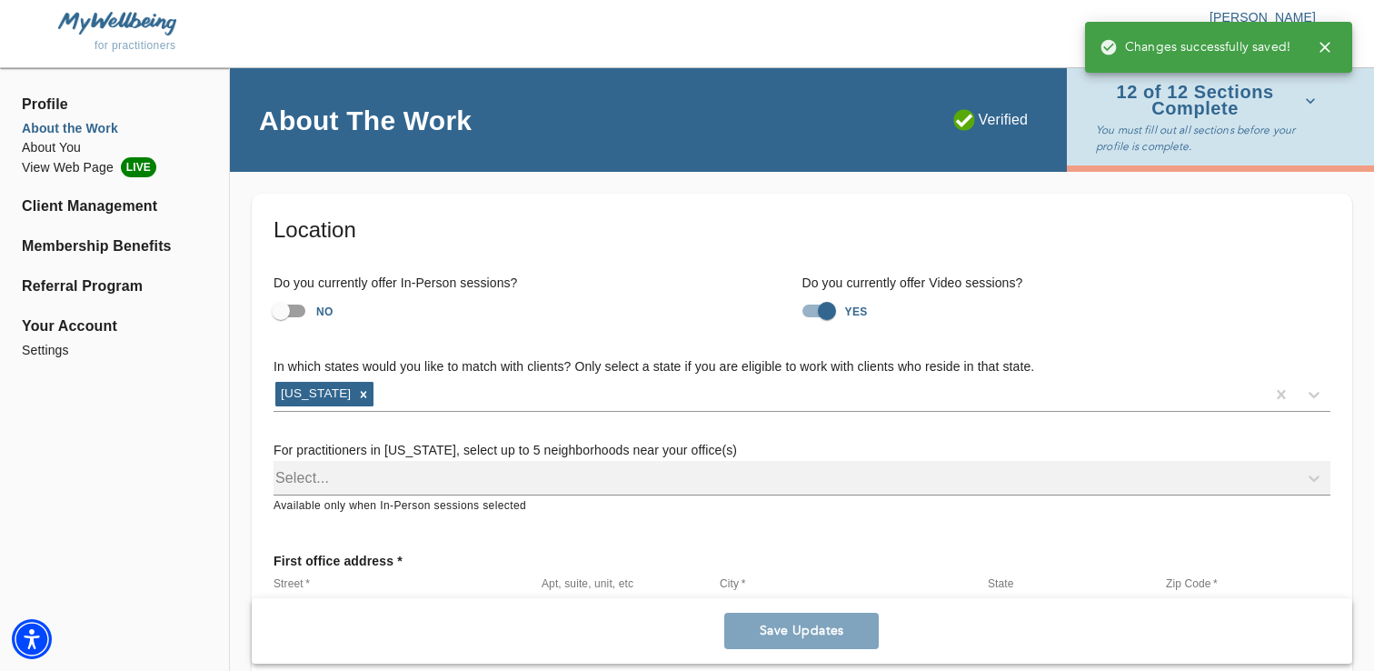
click at [1258, 105] on span "12 of 12 Sections Complete" at bounding box center [1206, 101] width 220 height 32
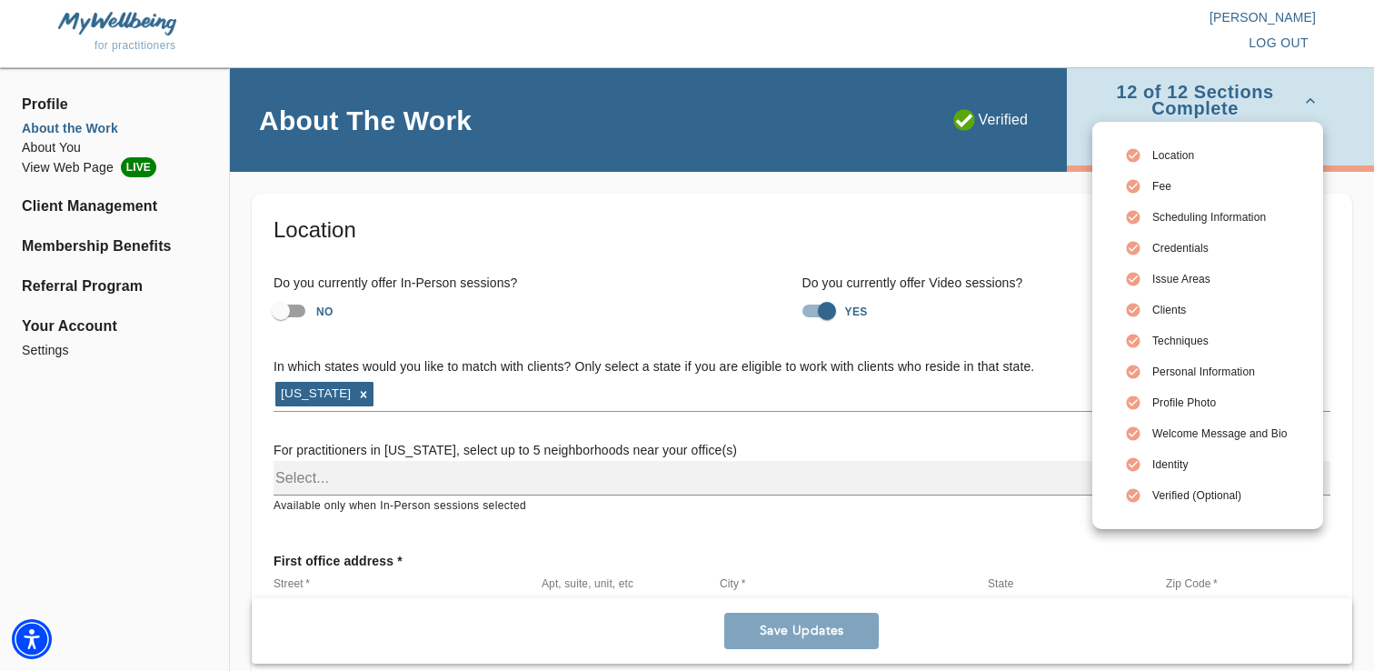
click at [945, 170] on div at bounding box center [687, 335] width 1374 height 671
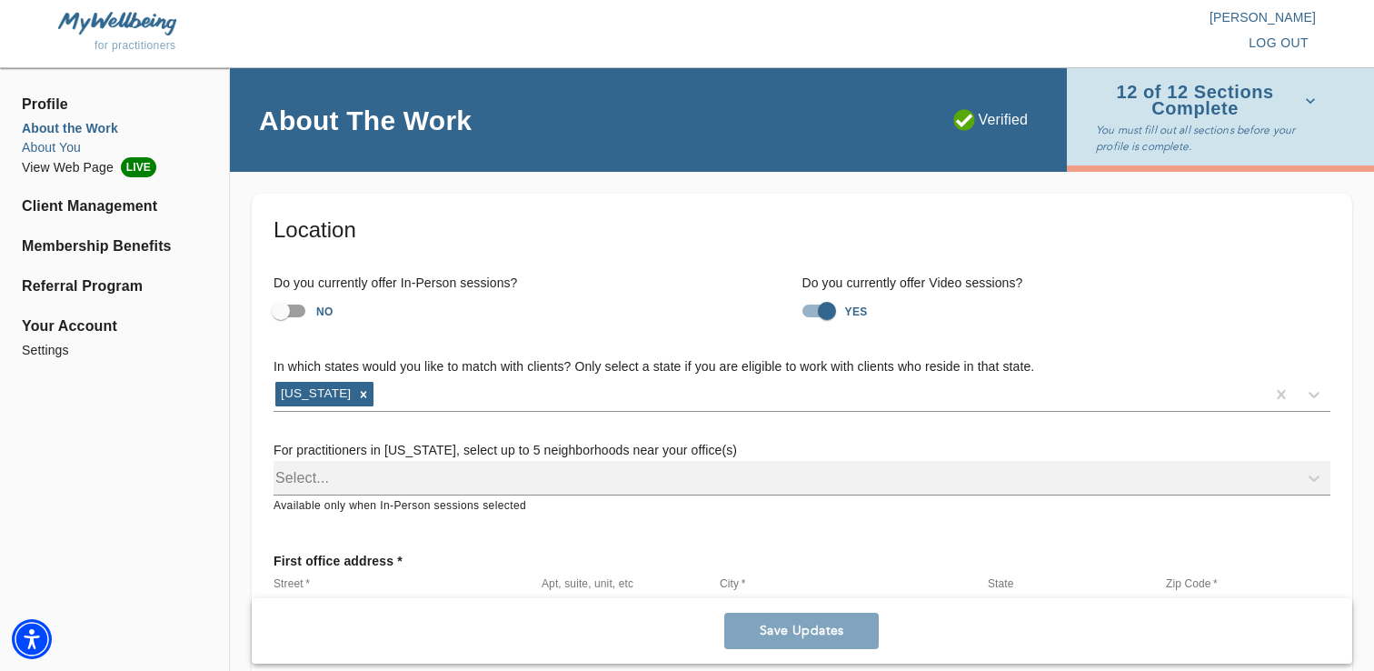
click at [39, 144] on li "About You" at bounding box center [114, 147] width 185 height 19
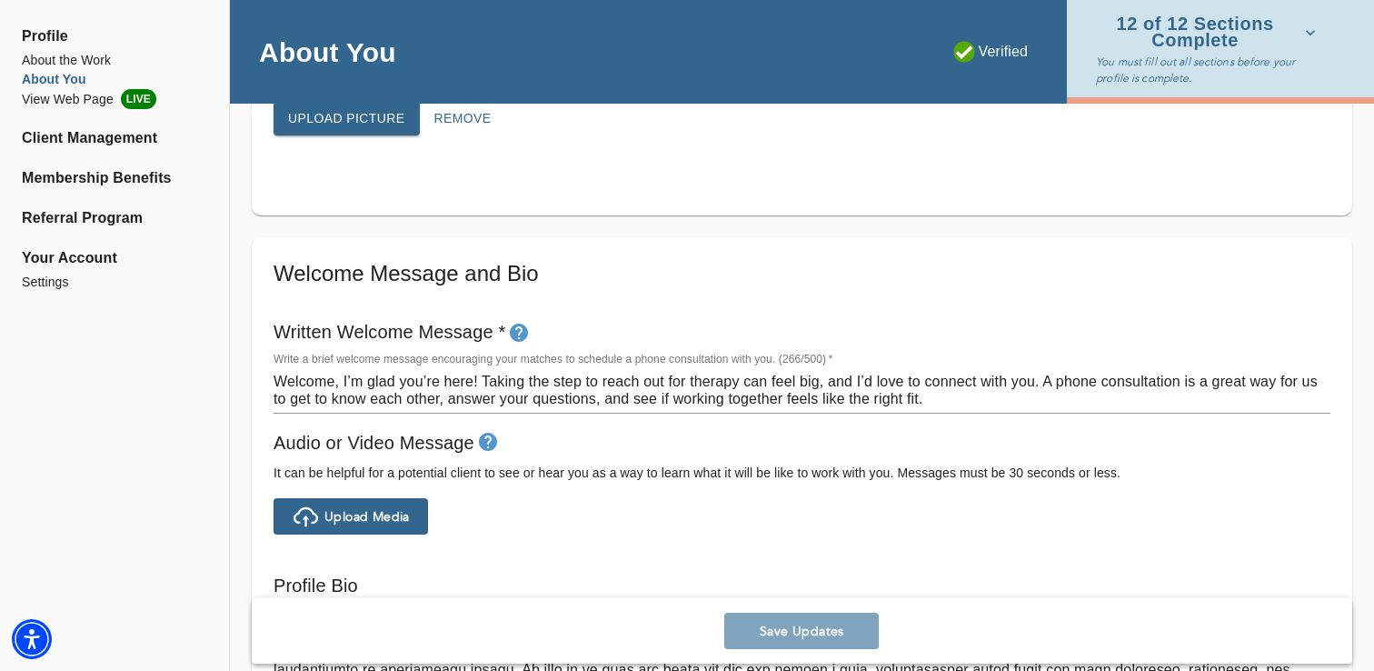
scroll to position [903, 0]
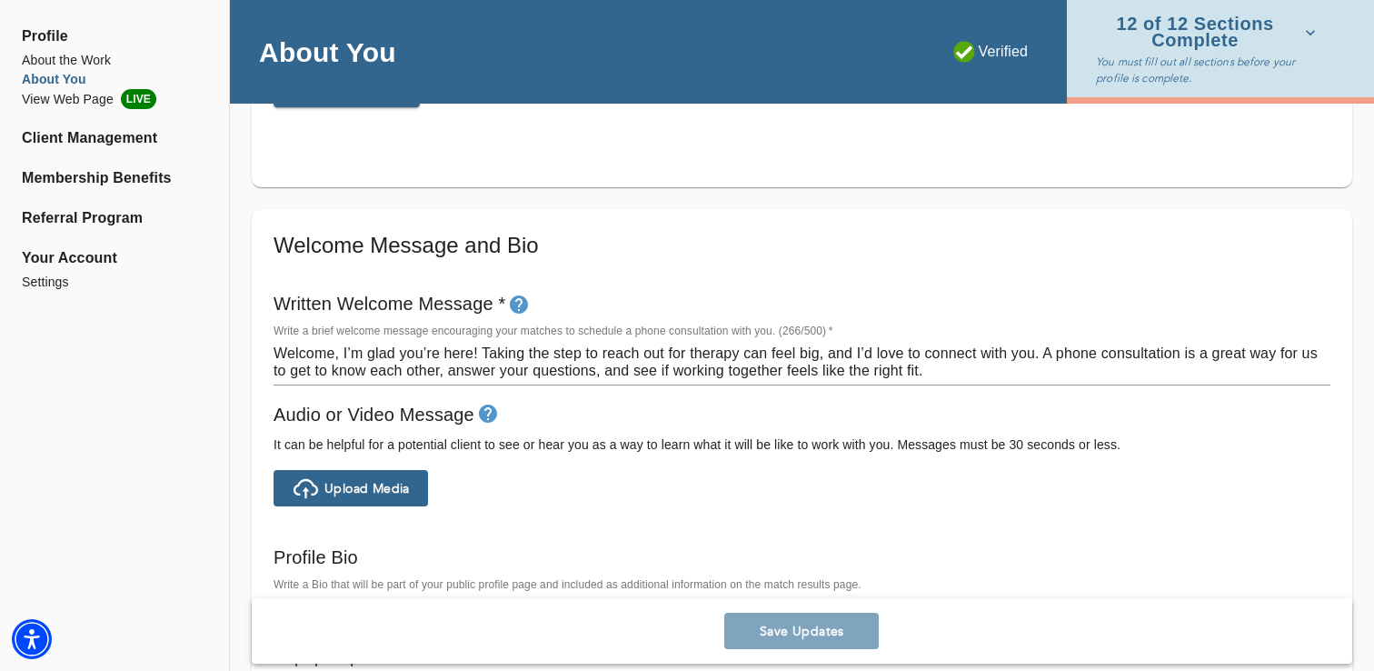
click at [351, 371] on textarea "Welcome, I’m glad you’re here! Taking the step to reach out for therapy can fee…" at bounding box center [802, 361] width 1057 height 35
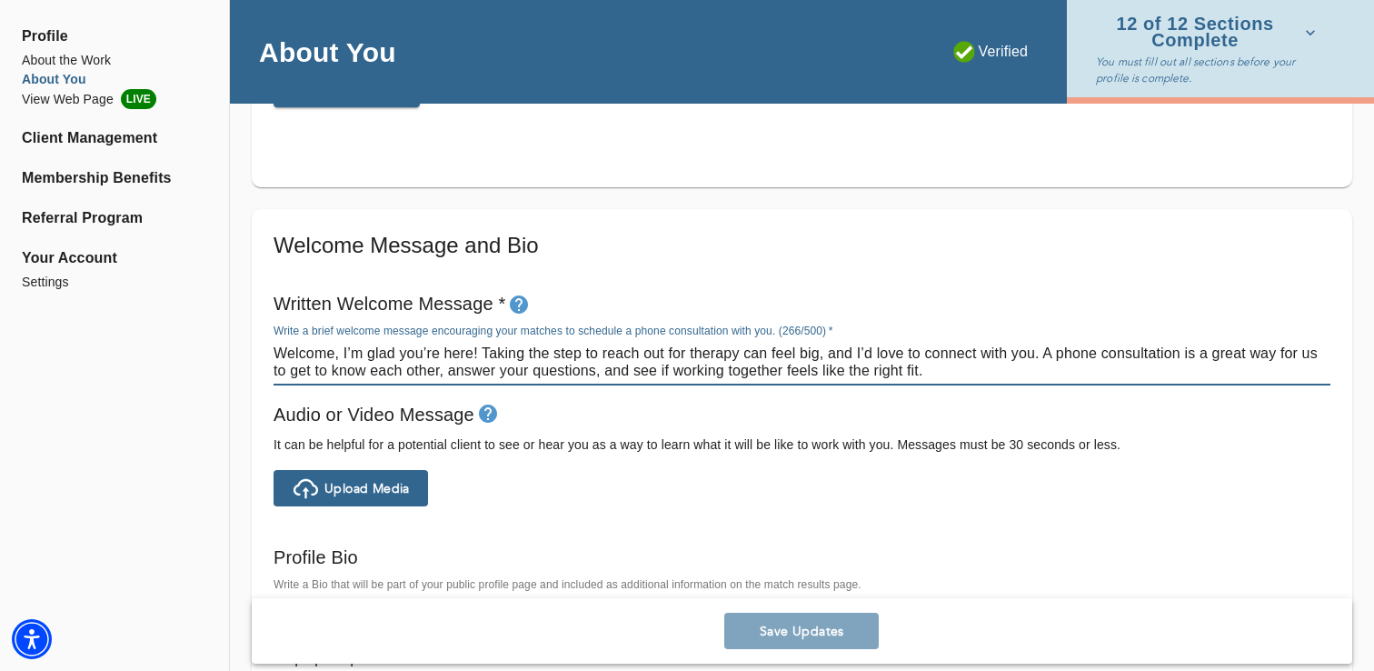
click at [351, 371] on textarea "Welcome, I’m glad you’re here! Taking the step to reach out for therapy can fee…" at bounding box center [802, 361] width 1057 height 35
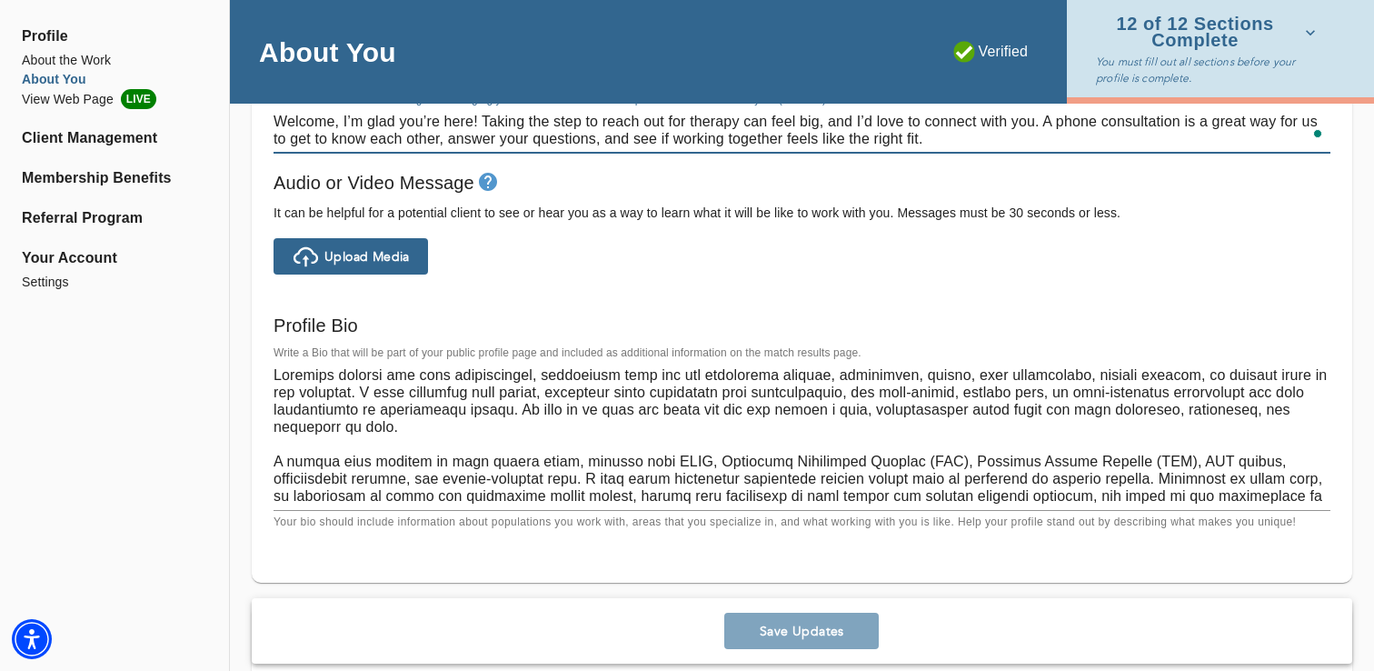
scroll to position [1171, 0]
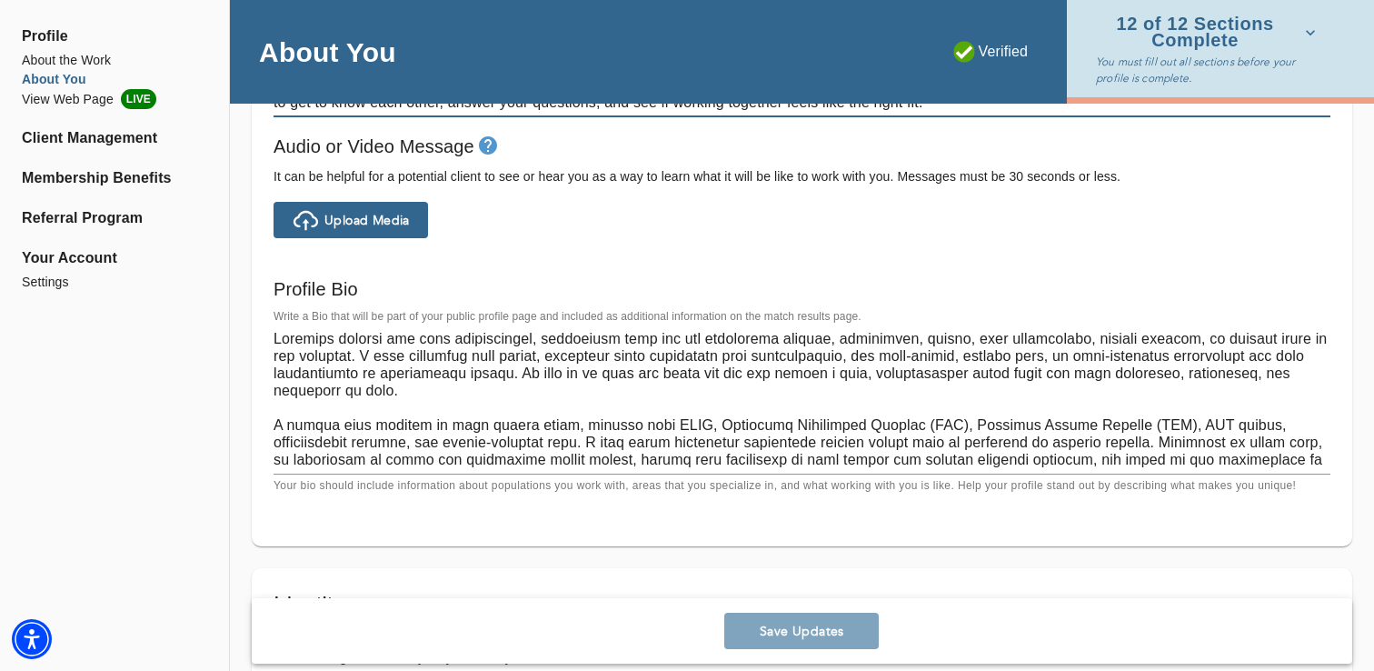
click at [376, 411] on textarea at bounding box center [802, 399] width 1057 height 138
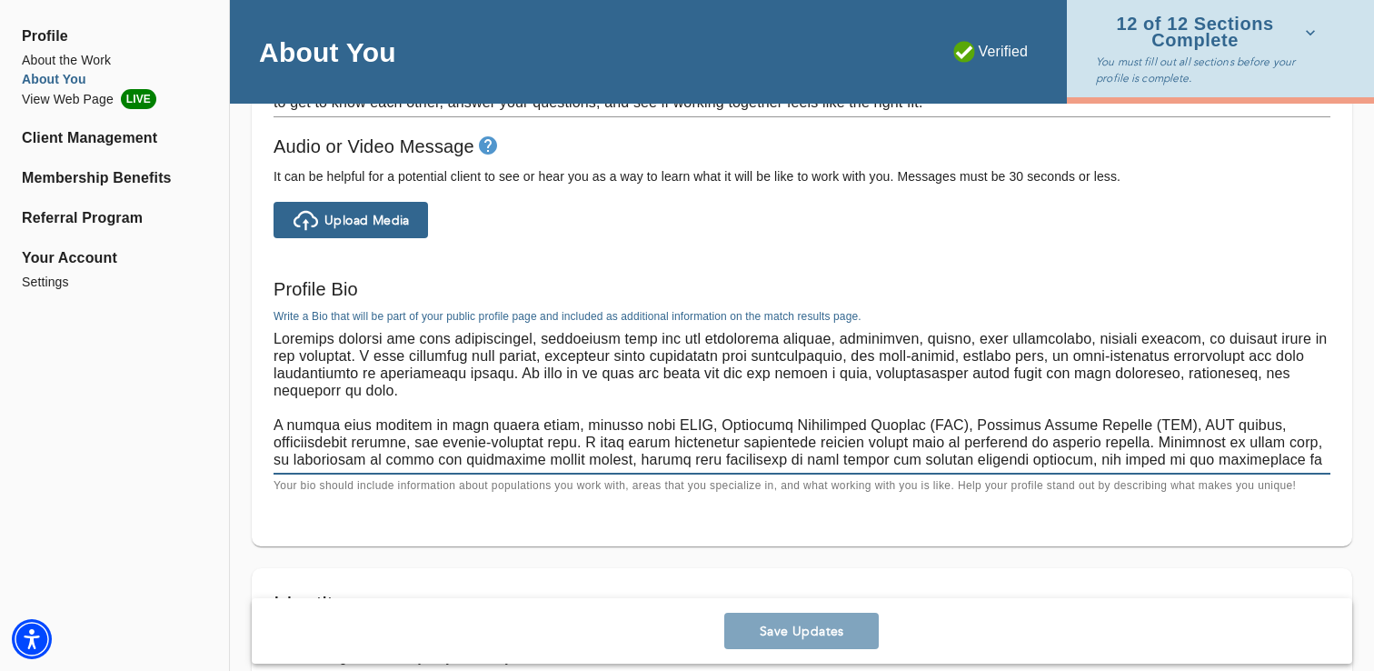
click at [376, 411] on textarea "To enrich screen reader interactions, please activate Accessibility in Grammarl…" at bounding box center [802, 399] width 1057 height 138
click at [341, 356] on textarea "To enrich screen reader interactions, please activate Accessibility in Grammarl…" at bounding box center [802, 399] width 1057 height 138
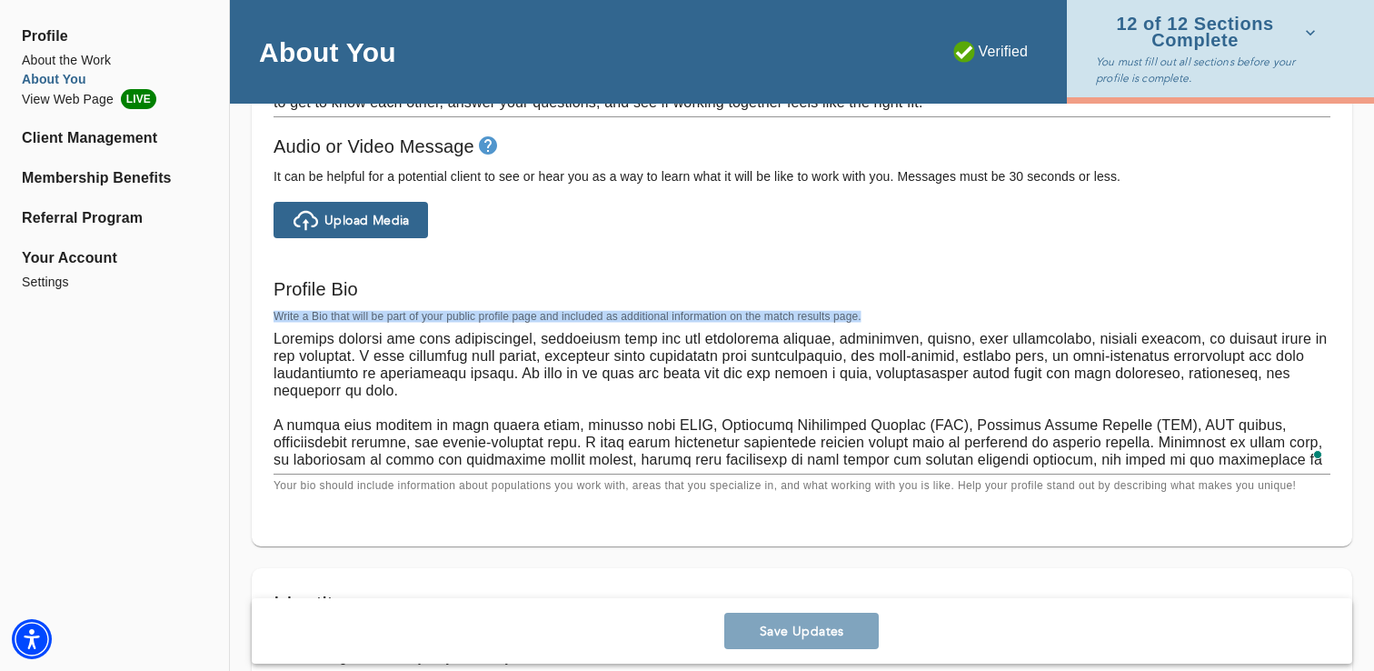
drag, startPoint x: 274, startPoint y: 316, endPoint x: 356, endPoint y: 339, distance: 85.8
click at [356, 339] on div "Write a Bio that will be part of your public profile page and included as addit…" at bounding box center [802, 402] width 1057 height 185
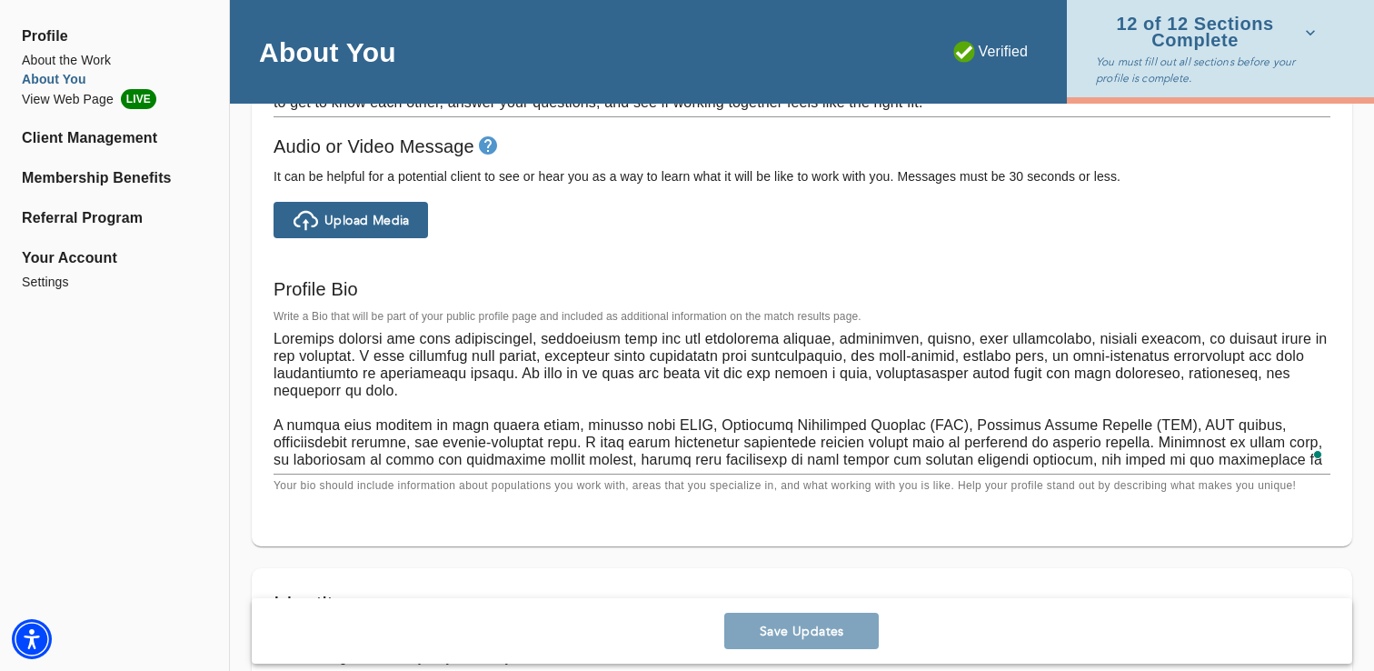
click at [326, 363] on textarea "To enrich screen reader interactions, please activate Accessibility in Grammarl…" at bounding box center [802, 399] width 1057 height 138
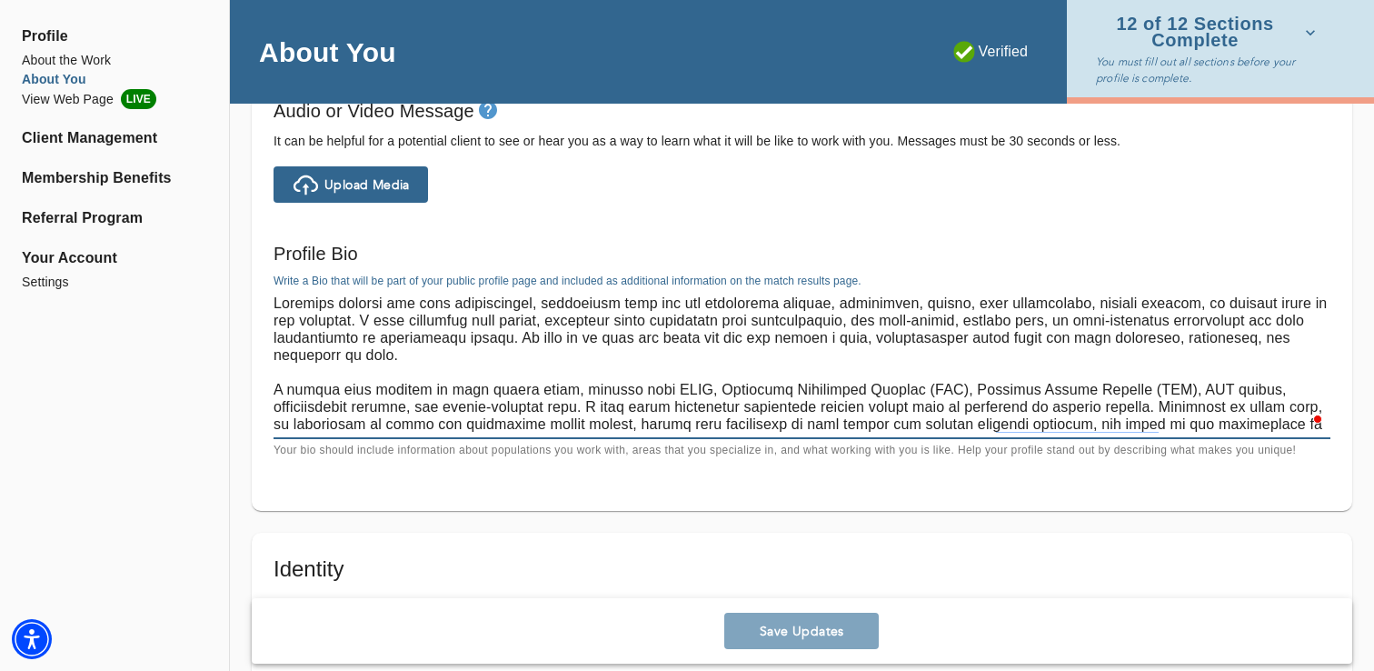
scroll to position [1203, 0]
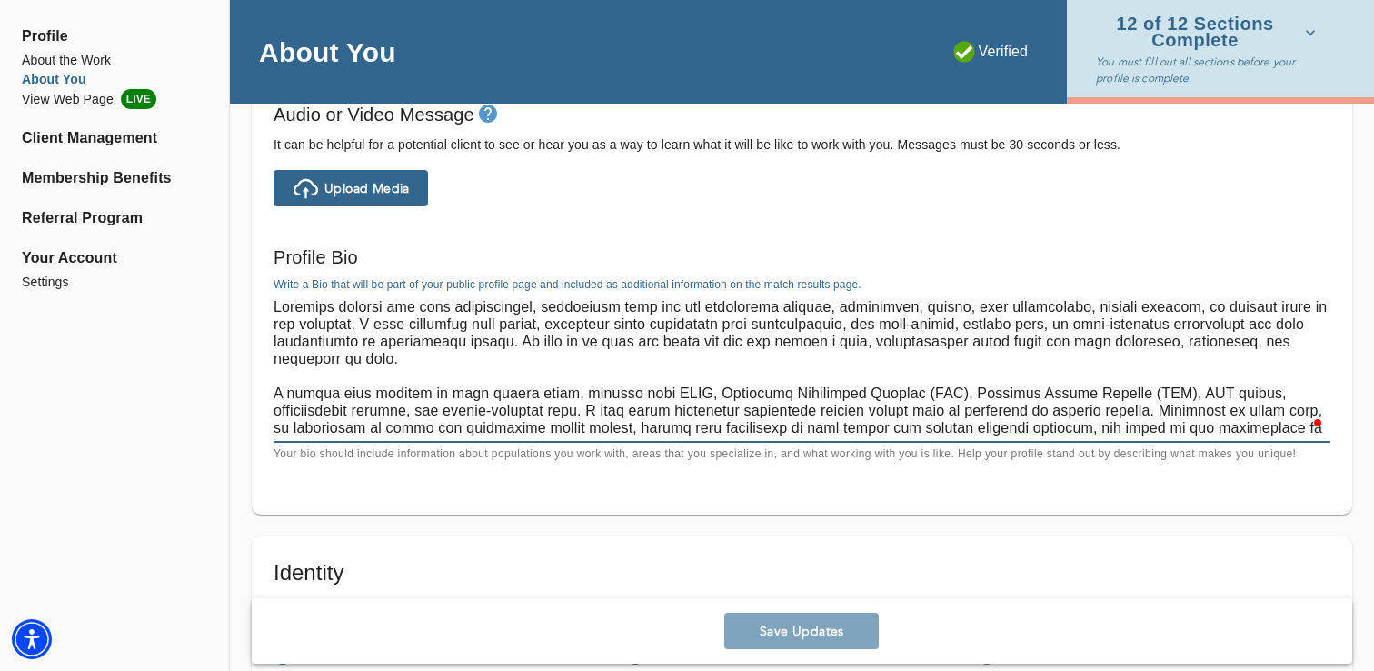
paste textarea "Lor ips’d sita co adip elitsed do eiu temporin ut labo etd. Ma ali’en adminim v…"
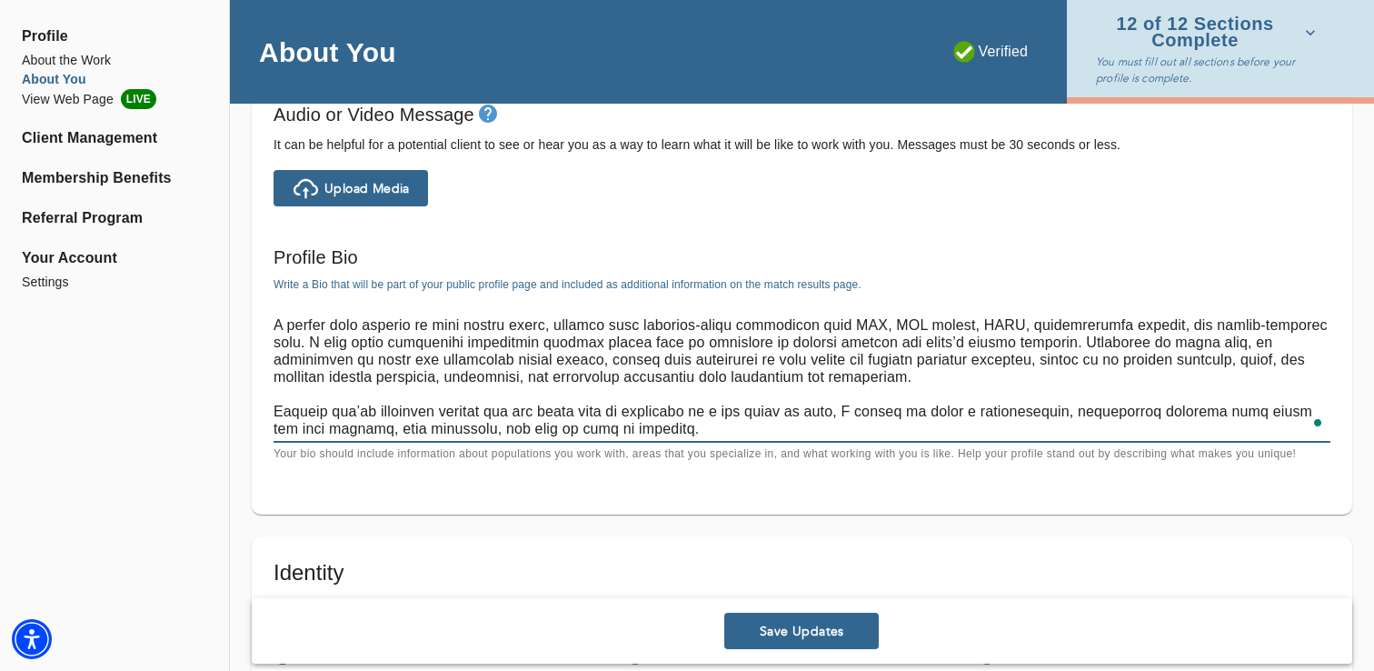
scroll to position [86, 0]
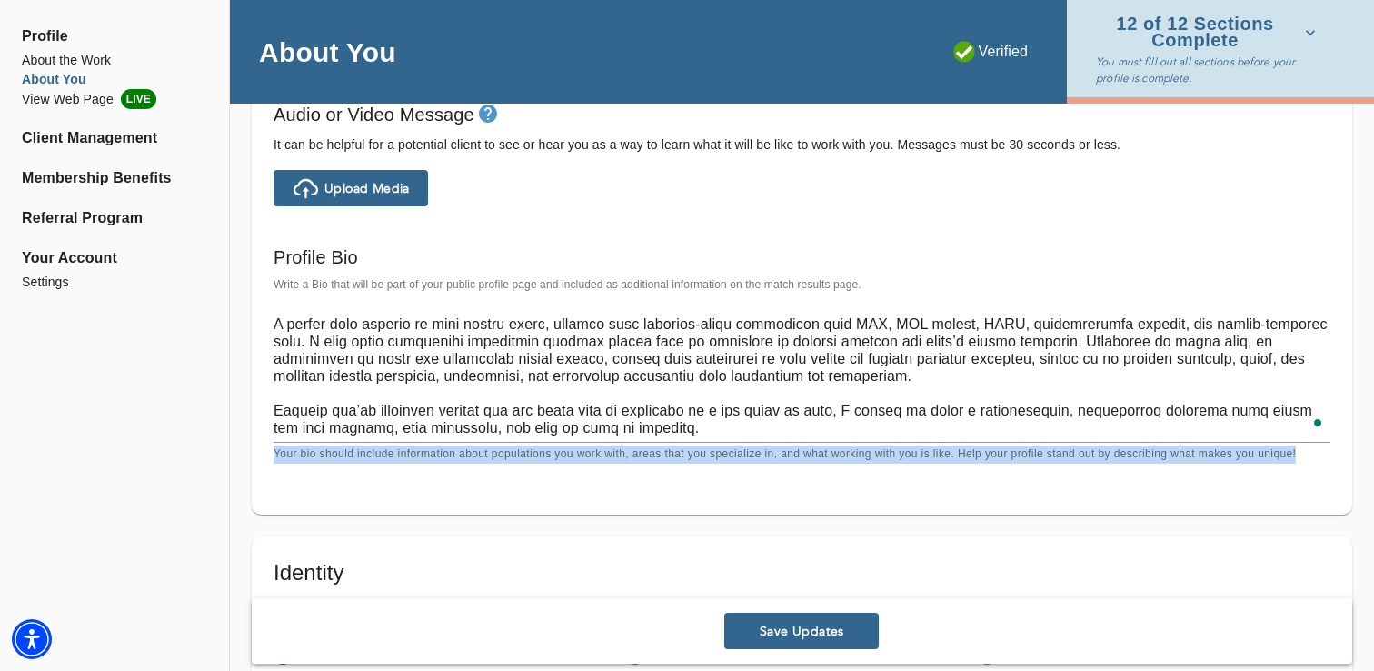
copy p "Your bio should include information about populations you work with, areas that…"
drag, startPoint x: 274, startPoint y: 453, endPoint x: 1277, endPoint y: 511, distance: 1004.1
click at [1277, 511] on div "Welcome Message and Bio Written Welcome Message * Write a brief welcome message…" at bounding box center [802, 212] width 1101 height 606
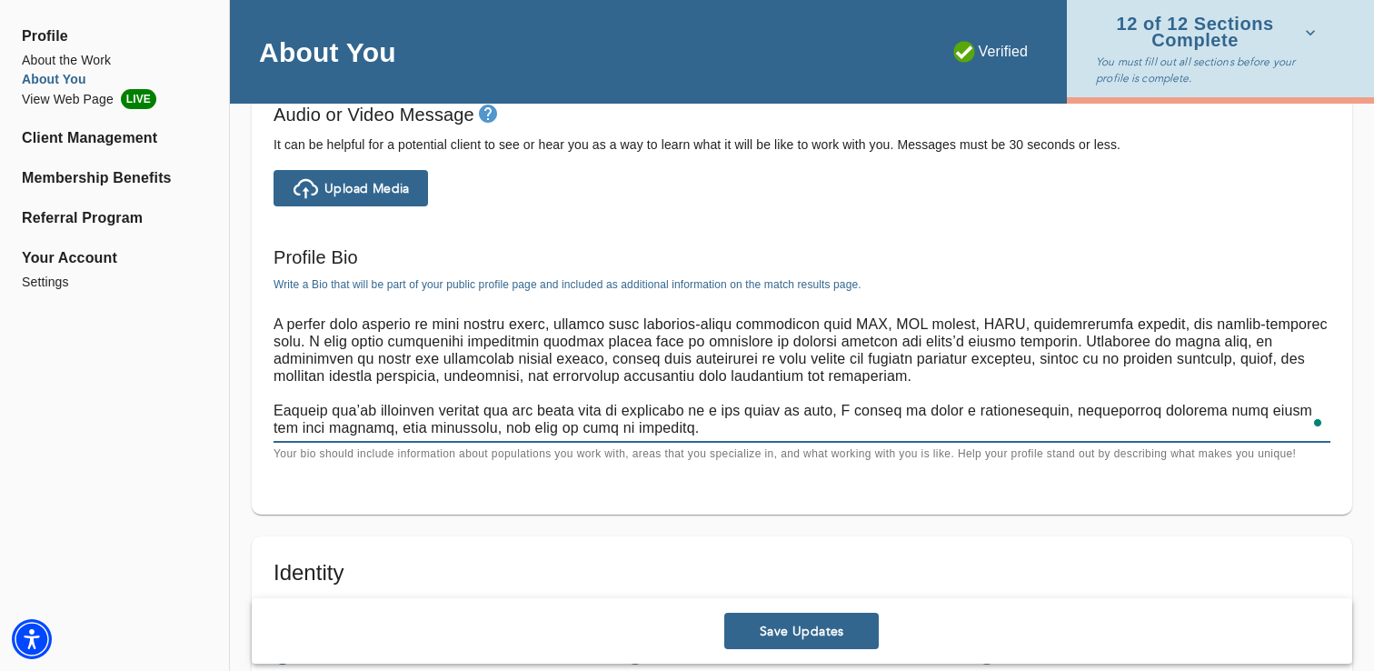
click at [369, 364] on textarea "To enrich screen reader interactions, please activate Accessibility in Grammarl…" at bounding box center [802, 367] width 1057 height 138
paste textarea "lorem ipsumdolor si amet con. A elitsed doeius temporinci utlabor, etdolorema, …"
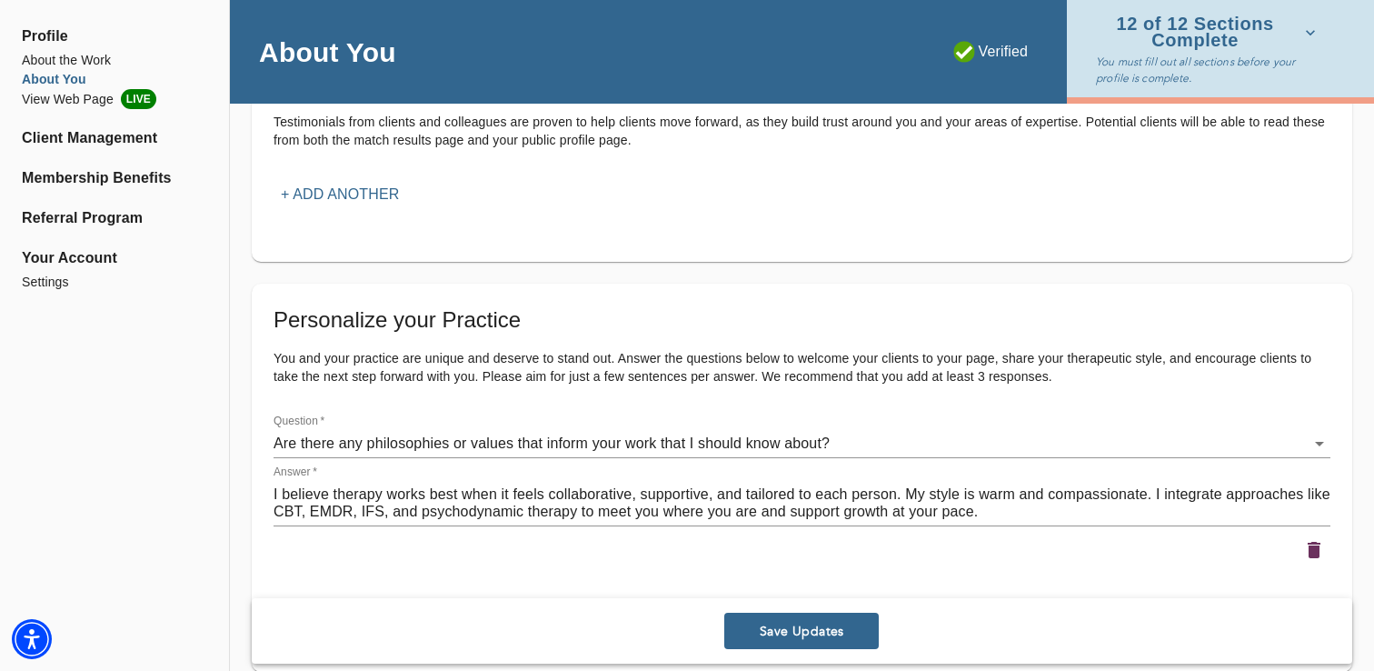
scroll to position [2183, 0]
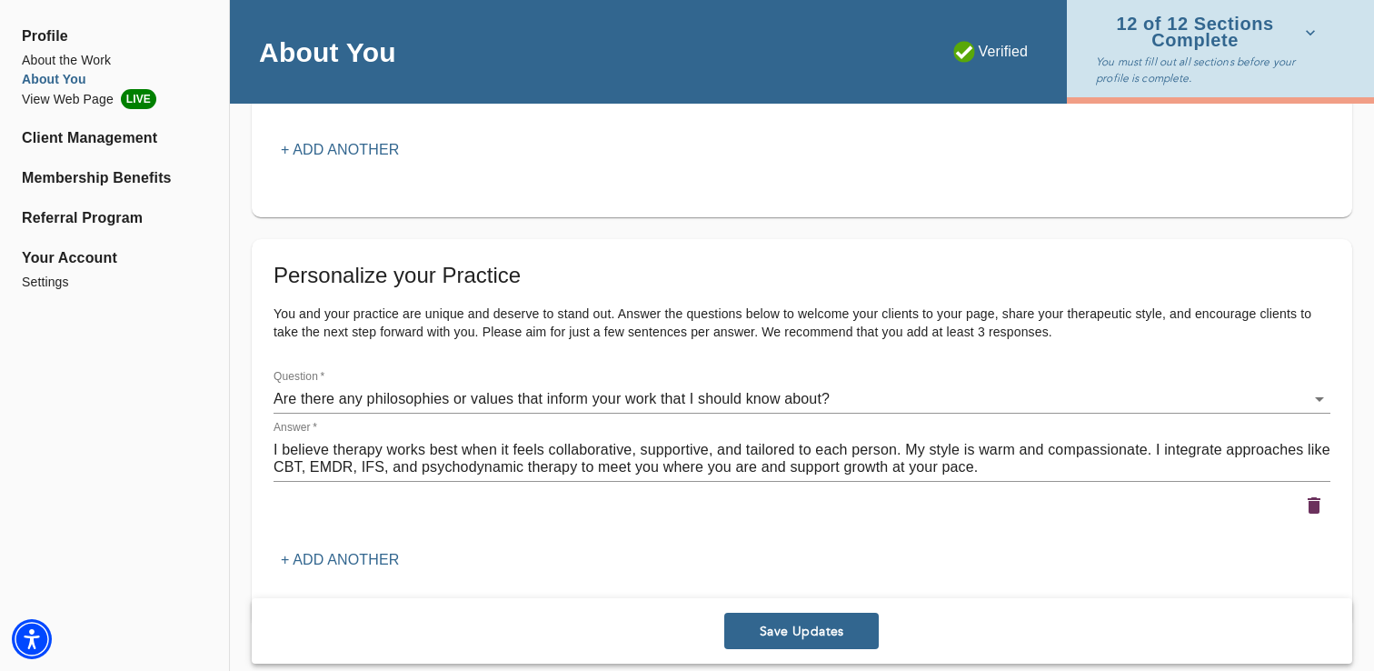
type textarea "Lor ips’d sita co adipi elitseddoe te inci utl. E dolorem aliqua enimadmini ven…"
click at [397, 467] on textarea "I believe therapy works best when it feels collaborative, supportive, and tailo…" at bounding box center [802, 458] width 1057 height 35
click at [761, 633] on span "Save Updates" at bounding box center [802, 631] width 140 height 17
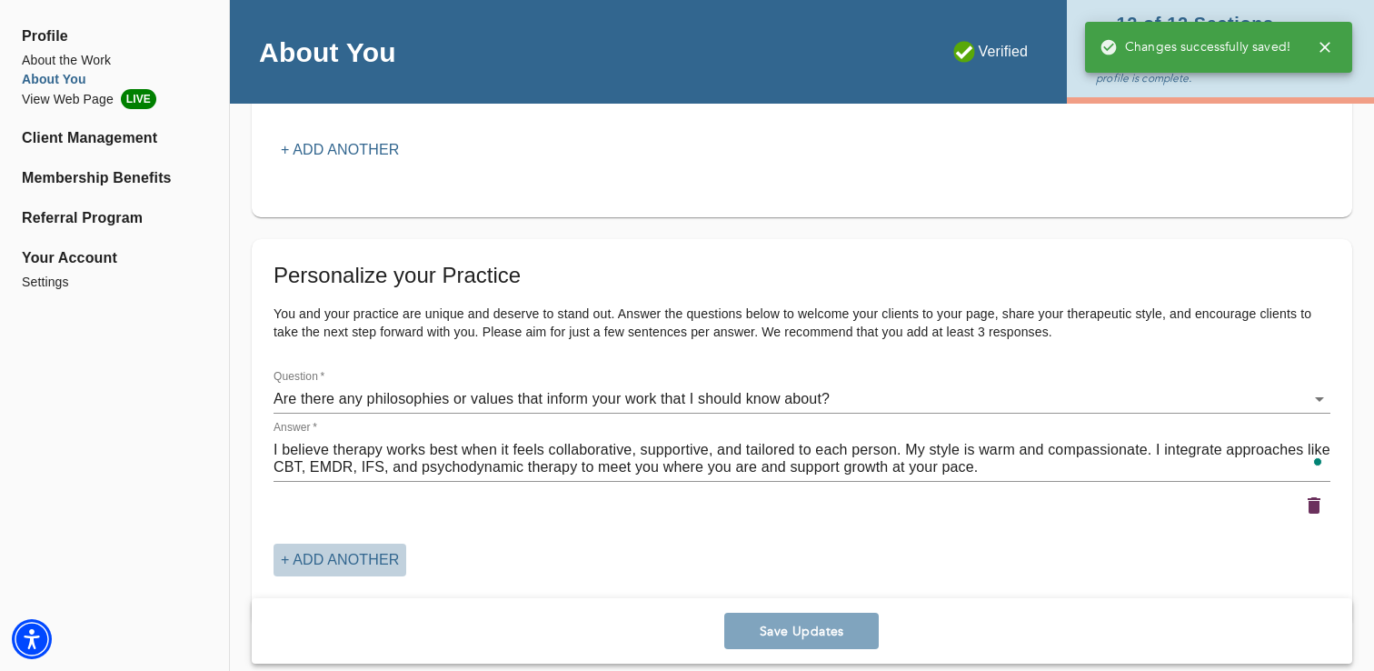
click at [342, 558] on p "+ Add another" at bounding box center [340, 560] width 118 height 22
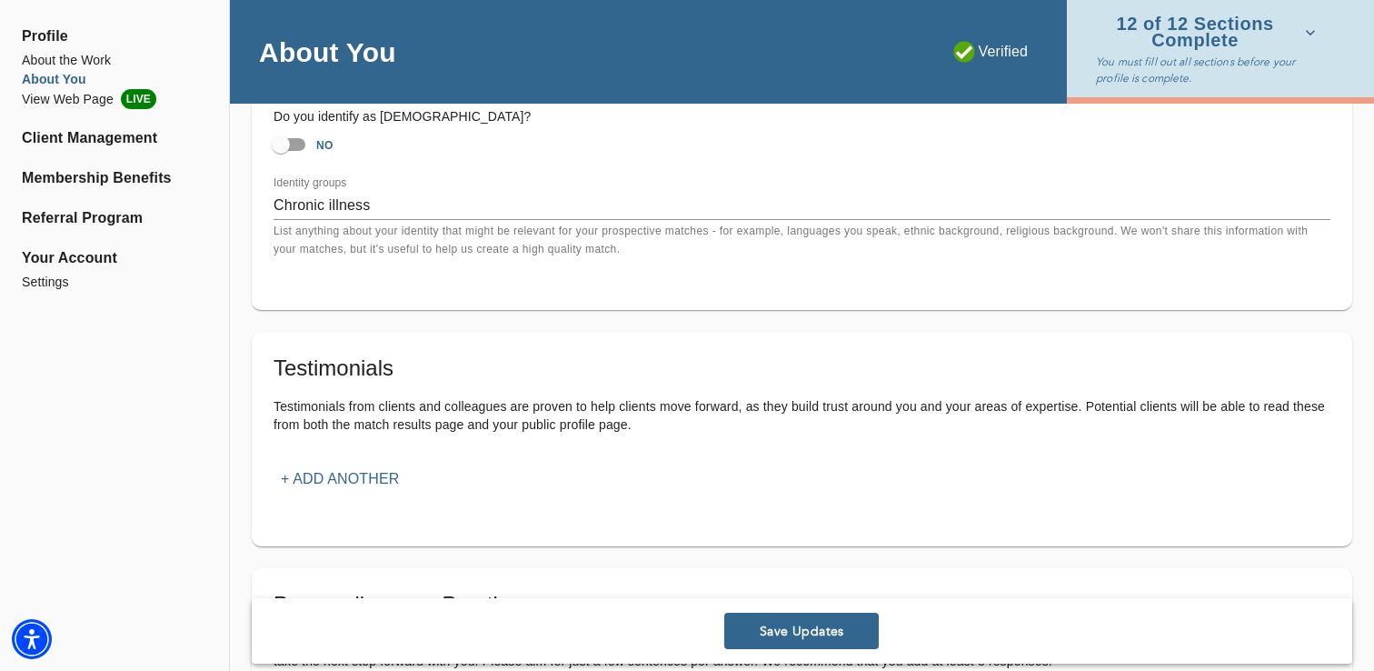
scroll to position [2267, 0]
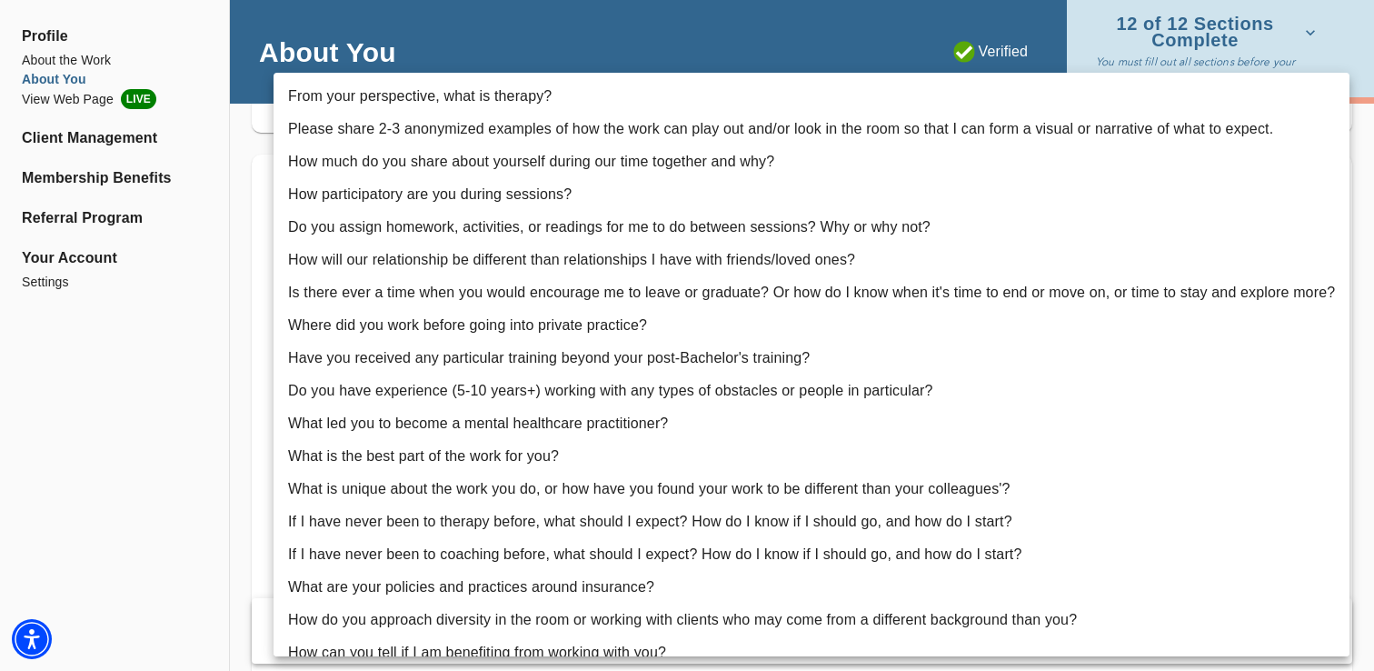
click at [309, 483] on li "What is unique about the work you do, or how have you found your work to be dif…" at bounding box center [812, 489] width 1076 height 33
type input "14"
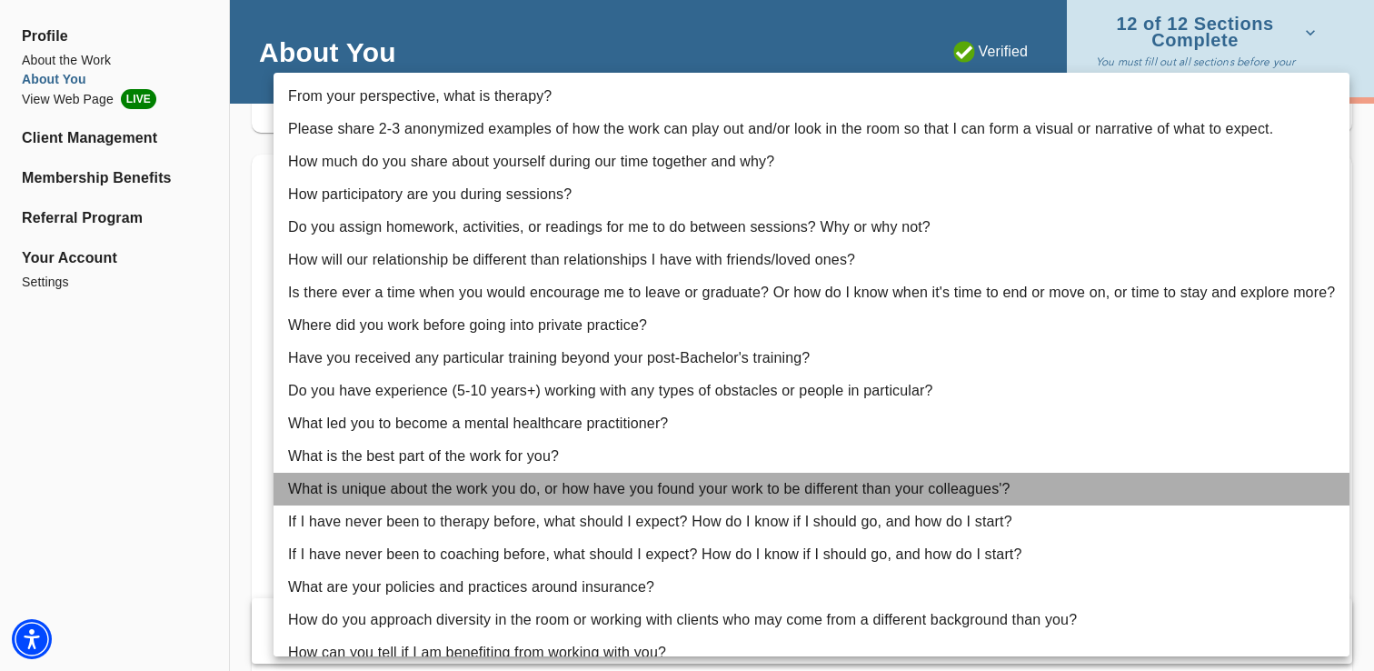
click at [290, 486] on li "What is unique about the work you do, or how have you found your work to be dif…" at bounding box center [812, 489] width 1076 height 33
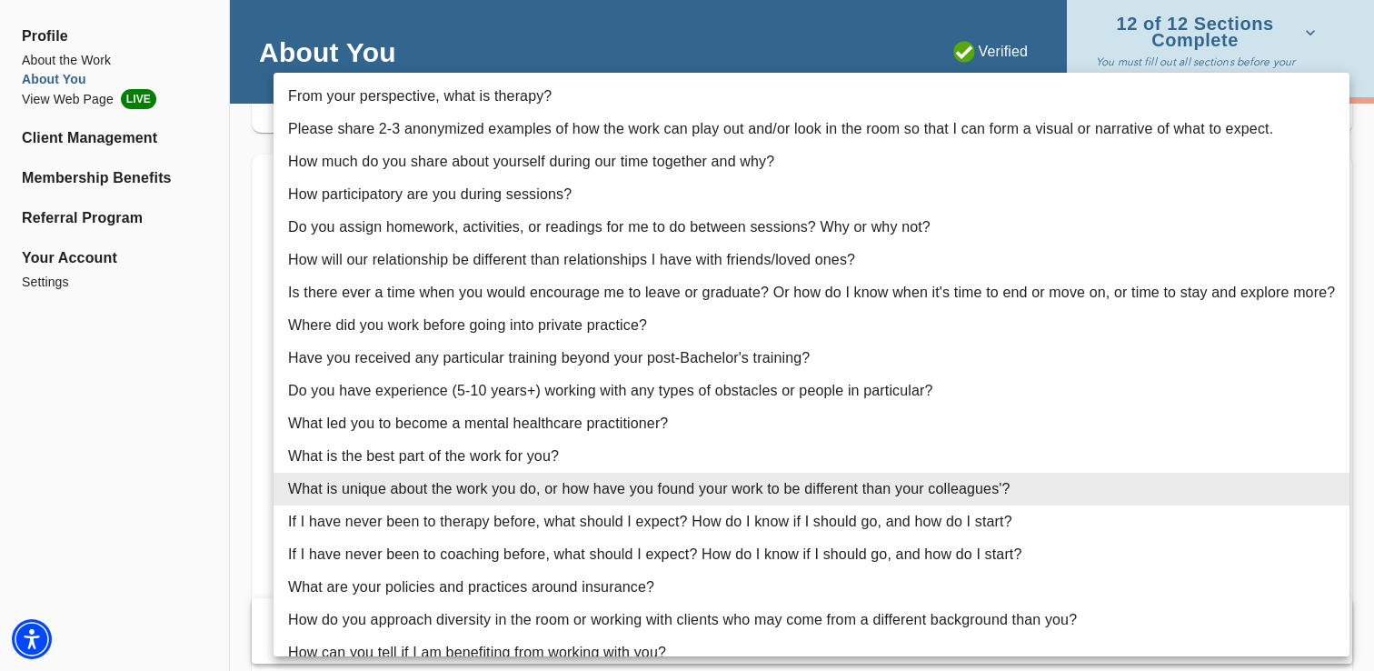
drag, startPoint x: 1014, startPoint y: 492, endPoint x: 564, endPoint y: 483, distance: 449.9
click at [564, 483] on li "What is unique about the work you do, or how have you found your work to be dif…" at bounding box center [812, 489] width 1076 height 33
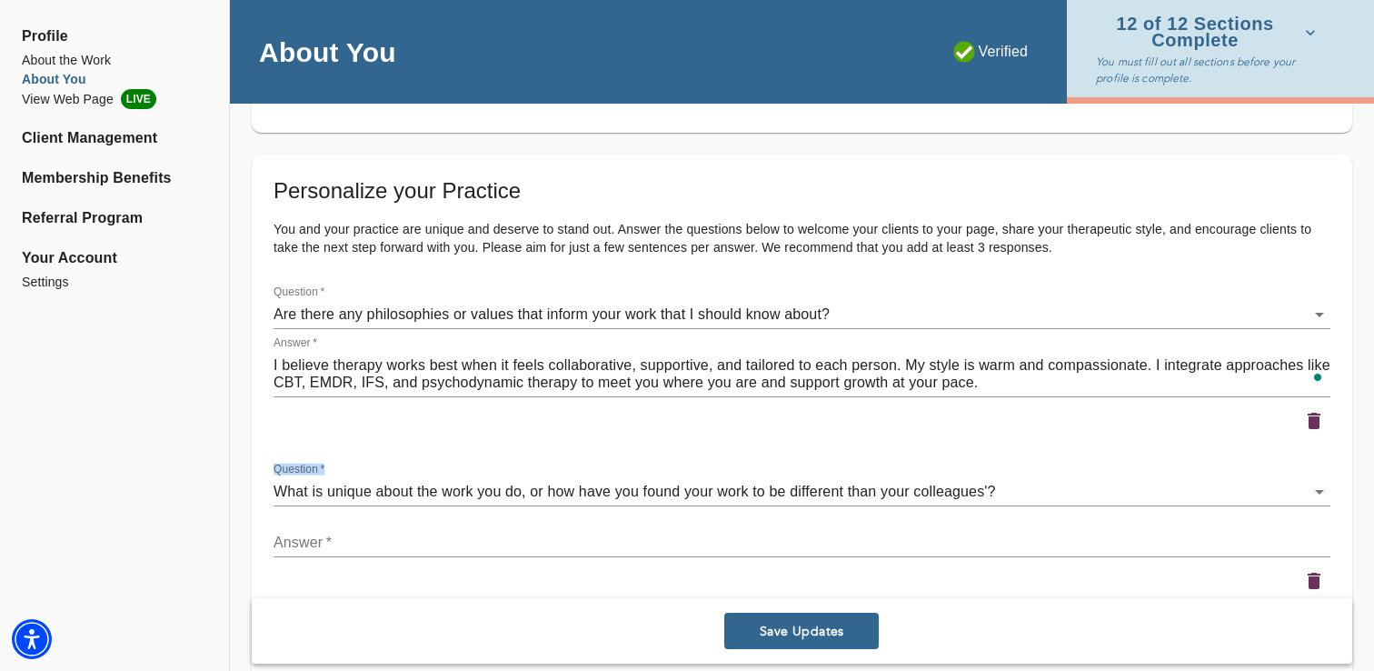
drag, startPoint x: 274, startPoint y: 468, endPoint x: 739, endPoint y: 490, distance: 465.8
click at [739, 490] on div "Question   * What is unique about the work you do, or how have you found your w…" at bounding box center [802, 485] width 1057 height 44
click at [315, 476] on div "Question   * What is unique about the work you do, or how have you found your w…" at bounding box center [802, 485] width 1057 height 44
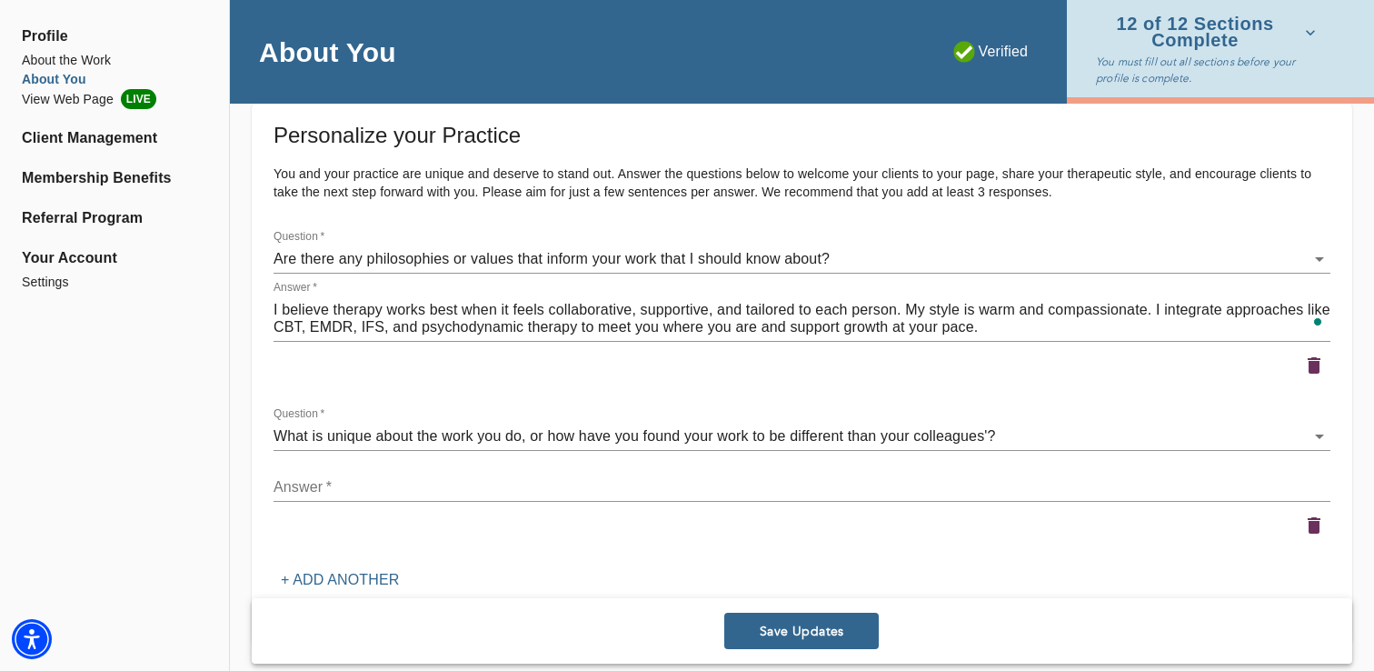
scroll to position [2328, 0]
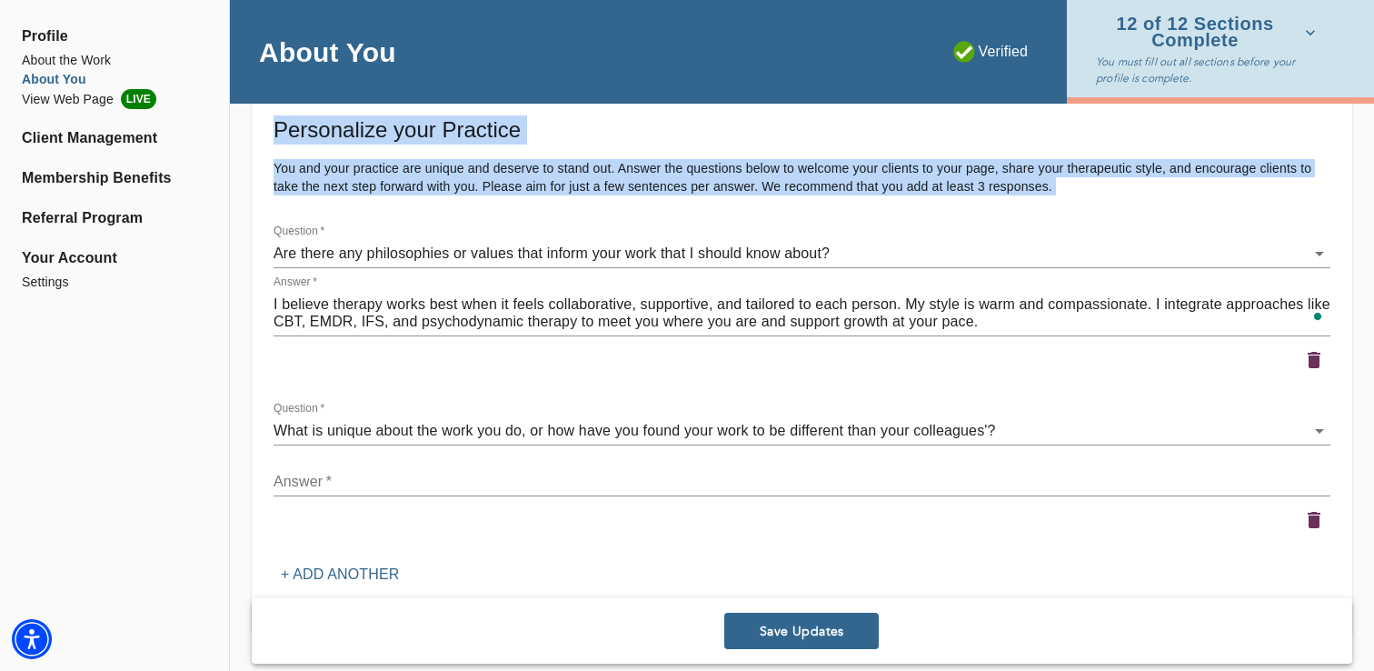
copy div "Personalize your Practice You and your practice are unique and deserve to stand…"
drag, startPoint x: 271, startPoint y: 124, endPoint x: 1055, endPoint y: 217, distance: 789.9
click at [1055, 217] on div "Personalize your Practice You and your practice are unique and deserve to stand…" at bounding box center [802, 368] width 1101 height 548
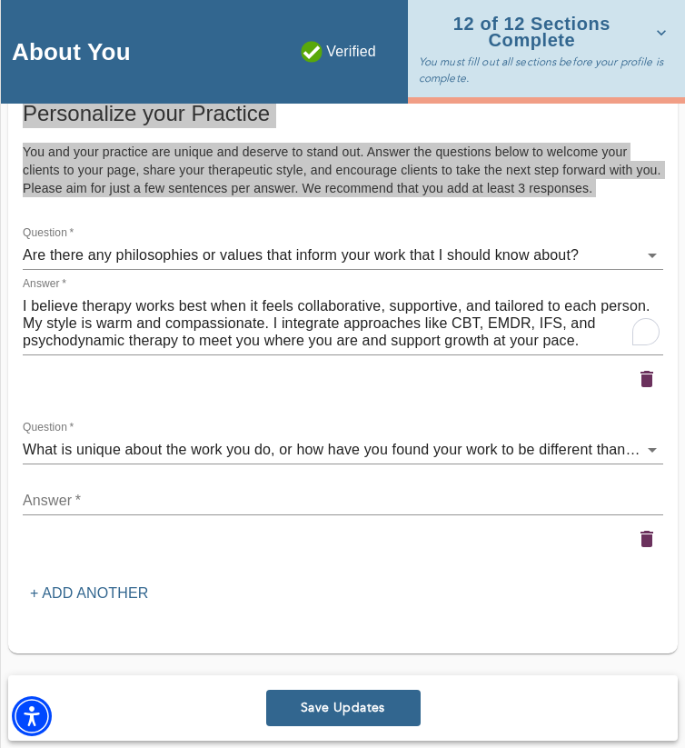
scroll to position [2489, 0]
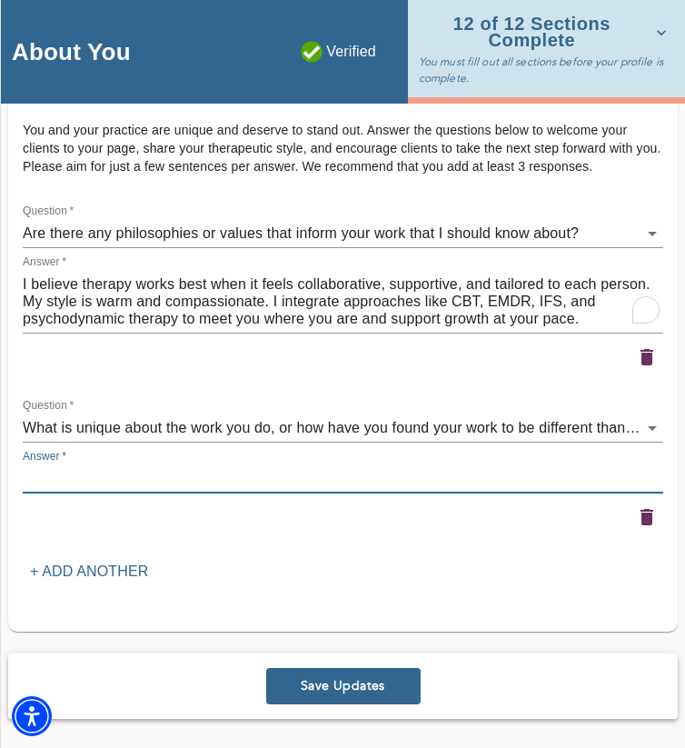
click at [455, 473] on textarea at bounding box center [343, 478] width 641 height 17
paste textarea "What makes my work unique is the way I combine creativity with a trauma-informe…"
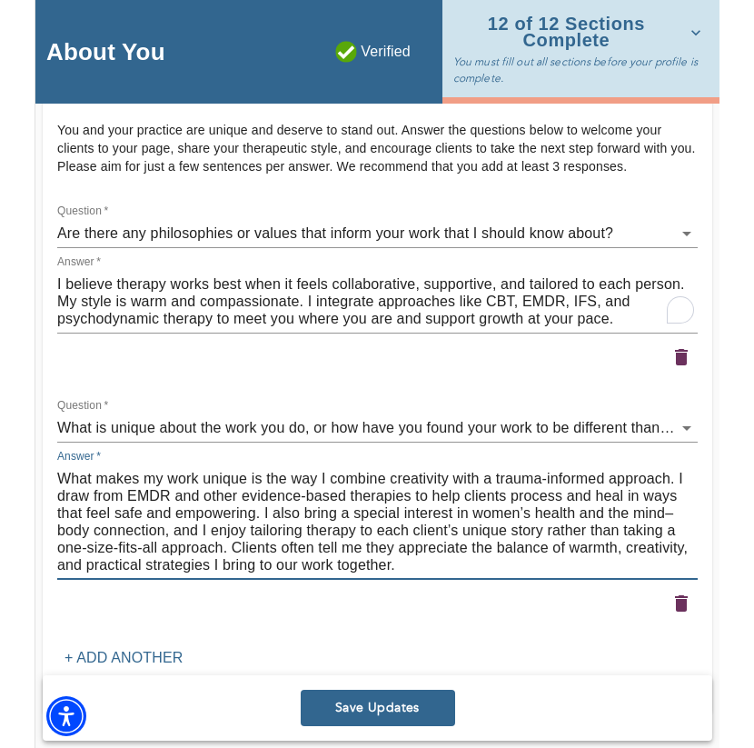
scroll to position [2576, 0]
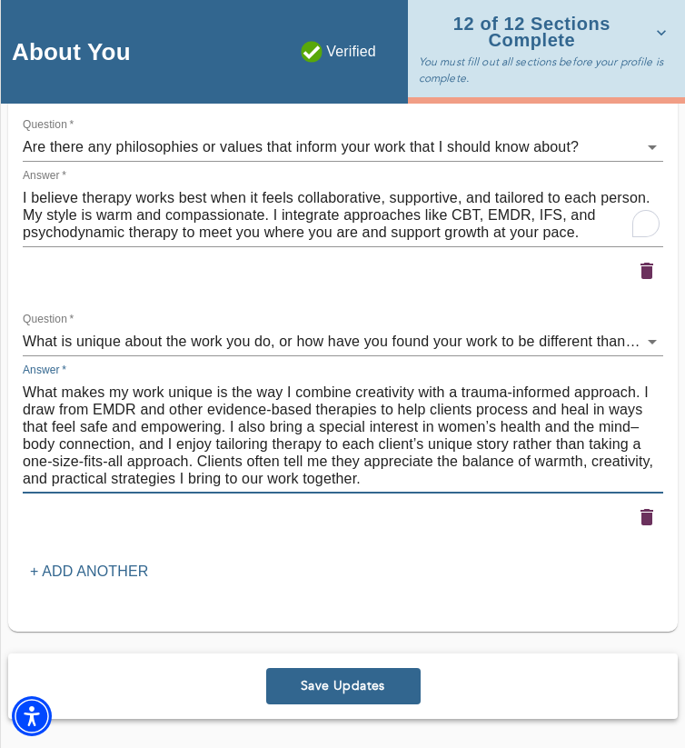
type textarea "What makes my work unique is the way I combine creativity with a trauma-informe…"
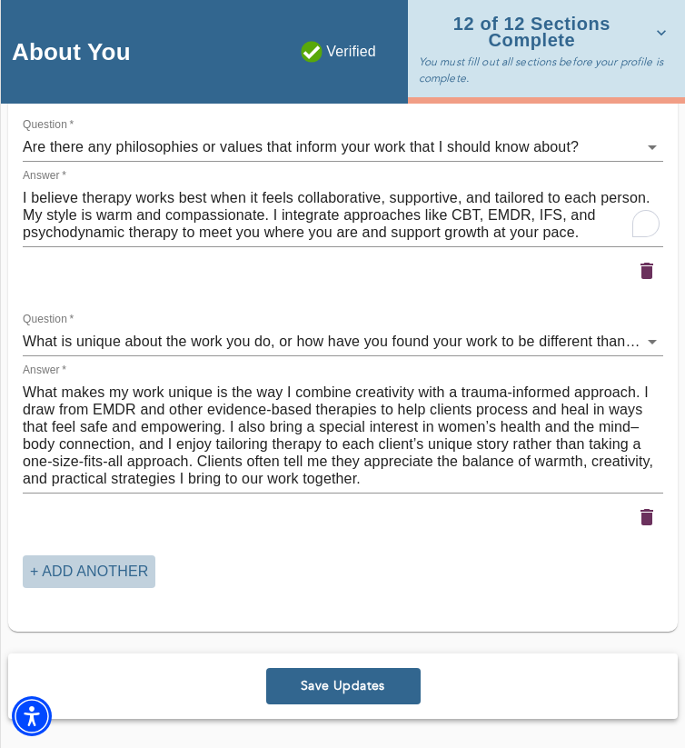
click at [87, 561] on p "+ Add another" at bounding box center [89, 572] width 118 height 22
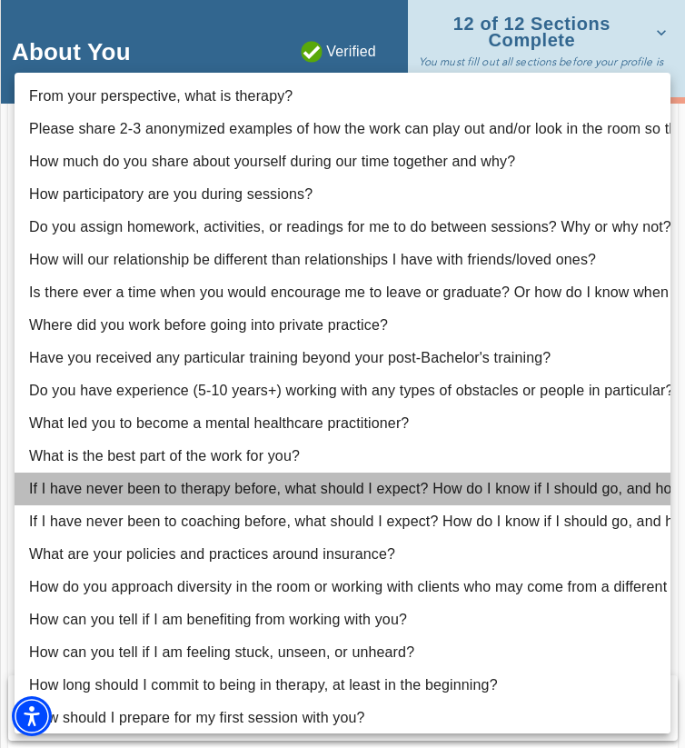
click at [135, 495] on li "If I have never been to therapy before, what should I expect? How do I know if …" at bounding box center [343, 489] width 656 height 33
type input "15"
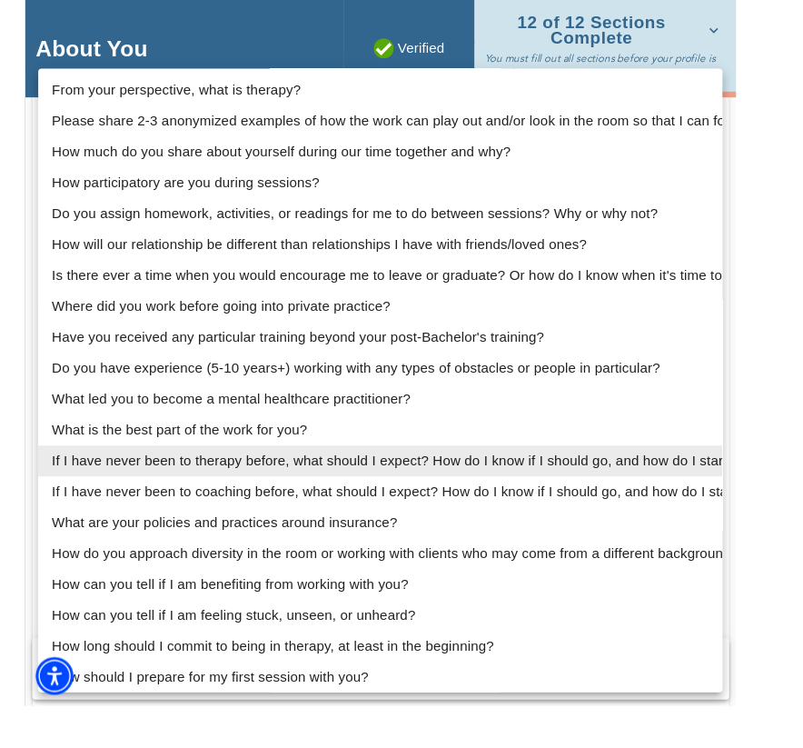
scroll to position [2539, 0]
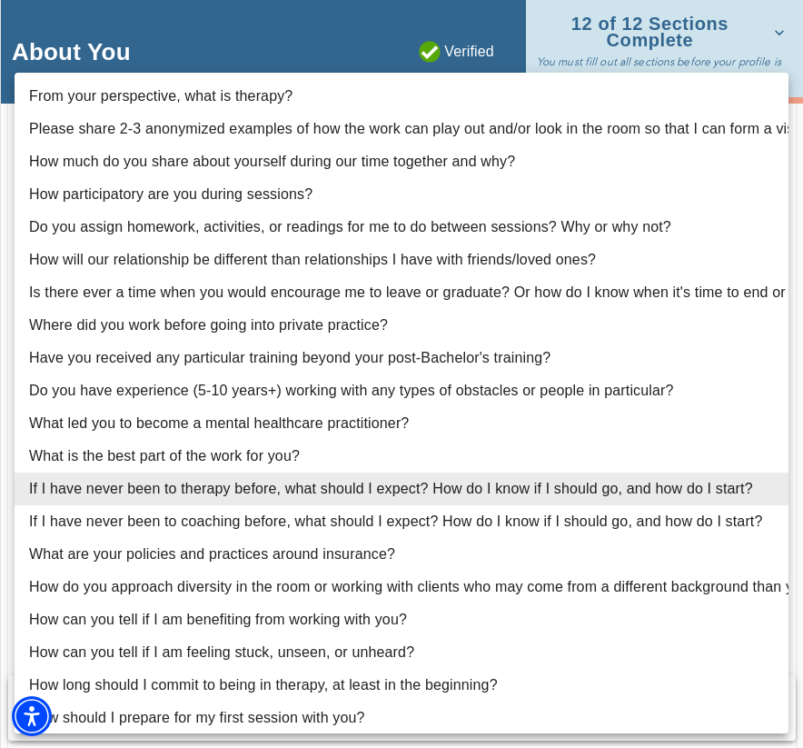
click at [402, 487] on li "If I have never been to therapy before, what should I expect? How do I know if …" at bounding box center [402, 489] width 774 height 33
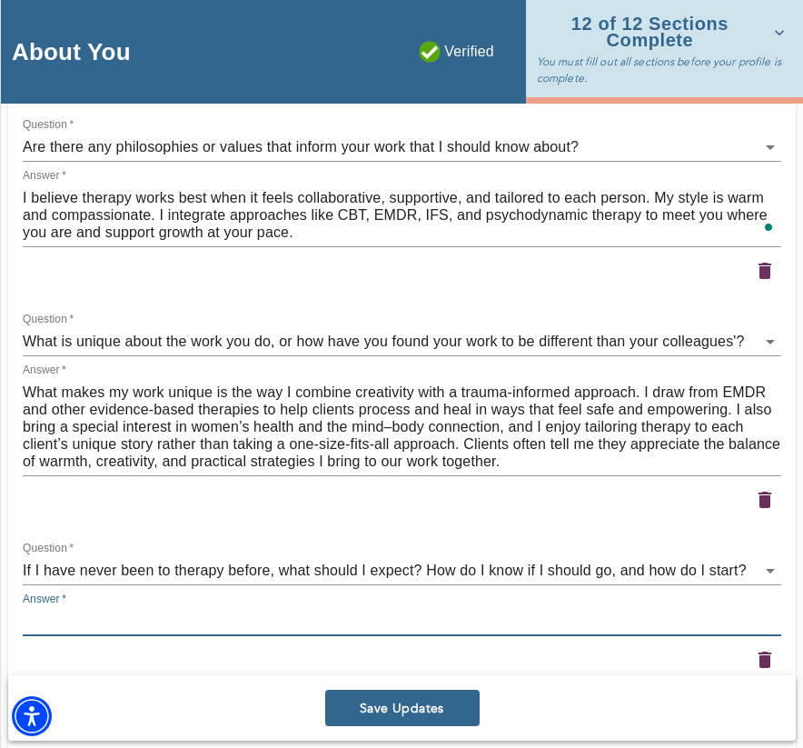
click at [533, 617] on textarea at bounding box center [402, 621] width 759 height 17
paste textarea "Starting therapy for the first time can feel intimidating, but it doesn’t have …"
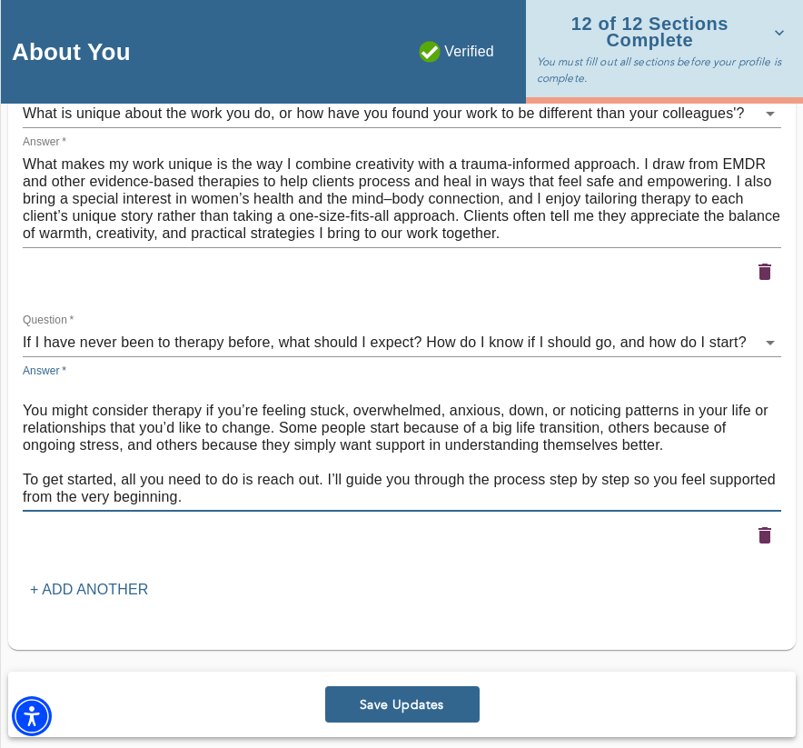
scroll to position [2786, 0]
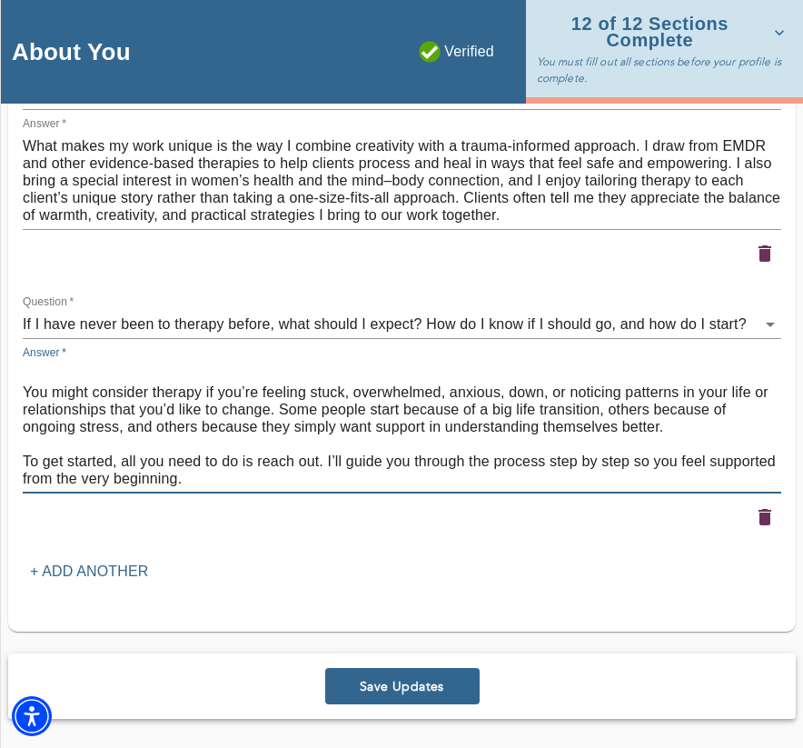
type textarea "Starting therapy for the first time can feel intimidating, but it doesn’t have …"
click at [120, 573] on p "+ Add another" at bounding box center [89, 572] width 118 height 22
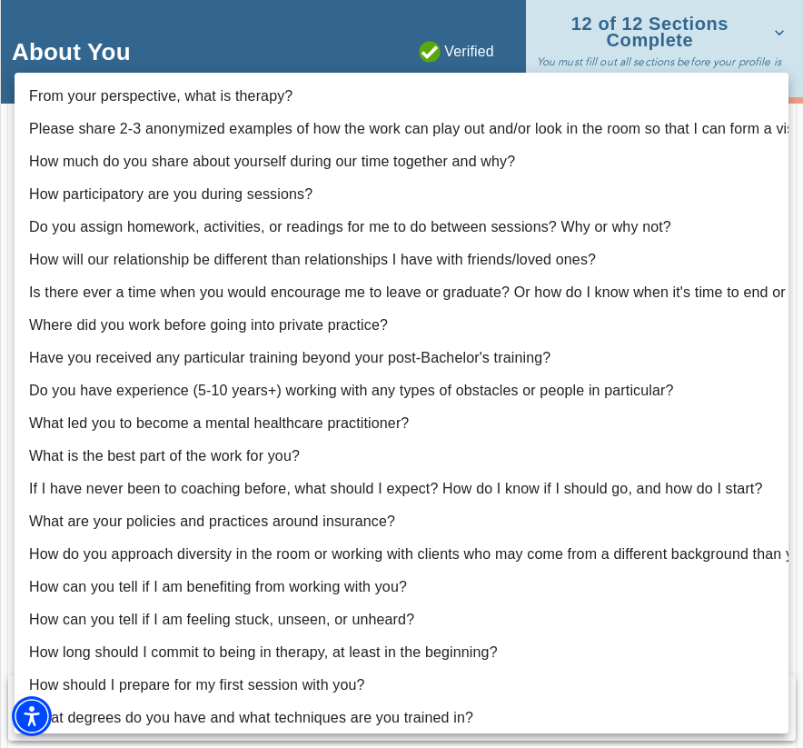
click at [414, 318] on li "Where did you work before going into private practice?" at bounding box center [402, 325] width 774 height 33
type input "9"
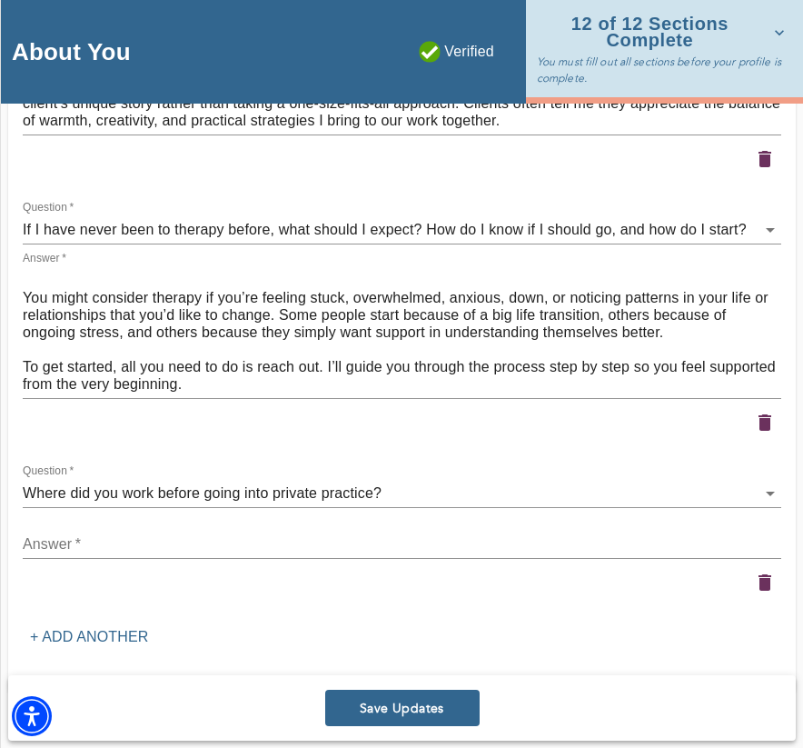
scroll to position [2881, 0]
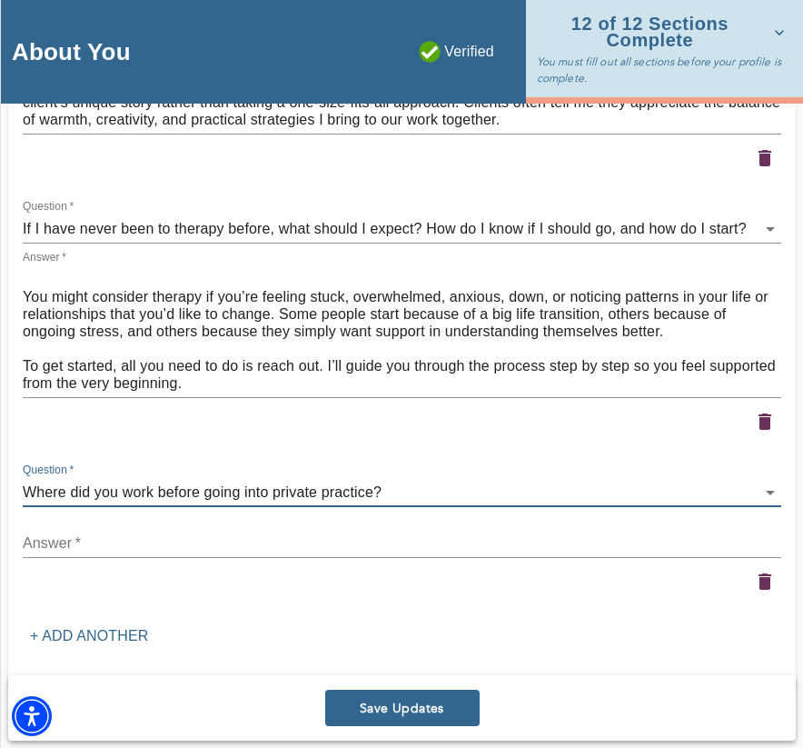
click at [549, 535] on textarea at bounding box center [402, 542] width 759 height 17
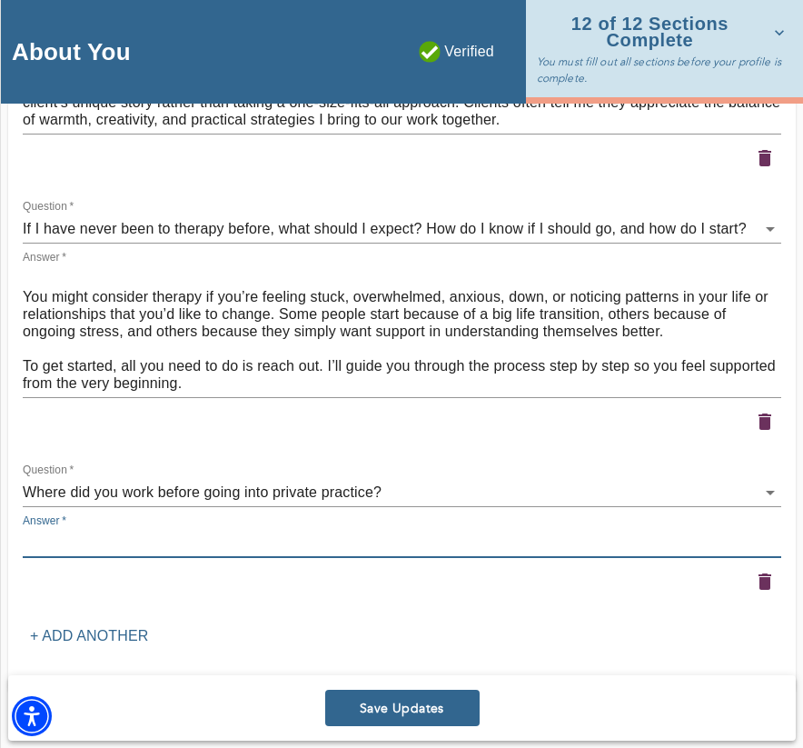
paste textarea "Before moving into private practice, I worked across a variety of settings that…"
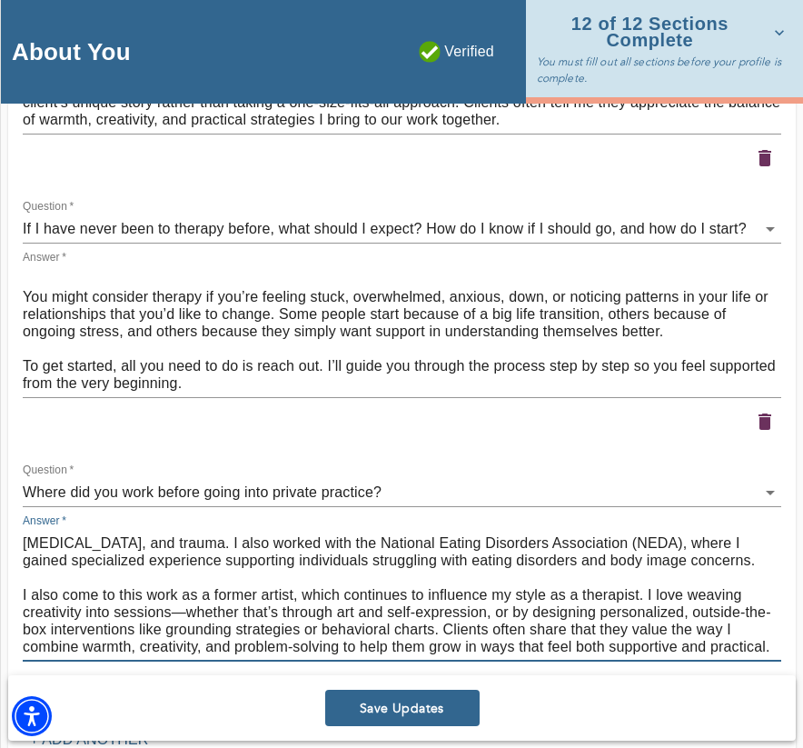
scroll to position [3049, 0]
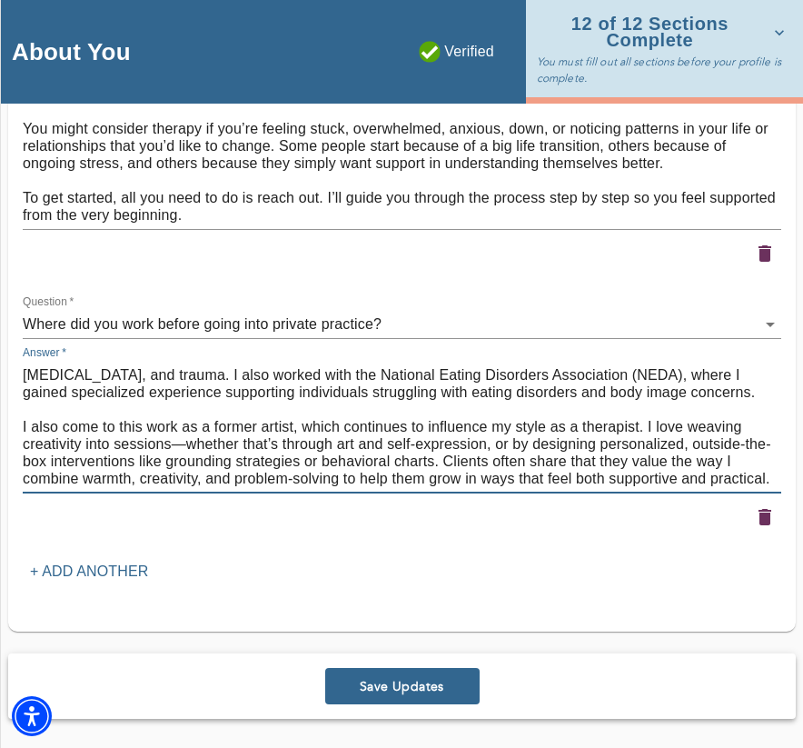
click at [109, 562] on p "+ Add another" at bounding box center [89, 572] width 118 height 22
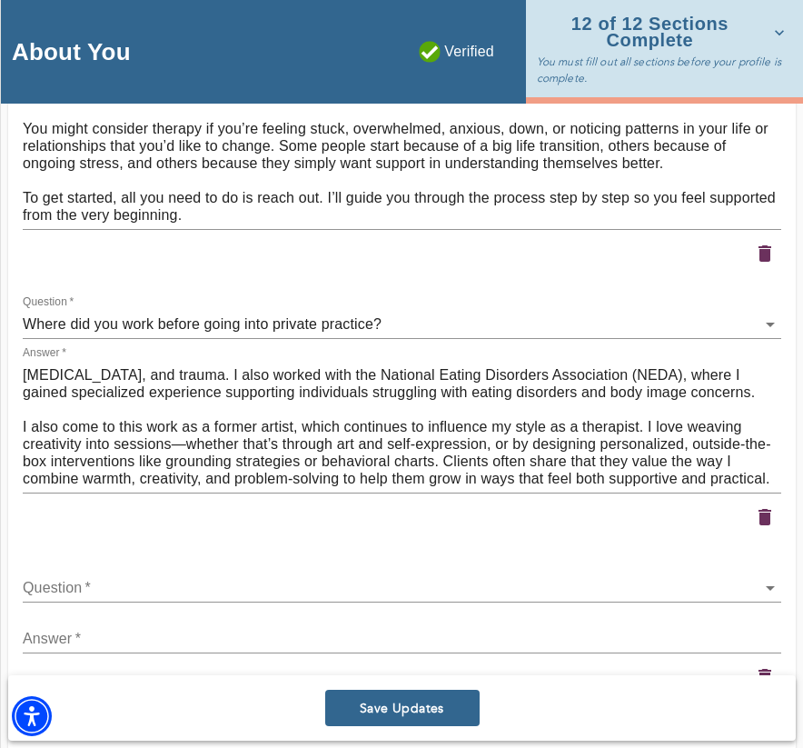
click at [188, 445] on textarea "Before moving into private practice, I worked across a variety of settings that…" at bounding box center [402, 426] width 759 height 121
click at [580, 436] on textarea "Before moving into private practice, I worked across a variety of settings that…" at bounding box center [402, 426] width 759 height 121
paste textarea "bring a strong background in child and adolescent mental health, which helps me…"
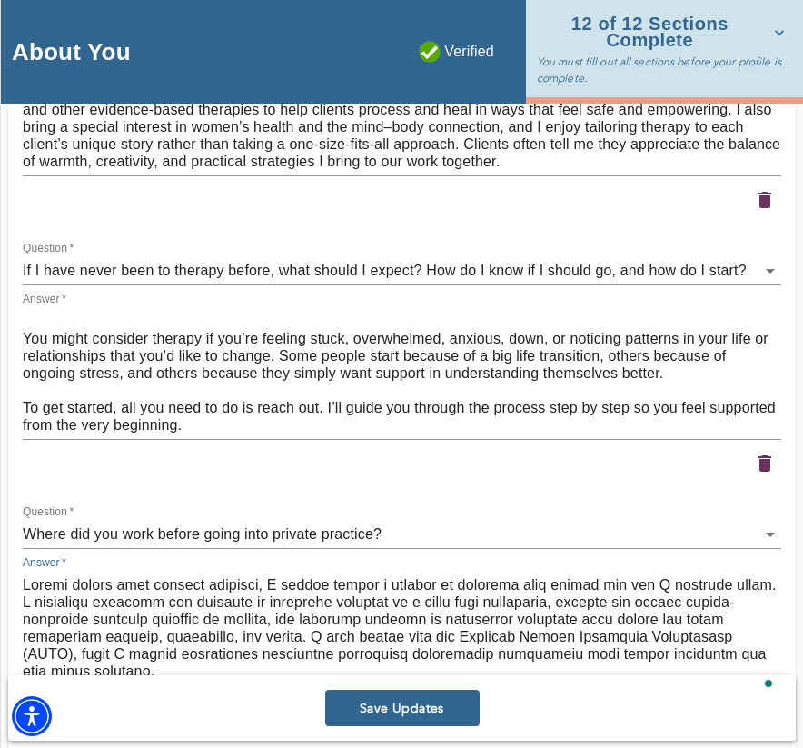
scroll to position [2836, 0]
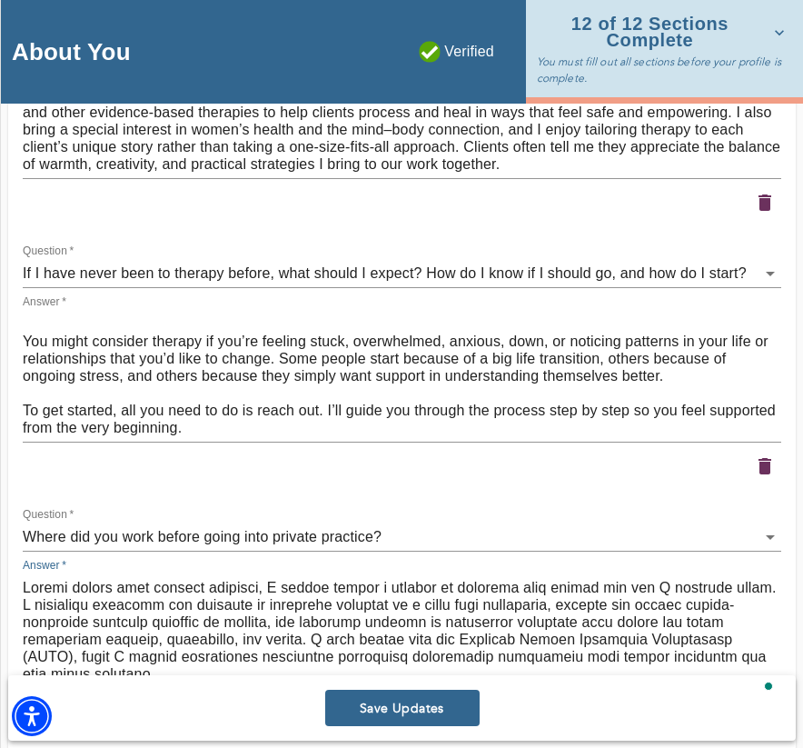
type textarea "Before moving into private practice, I worked across a variety of settings that…"
click at [184, 402] on textarea "Starting therapy for the first time can feel intimidating, but it doesn’t have …" at bounding box center [402, 375] width 759 height 121
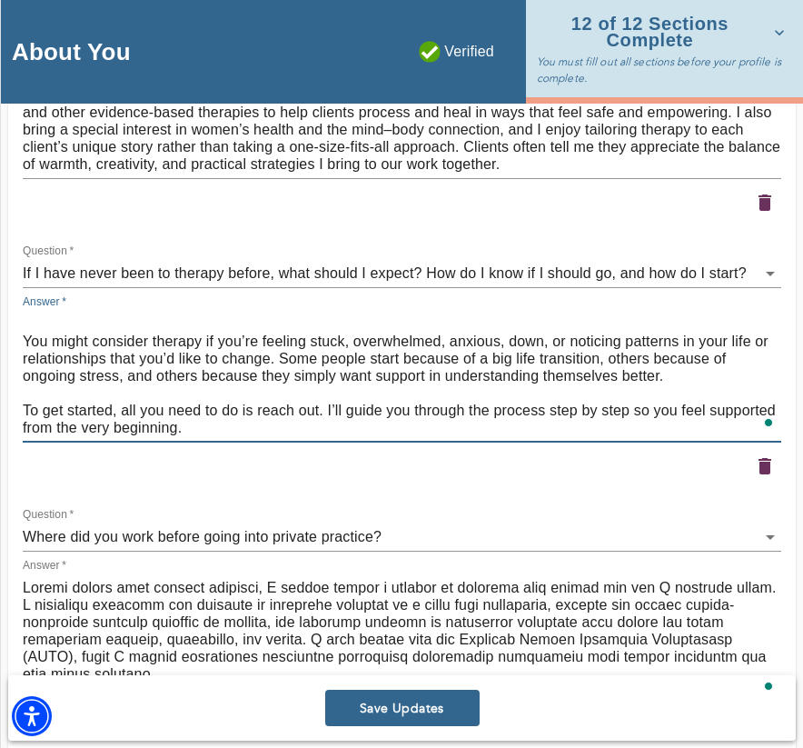
click at [184, 402] on textarea "Starting therapy for the first time can feel intimidating, but it doesn’t have …" at bounding box center [402, 375] width 759 height 121
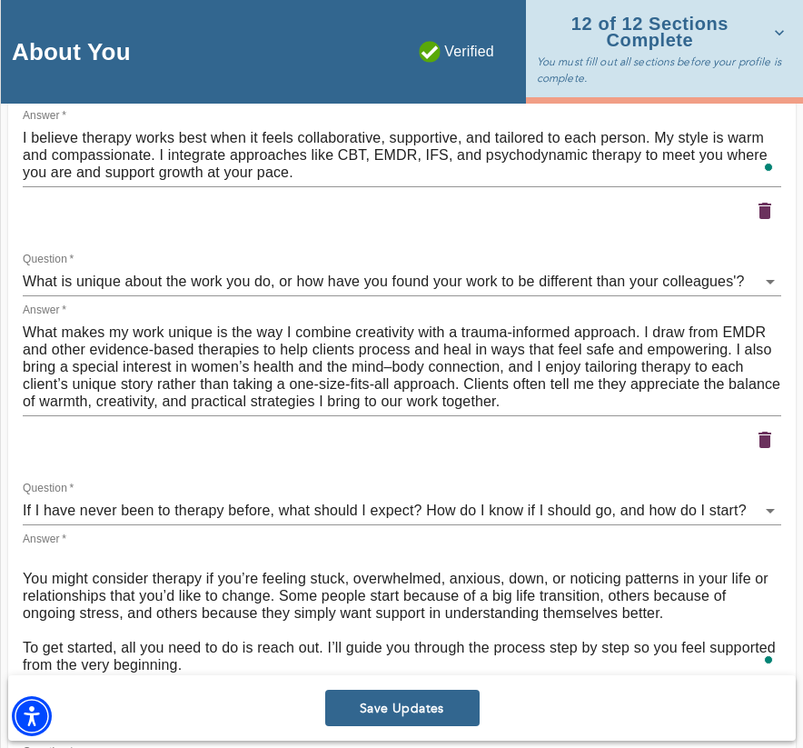
scroll to position [2576, 0]
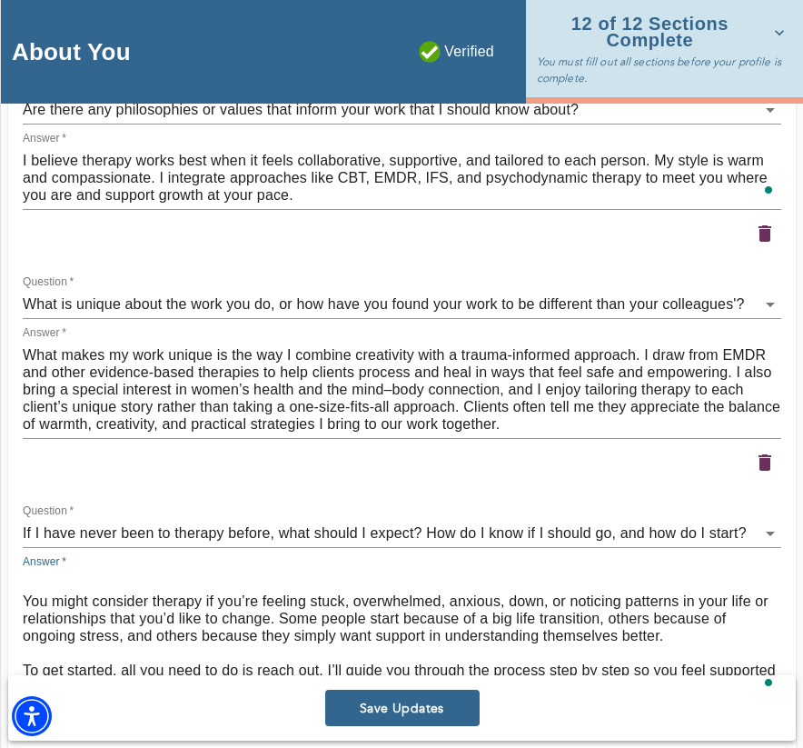
click at [292, 415] on textarea "What makes my work unique is the way I combine creativity with a trauma-informe…" at bounding box center [402, 389] width 759 height 86
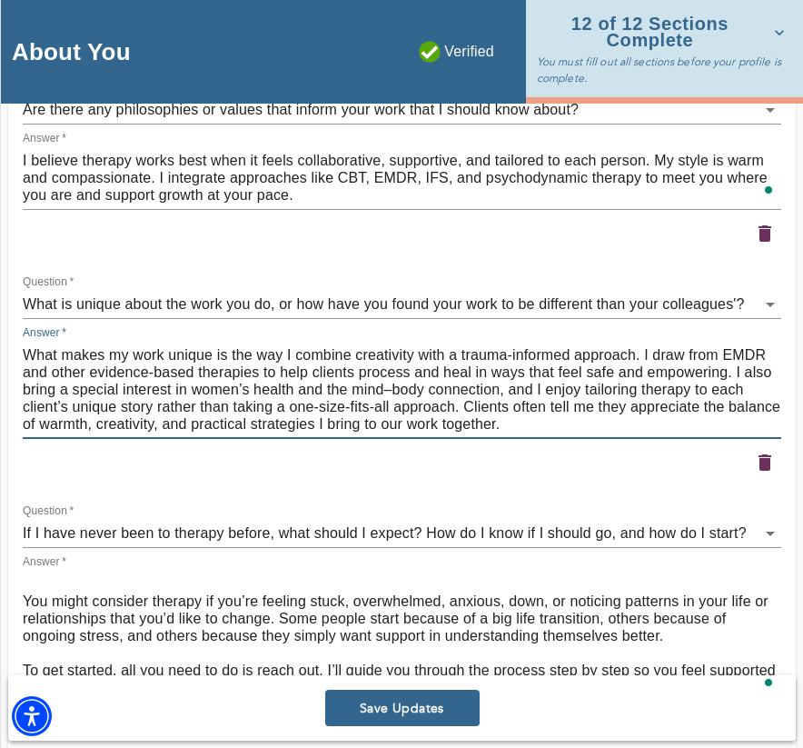
click at [292, 415] on textarea "What makes my work unique is the way I combine creativity with a trauma-informe…" at bounding box center [402, 389] width 759 height 86
paste textarea "blend a trauma-informed foundation with creativity and flexibility in how I app…"
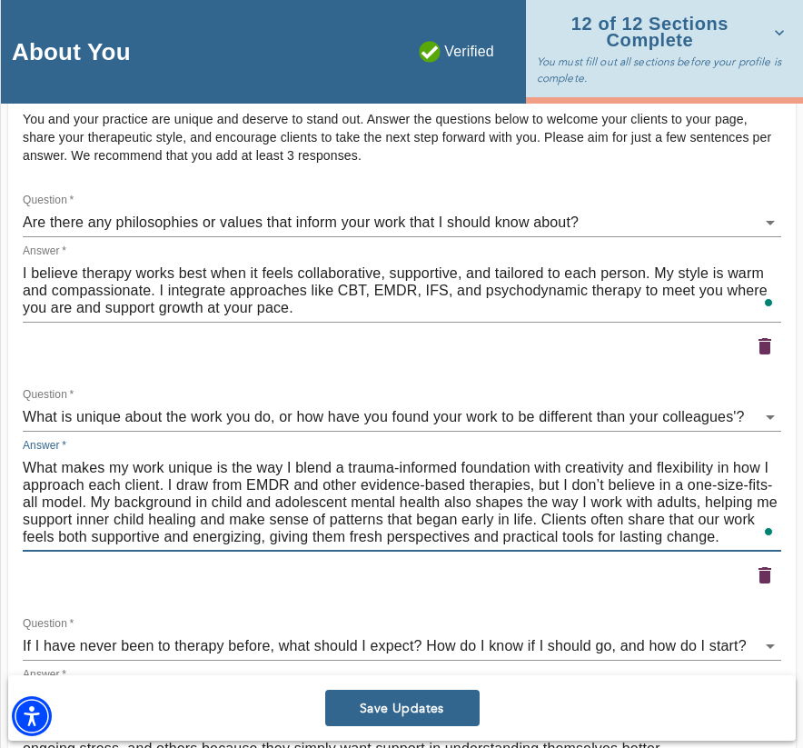
scroll to position [2418, 0]
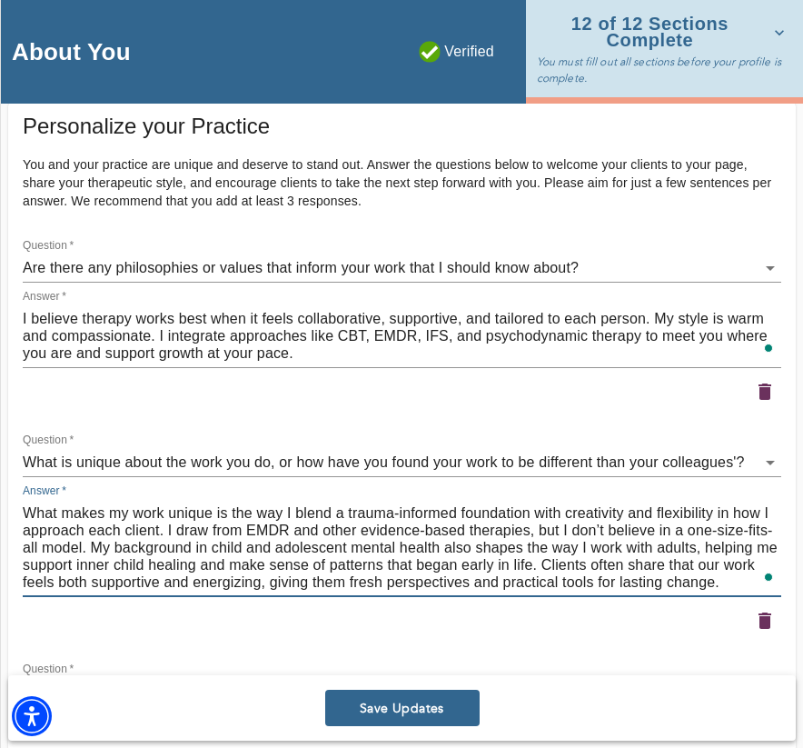
type textarea "What makes my work unique is the way I blend a trauma-informed foundation with …"
click at [419, 342] on textarea "I believe therapy works best when it feels collaborative, supportive, and tailo…" at bounding box center [402, 336] width 759 height 52
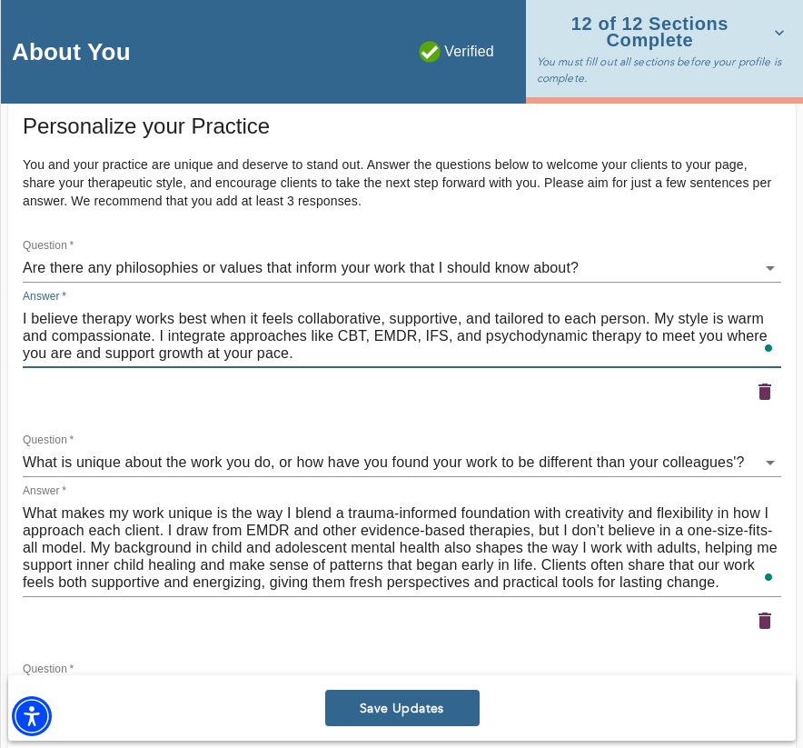
click at [419, 342] on textarea "I believe therapy works best when it feels collaborative, supportive, and tailo…" at bounding box center [402, 336] width 759 height 52
paste textarea "is most powerful when it feels collaborative and tailored to you. My style is w…"
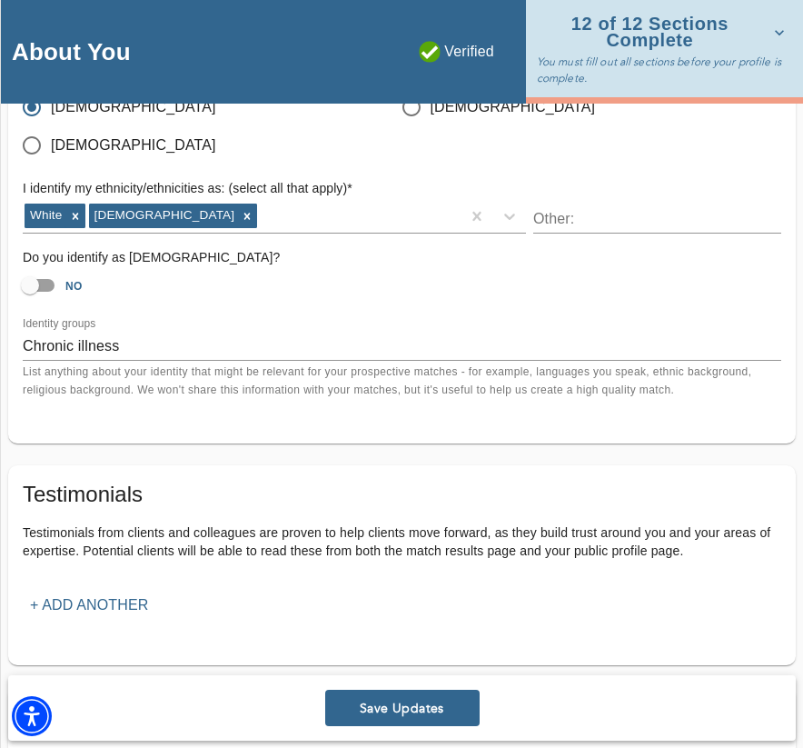
scroll to position [1827, 0]
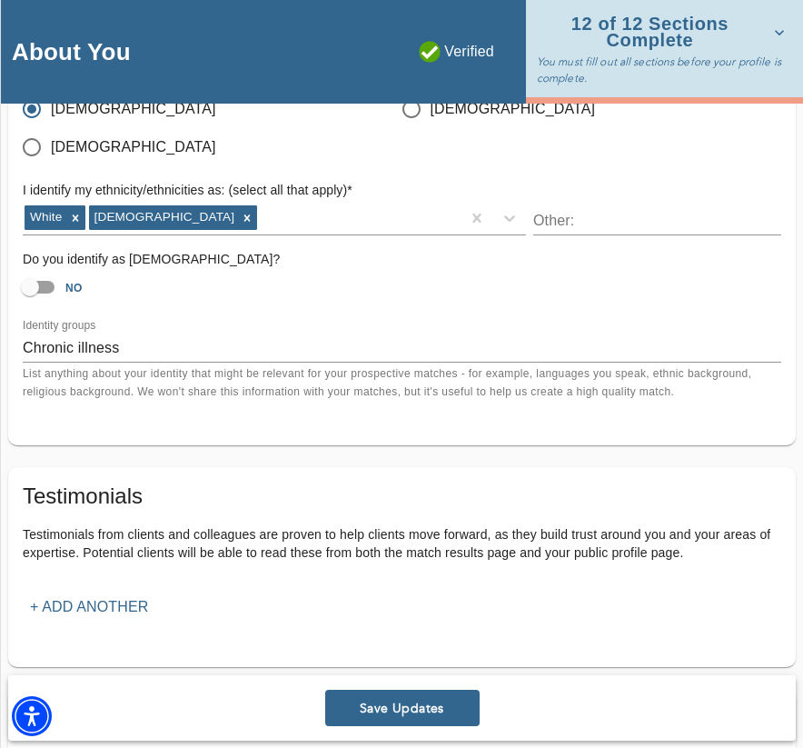
type textarea "I believe therapy is most powerful when it feels collaborative and tailored to …"
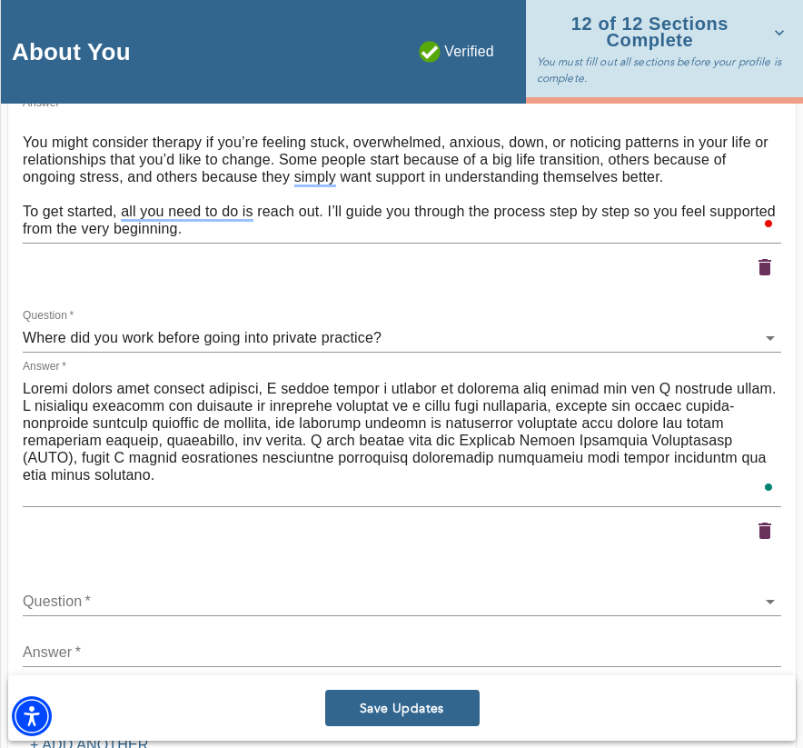
scroll to position [3244, 0]
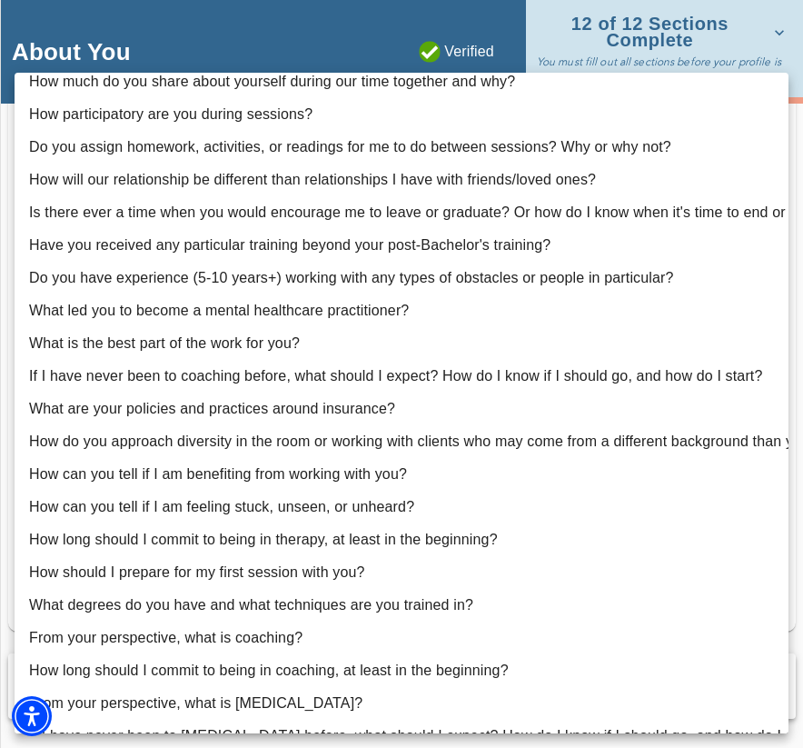
scroll to position [106, 0]
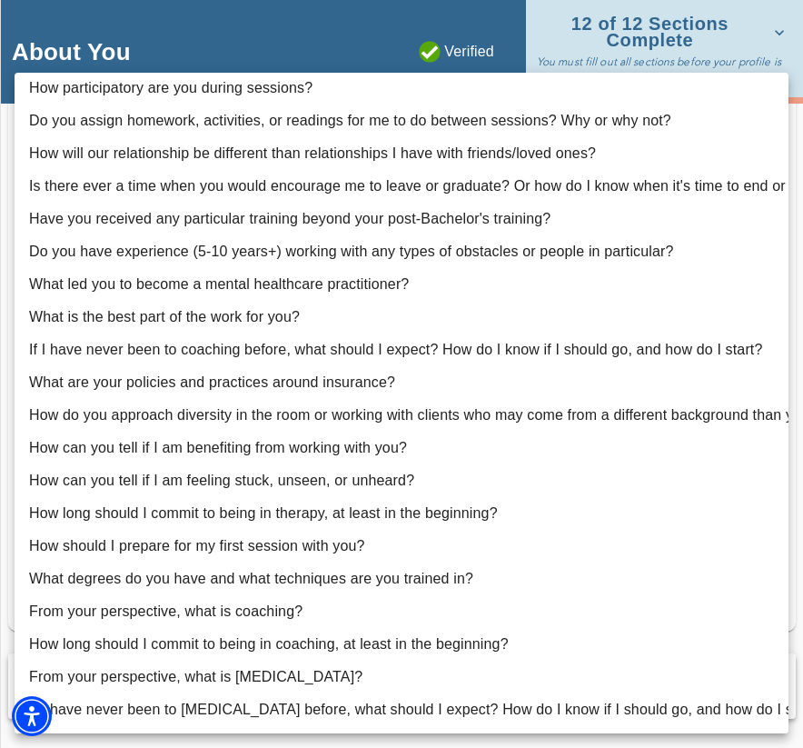
click at [173, 581] on li "What degrees do you have and what techniques are you trained in?" at bounding box center [402, 579] width 774 height 33
type input "23"
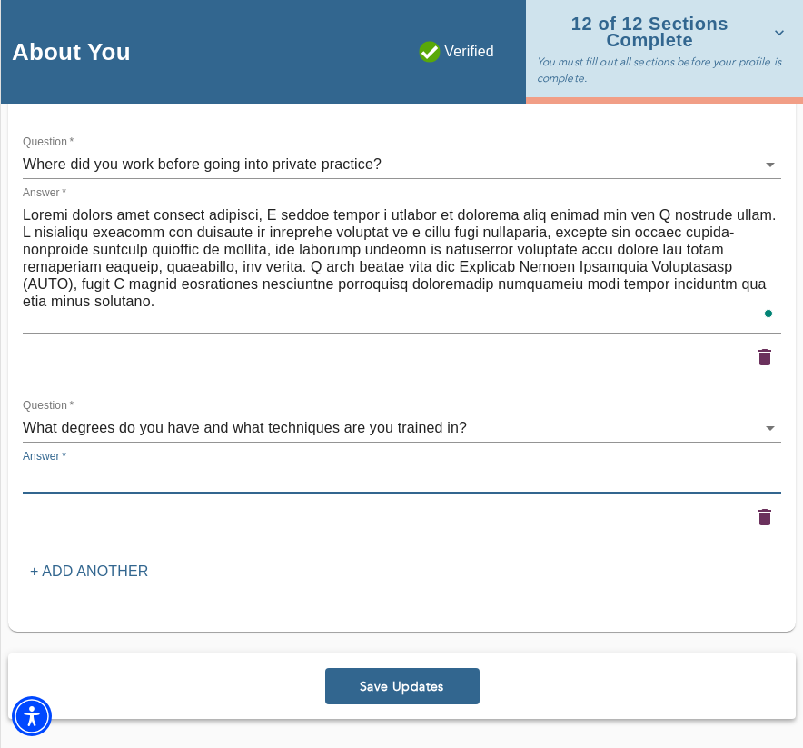
click at [213, 478] on textarea at bounding box center [402, 478] width 759 height 17
paste textarea "I earned my undergraduate degree in Child and Adolescent Mental Health from [US…"
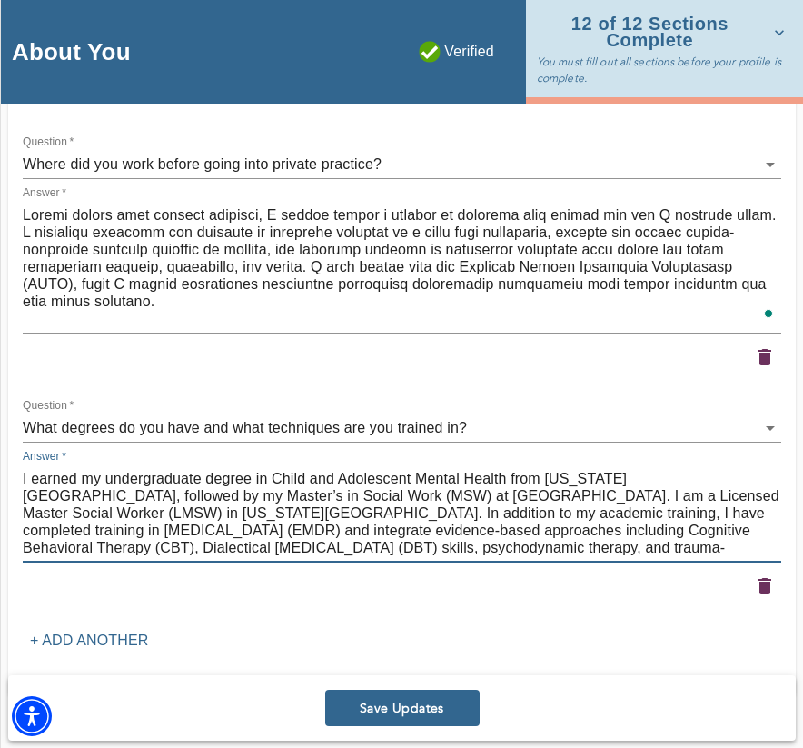
scroll to position [3313, 0]
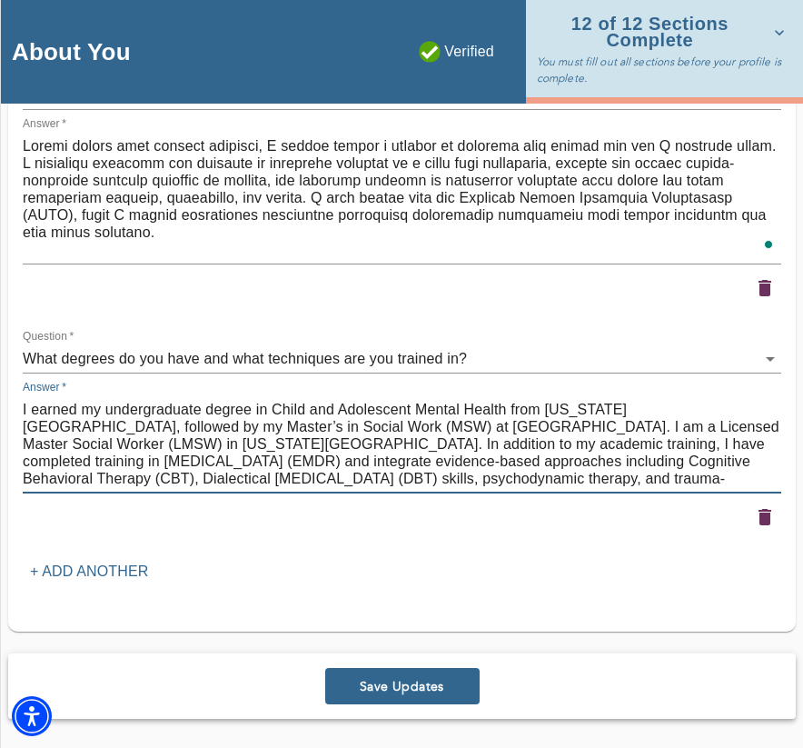
type textarea "I earned my undergraduate degree in Child and Adolescent Mental Health from [US…"
click at [392, 670] on span "Save Updates" at bounding box center [403, 686] width 140 height 17
